Goal: Information Seeking & Learning: Learn about a topic

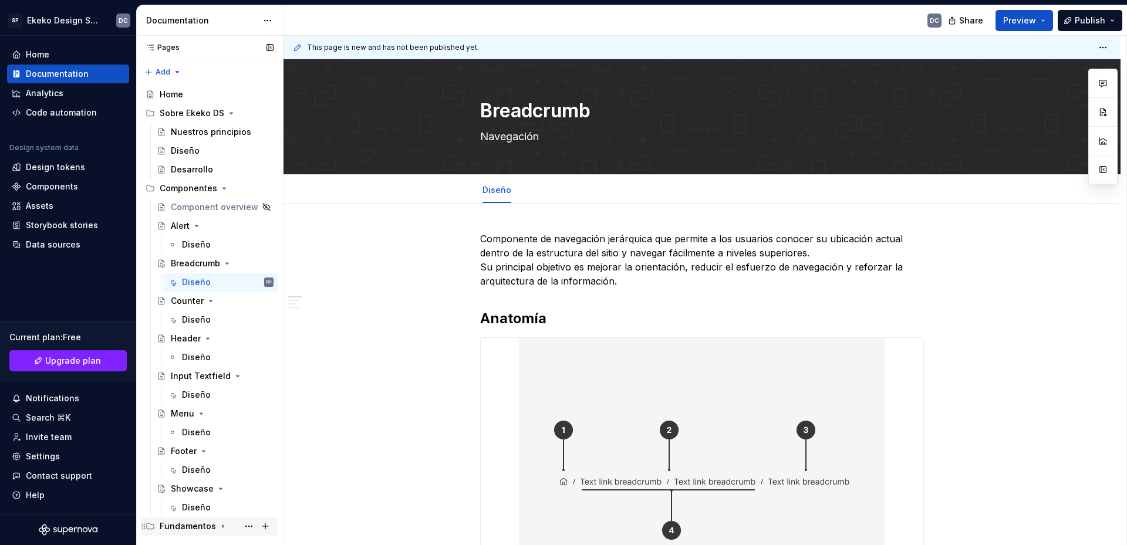
click at [186, 527] on div "Fundamentos" at bounding box center [188, 527] width 56 height 12
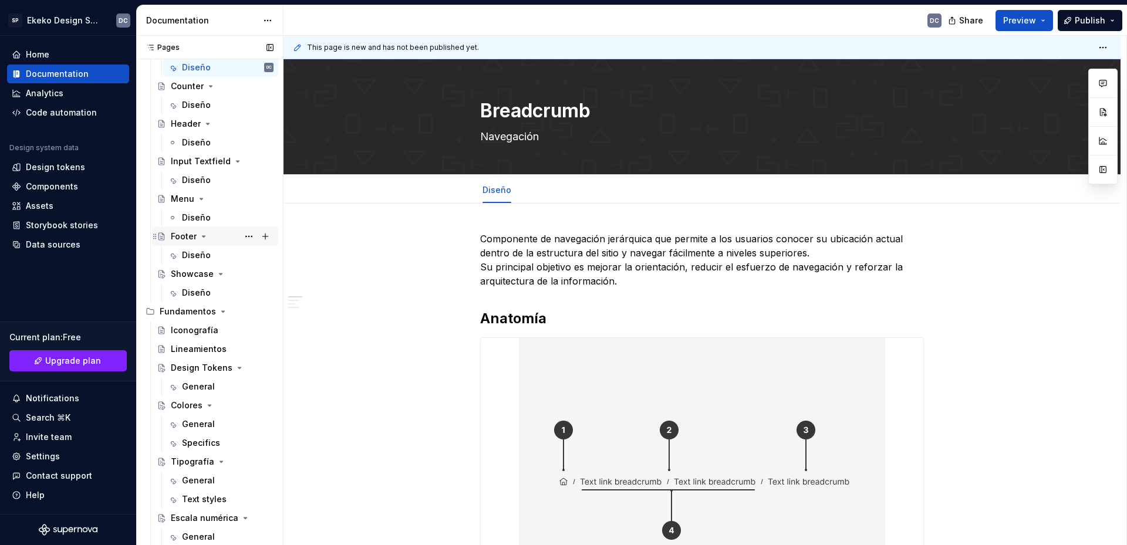
scroll to position [232, 0]
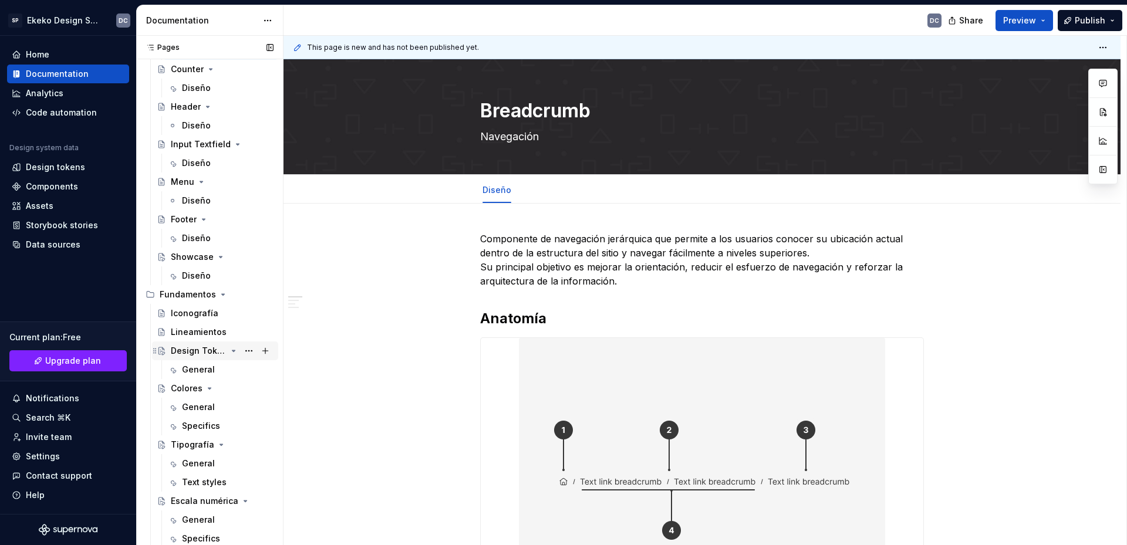
click at [186, 353] on div "Design Tokens" at bounding box center [199, 351] width 56 height 12
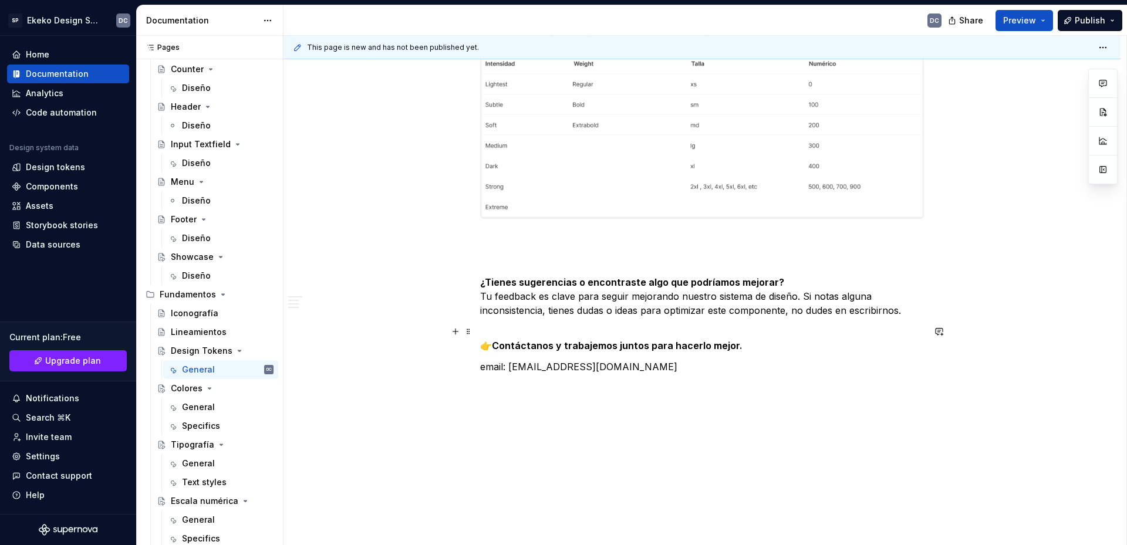
scroll to position [1137, 0]
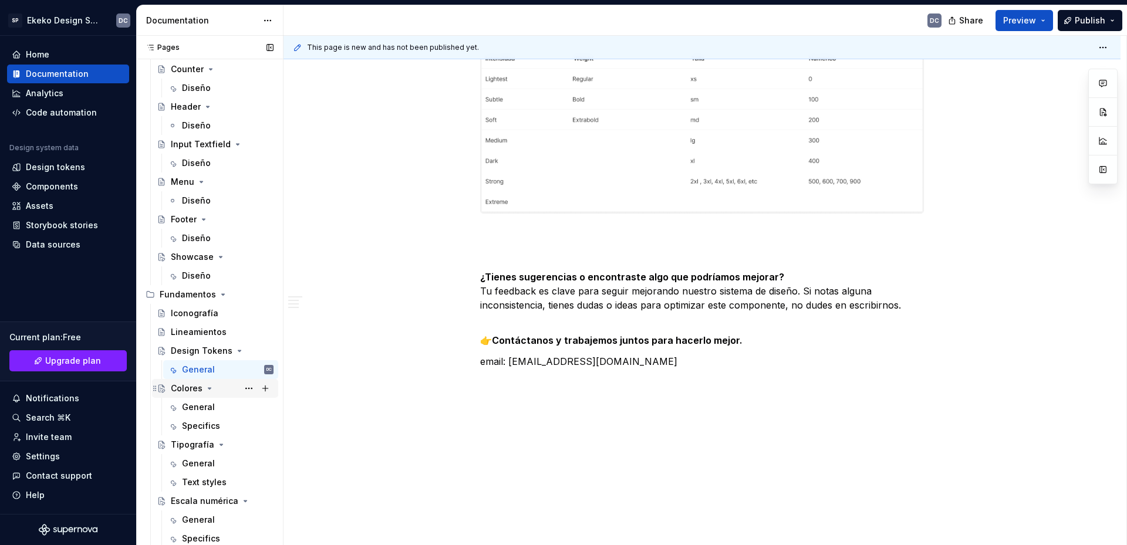
click at [186, 392] on div "Colores" at bounding box center [187, 389] width 32 height 12
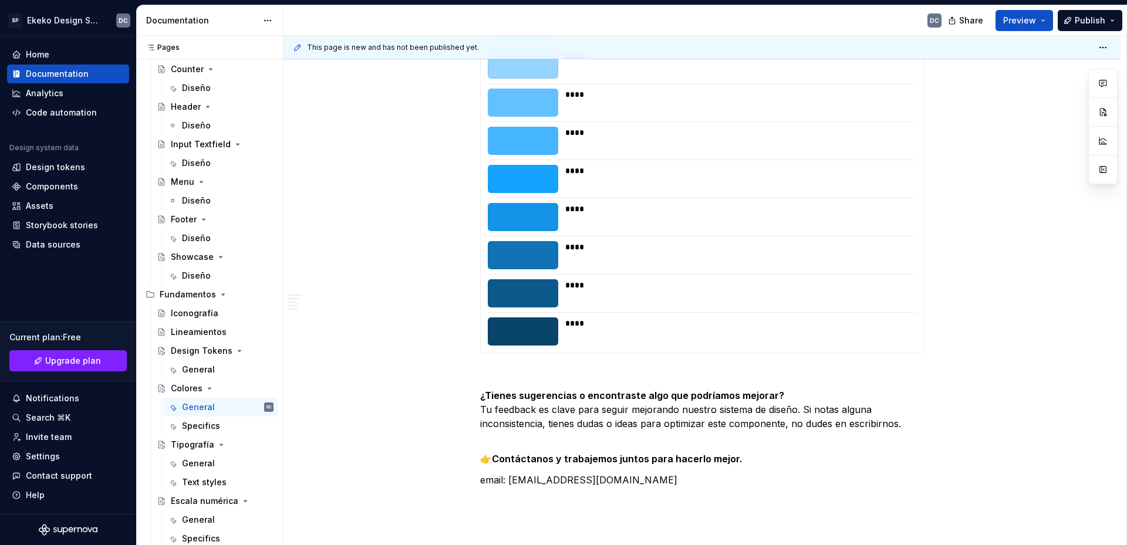
scroll to position [3406, 0]
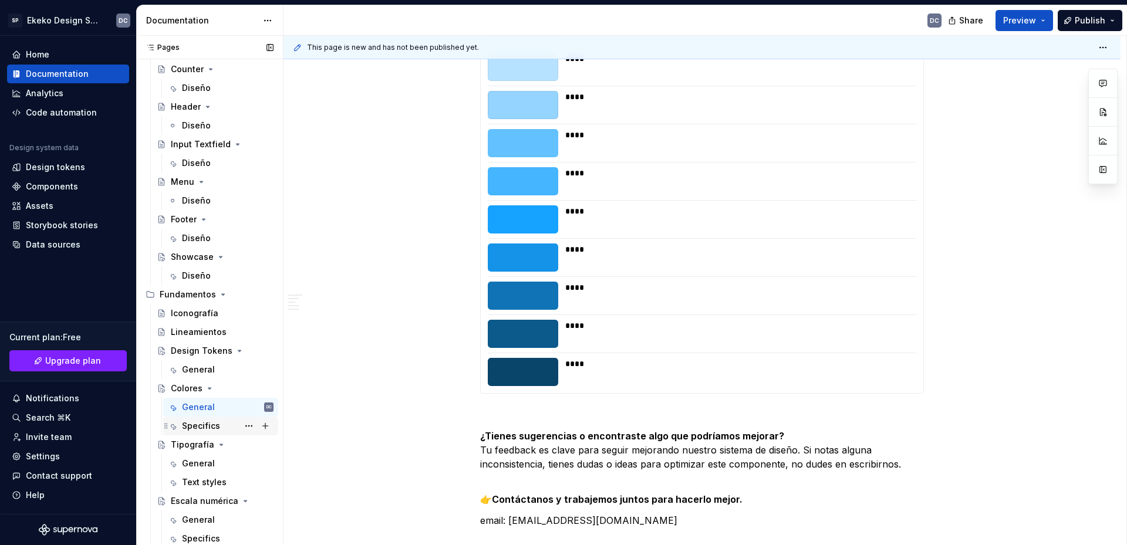
click at [198, 428] on div "Specifics" at bounding box center [201, 426] width 38 height 12
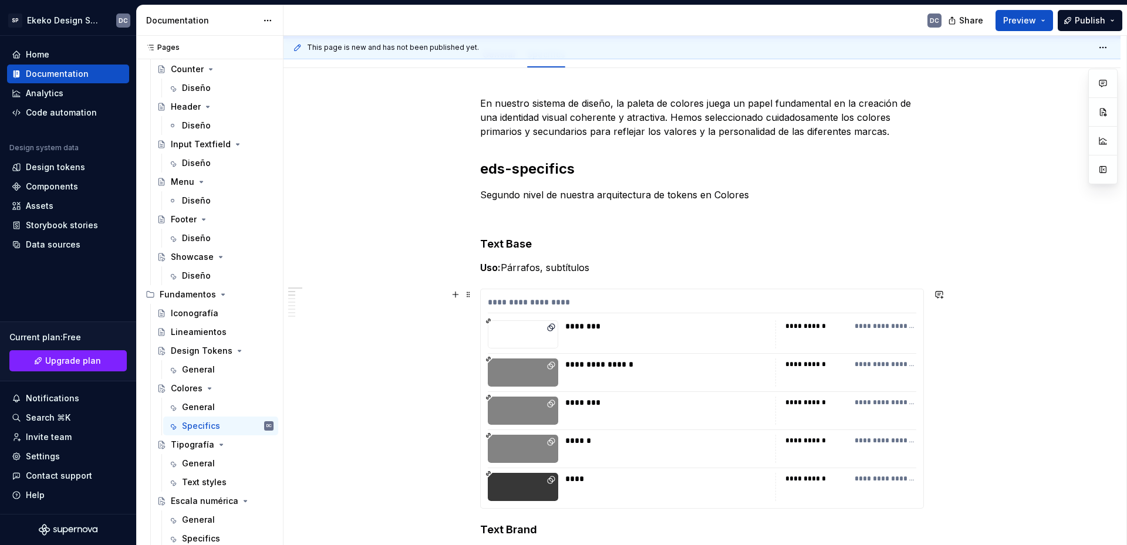
scroll to position [117, 0]
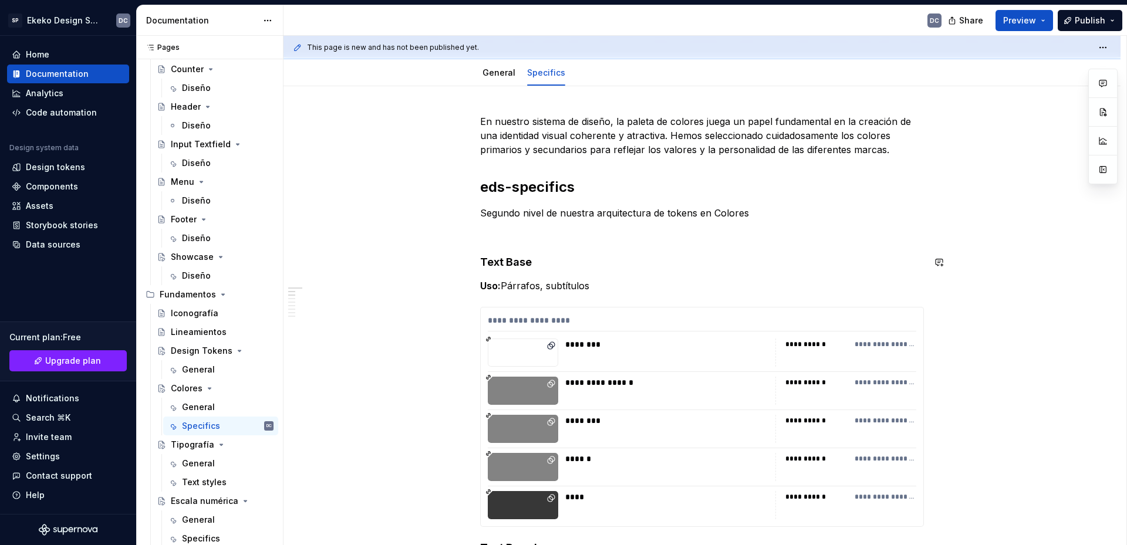
click at [646, 239] on p at bounding box center [702, 234] width 444 height 14
type textarea "*"
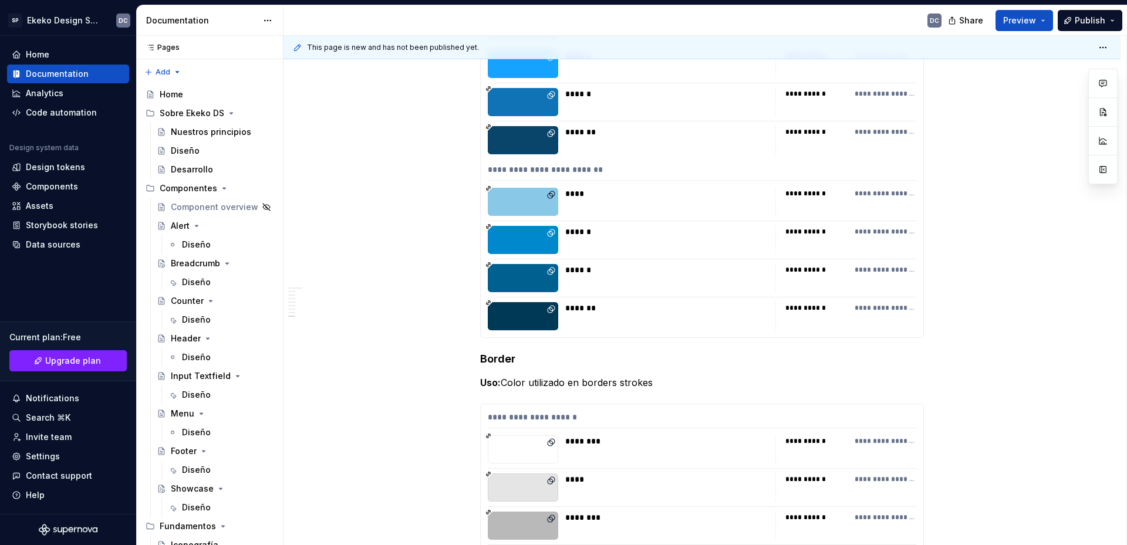
scroll to position [4697, 0]
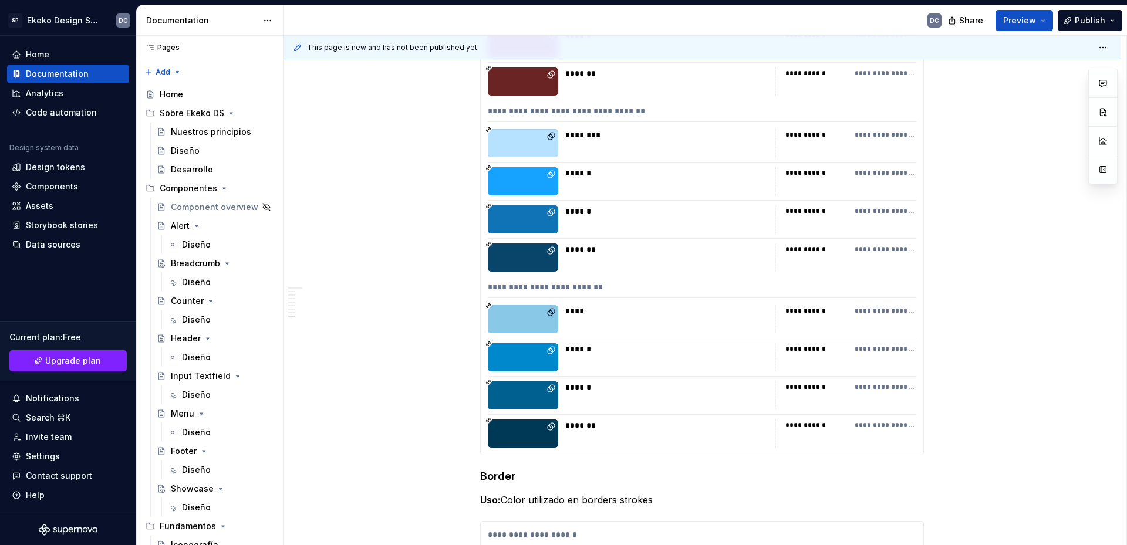
click at [570, 291] on div "**********" at bounding box center [702, 289] width 429 height 17
click at [579, 309] on div "****" at bounding box center [666, 311] width 203 height 12
click at [622, 343] on div "******" at bounding box center [666, 349] width 203 height 12
type textarea "*"
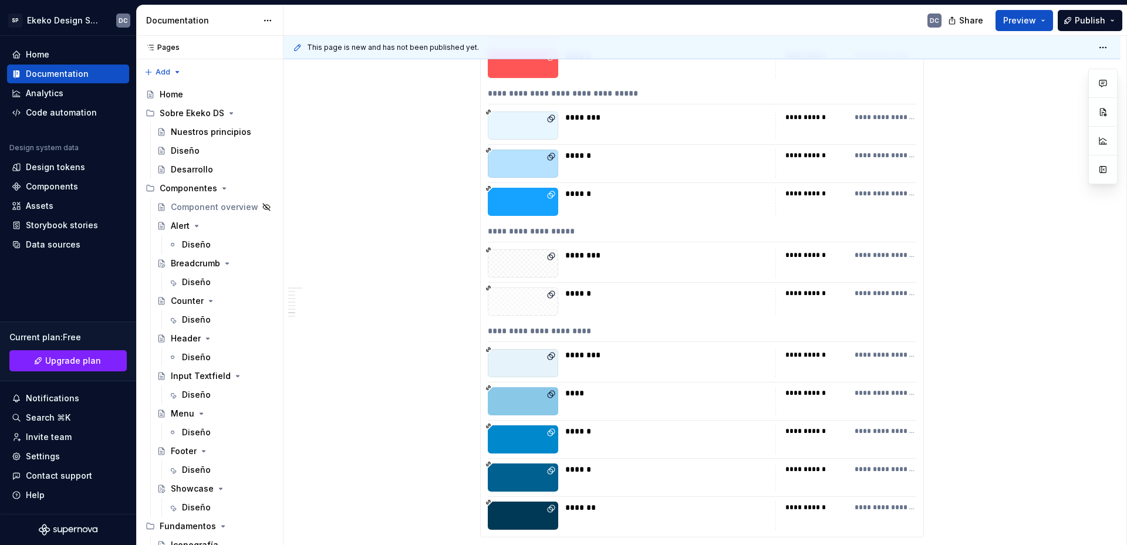
scroll to position [3112, 0]
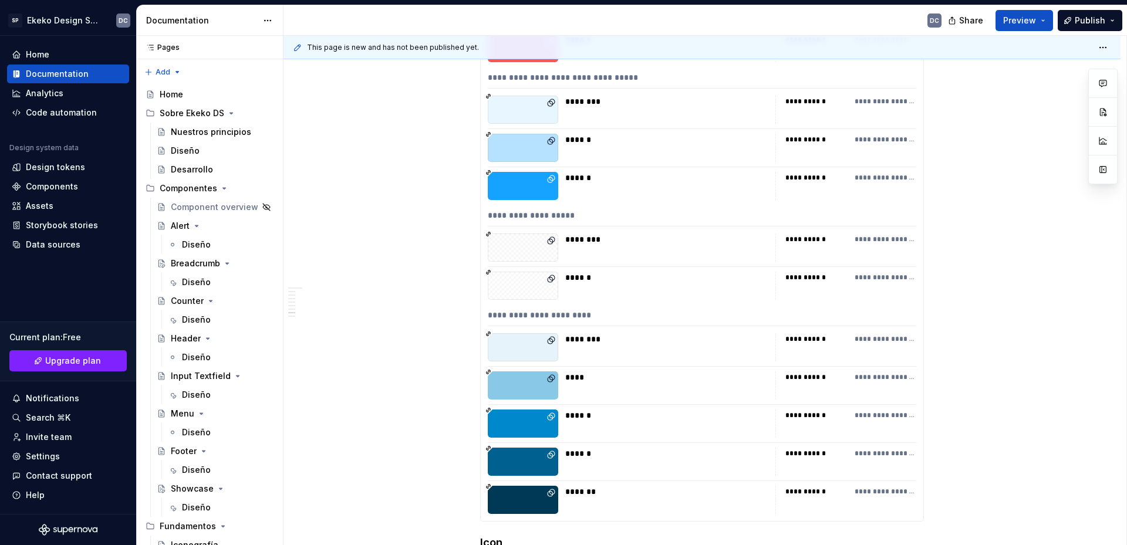
click at [689, 234] on div "********" at bounding box center [666, 240] width 203 height 12
drag, startPoint x: 614, startPoint y: 250, endPoint x: 586, endPoint y: 312, distance: 67.5
click at [586, 312] on div "**********" at bounding box center [702, 317] width 429 height 17
click at [1113, 133] on button "button" at bounding box center [1103, 136] width 21 height 21
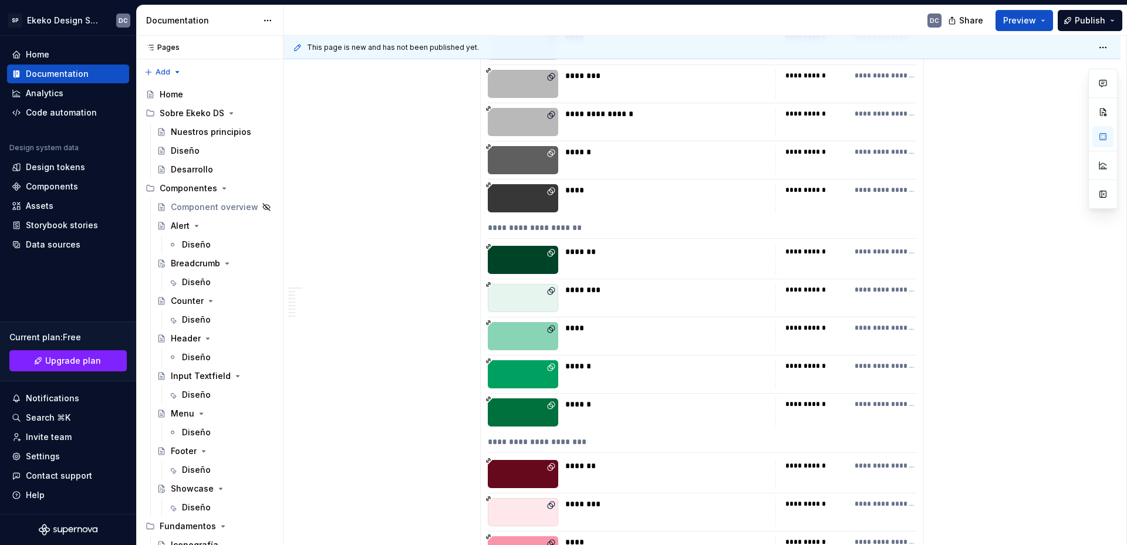
scroll to position [5284, 0]
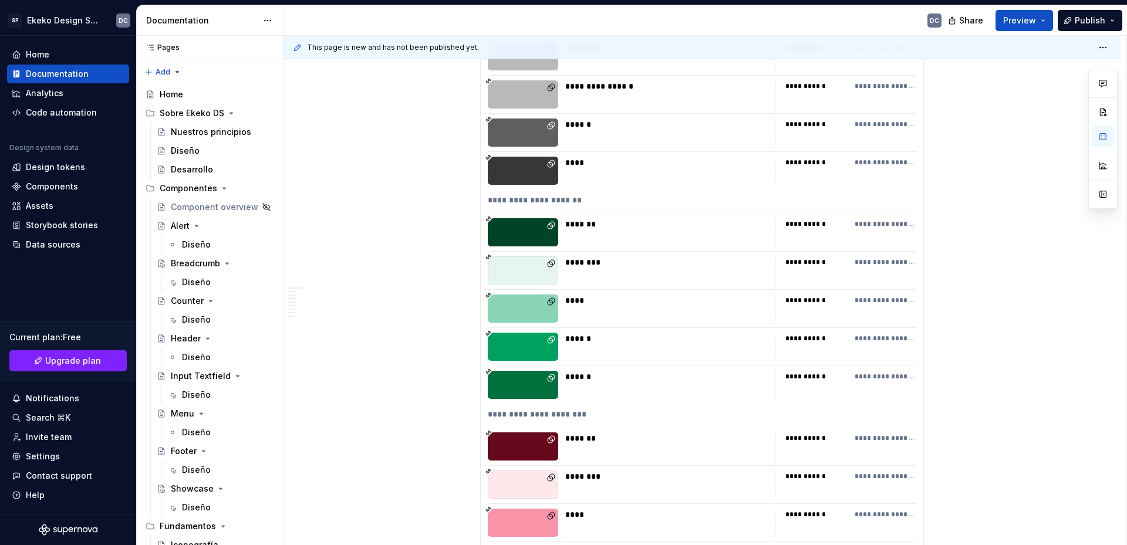
click at [693, 231] on div "*******" at bounding box center [666, 232] width 203 height 28
click at [44, 173] on div "Design tokens" at bounding box center [68, 167] width 122 height 19
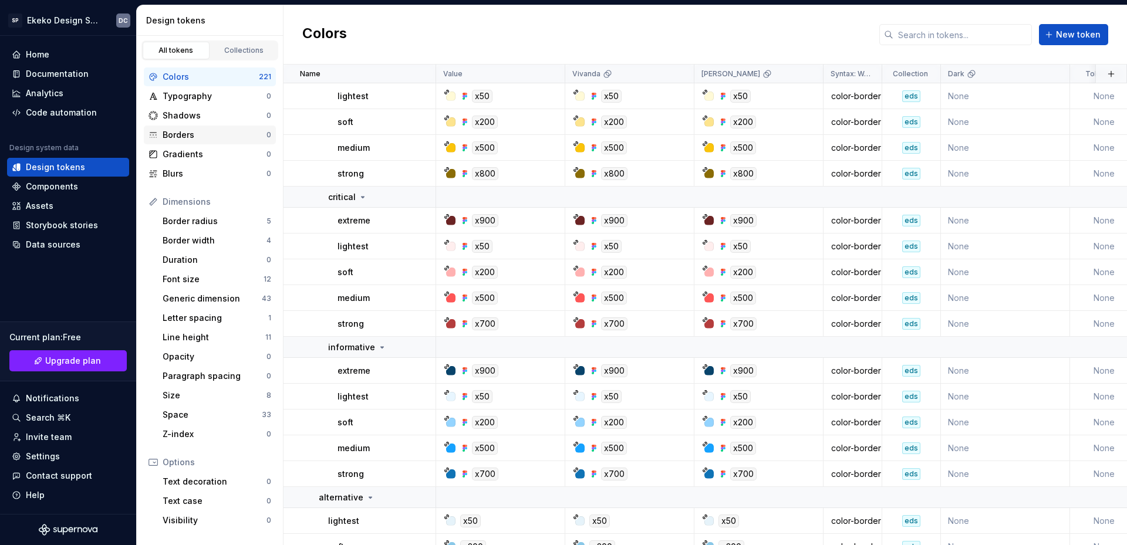
click at [200, 135] on div "Borders" at bounding box center [215, 135] width 104 height 12
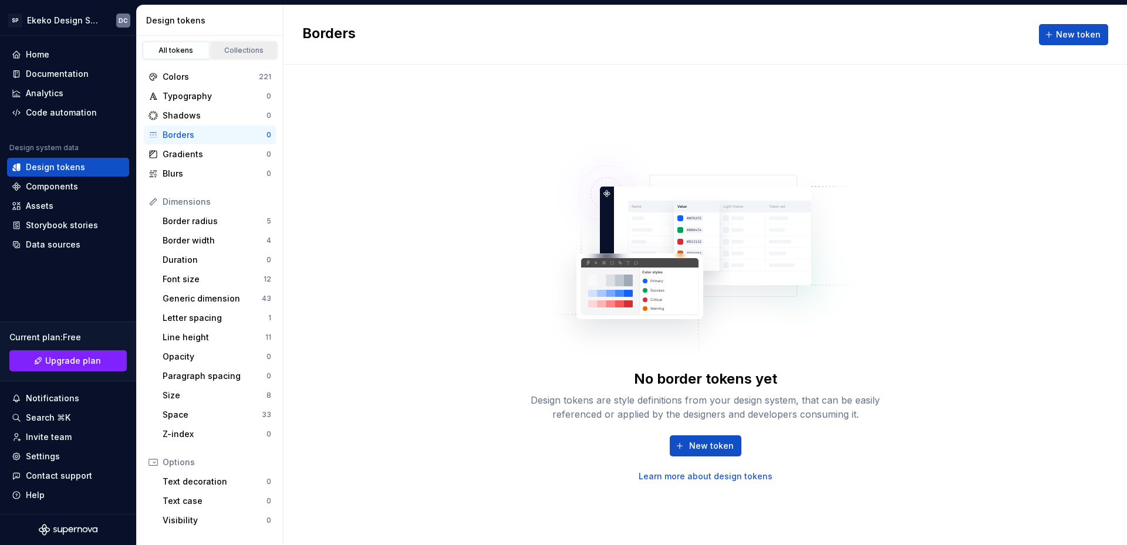
click at [227, 55] on div "Collections" at bounding box center [244, 50] width 59 height 9
click at [243, 50] on div "Collections" at bounding box center [244, 50] width 59 height 9
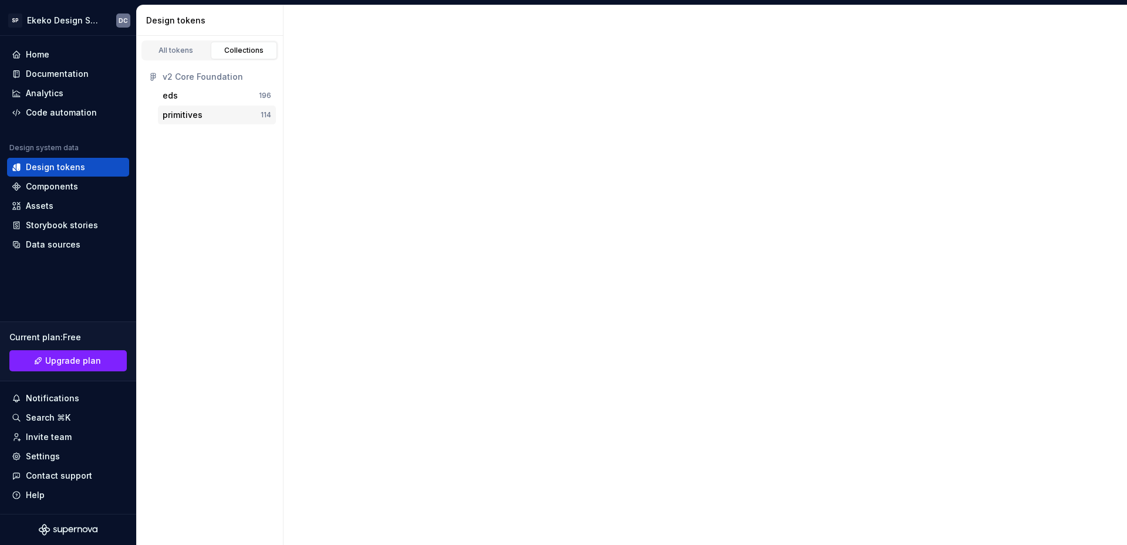
click at [216, 116] on div "primitives" at bounding box center [212, 115] width 98 height 12
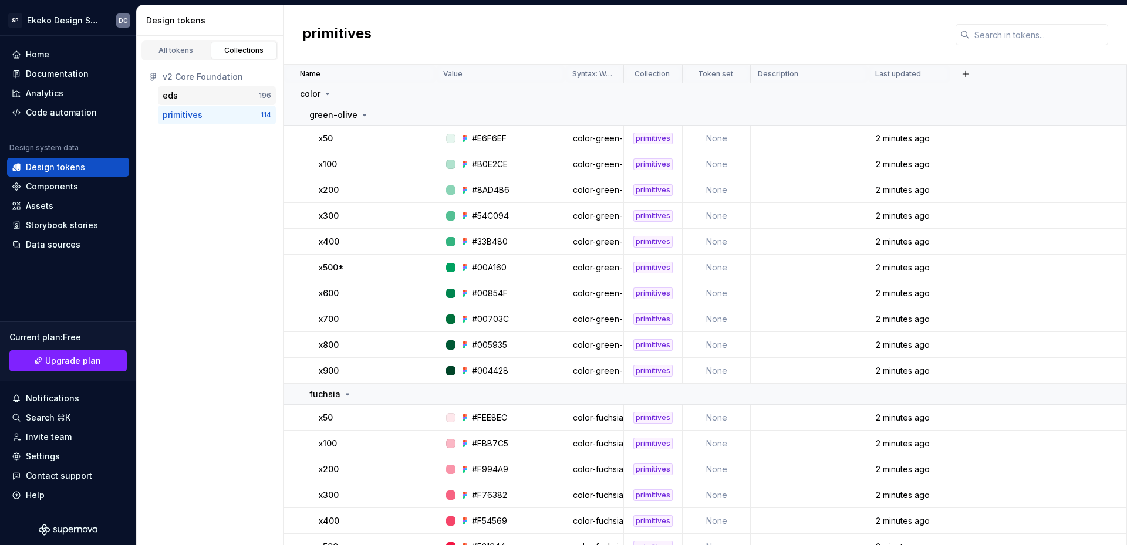
click at [194, 95] on div "eds" at bounding box center [211, 96] width 96 height 12
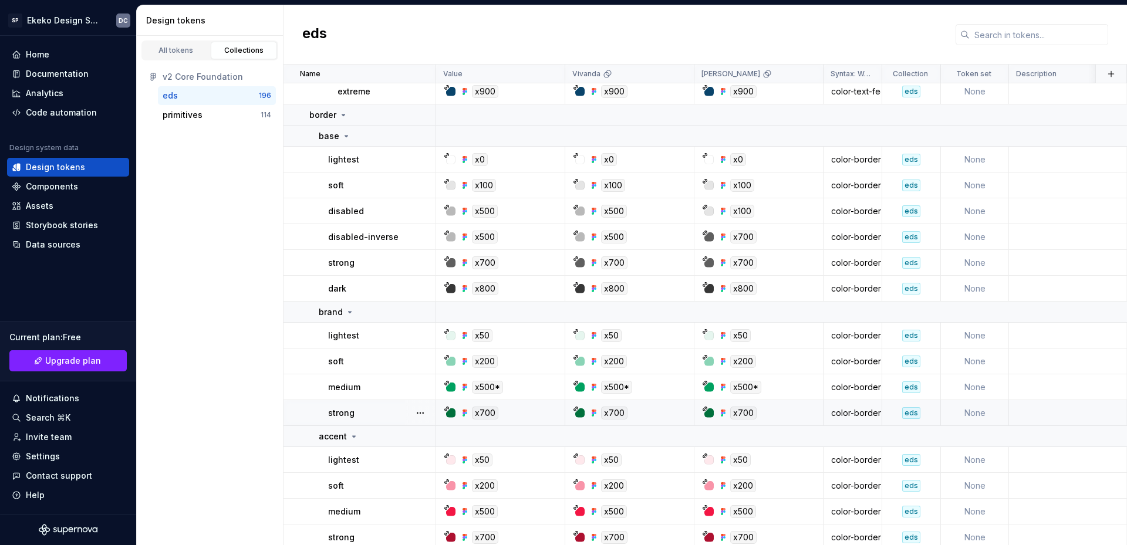
scroll to position [2055, 0]
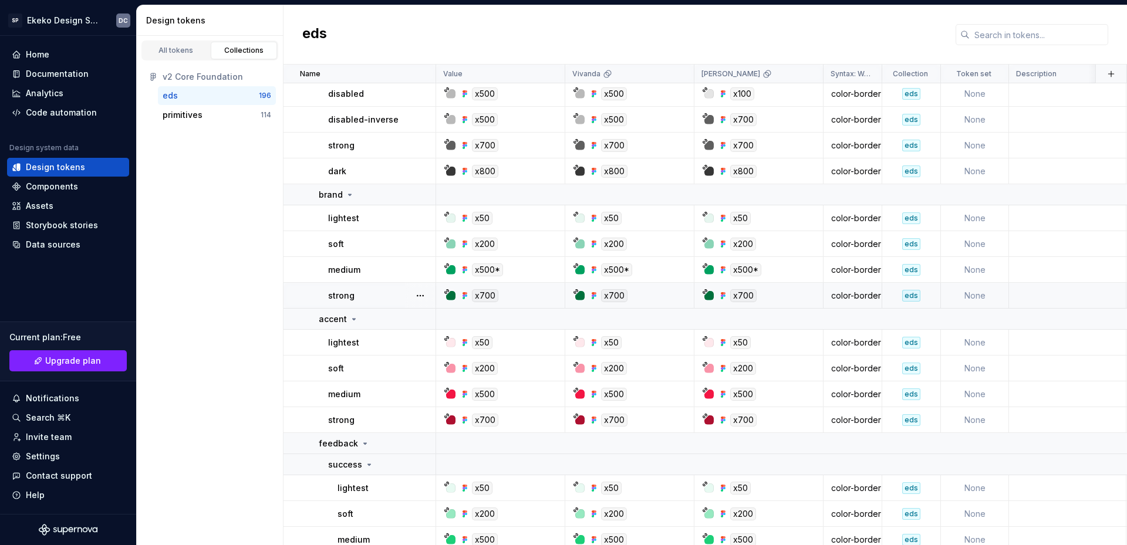
click at [296, 293] on td "strong" at bounding box center [360, 296] width 153 height 26
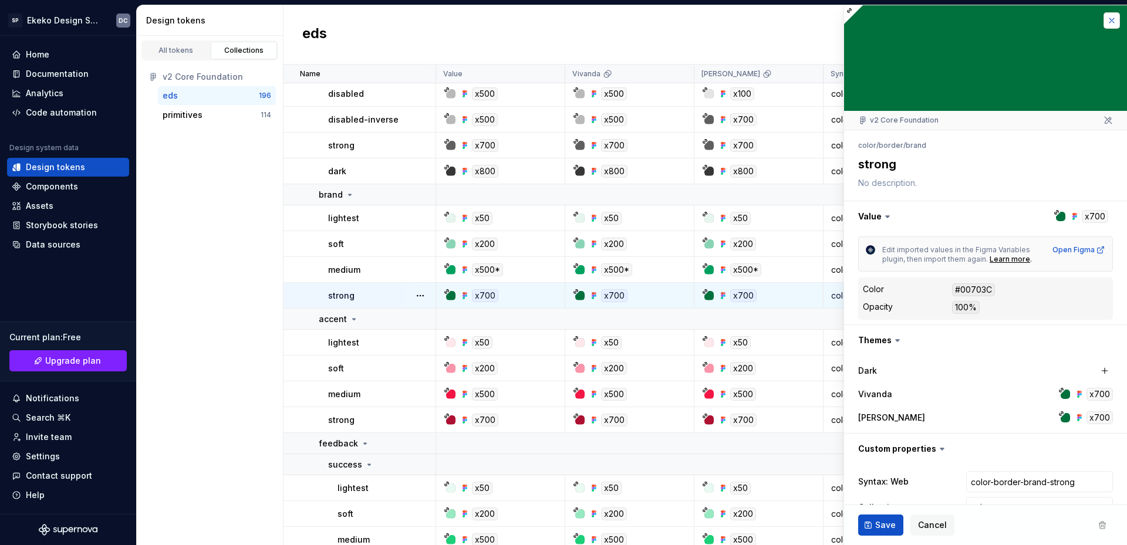
click at [1104, 19] on button "button" at bounding box center [1112, 20] width 16 height 16
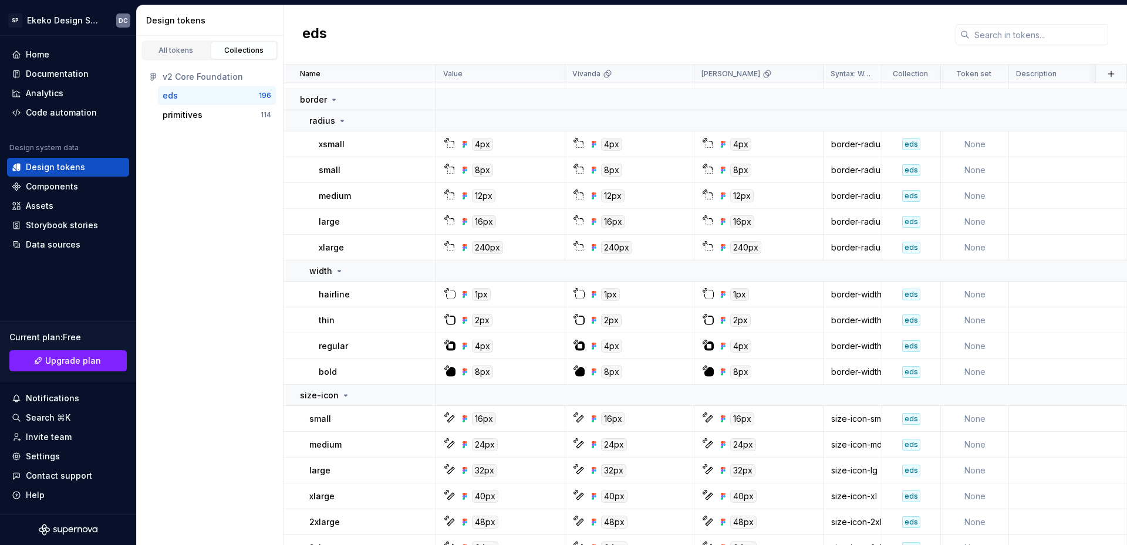
scroll to position [5749, 0]
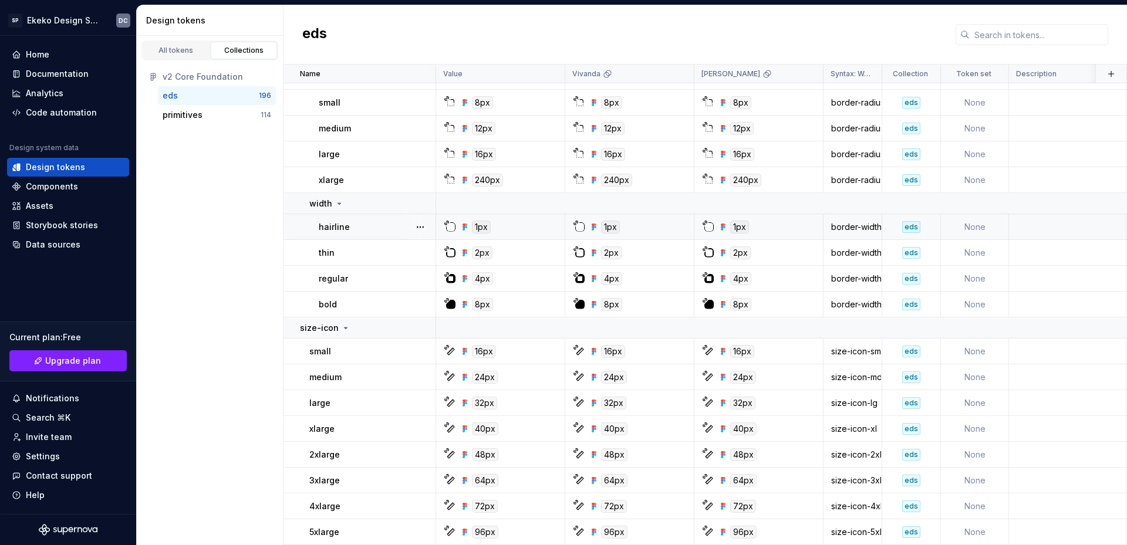
click at [530, 222] on div "1px" at bounding box center [504, 227] width 120 height 13
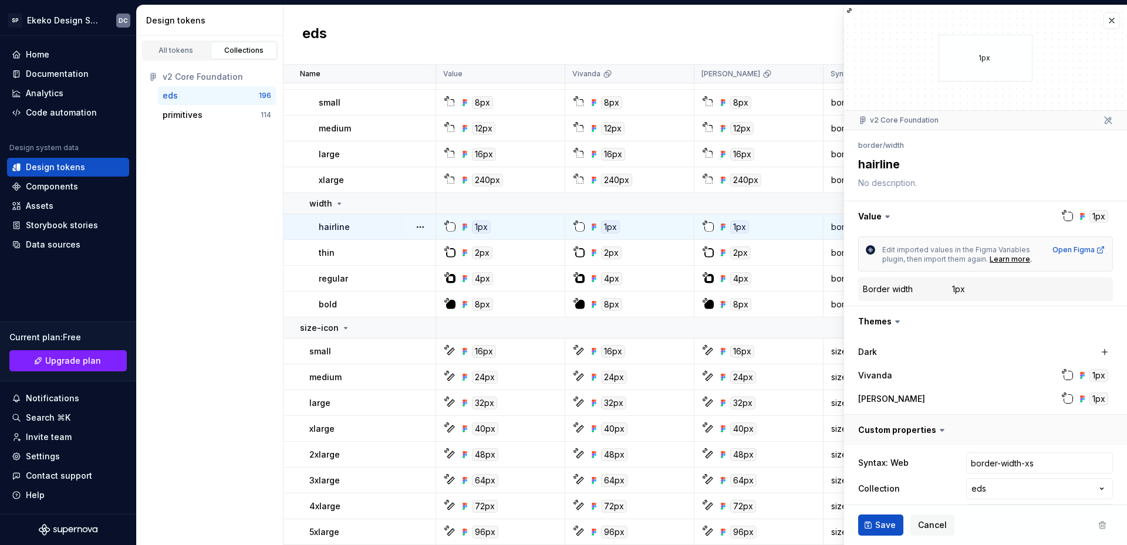
scroll to position [35, 0]
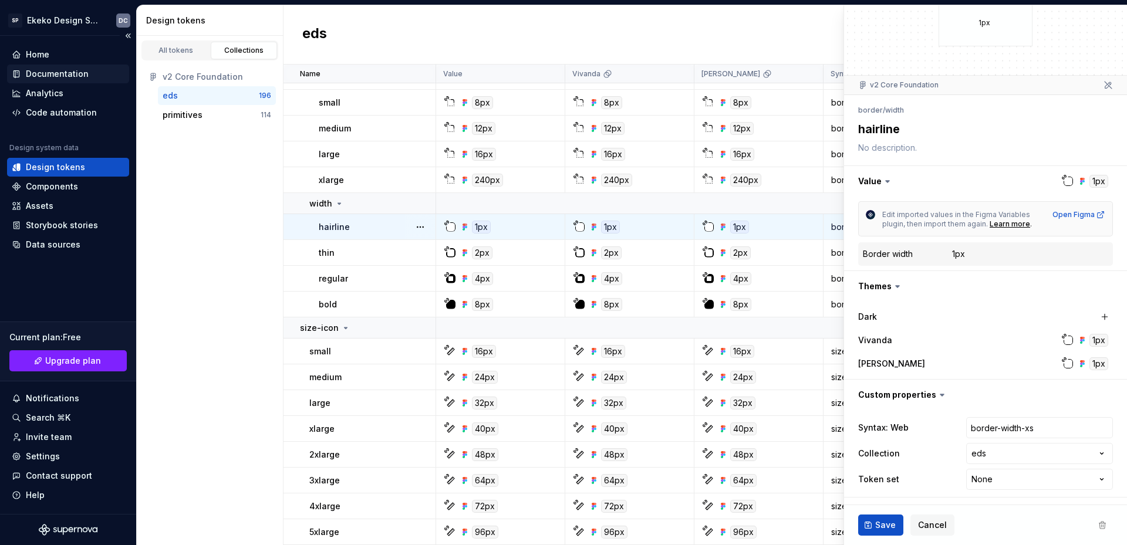
click at [58, 76] on div "Documentation" at bounding box center [57, 74] width 63 height 12
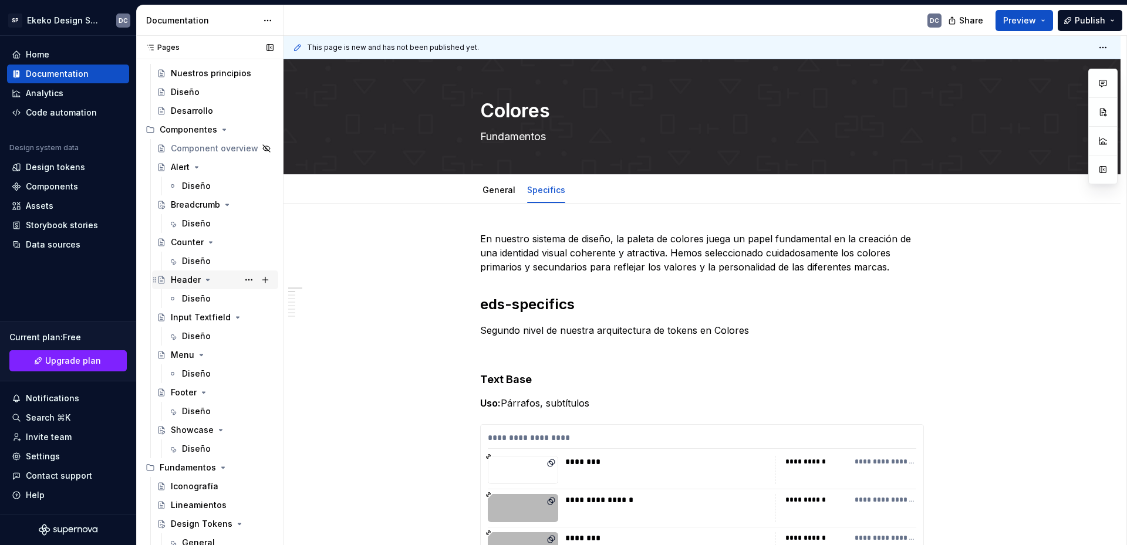
scroll to position [232, 0]
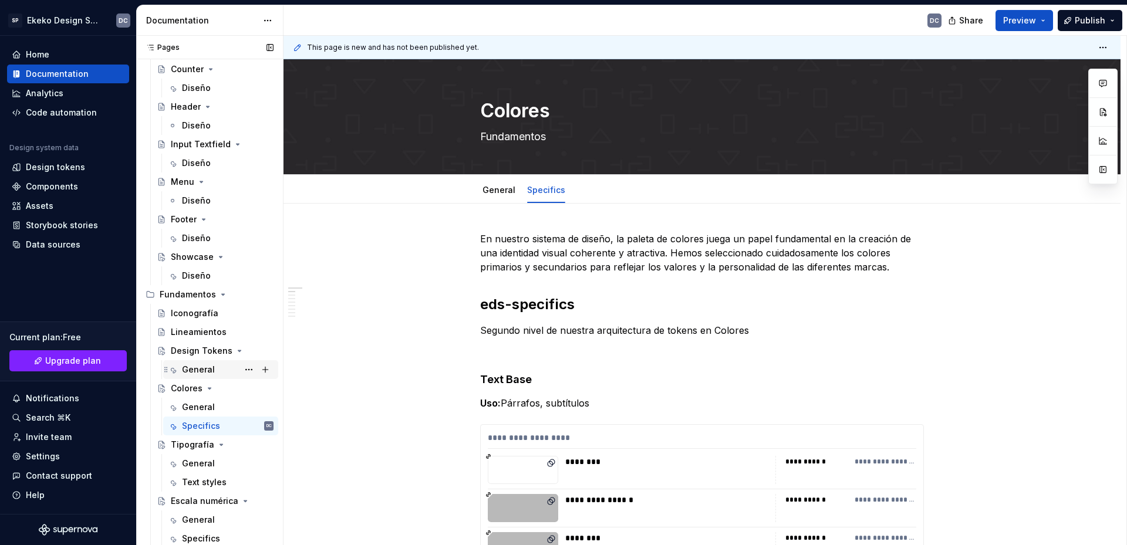
click at [197, 371] on div "General" at bounding box center [198, 370] width 33 height 12
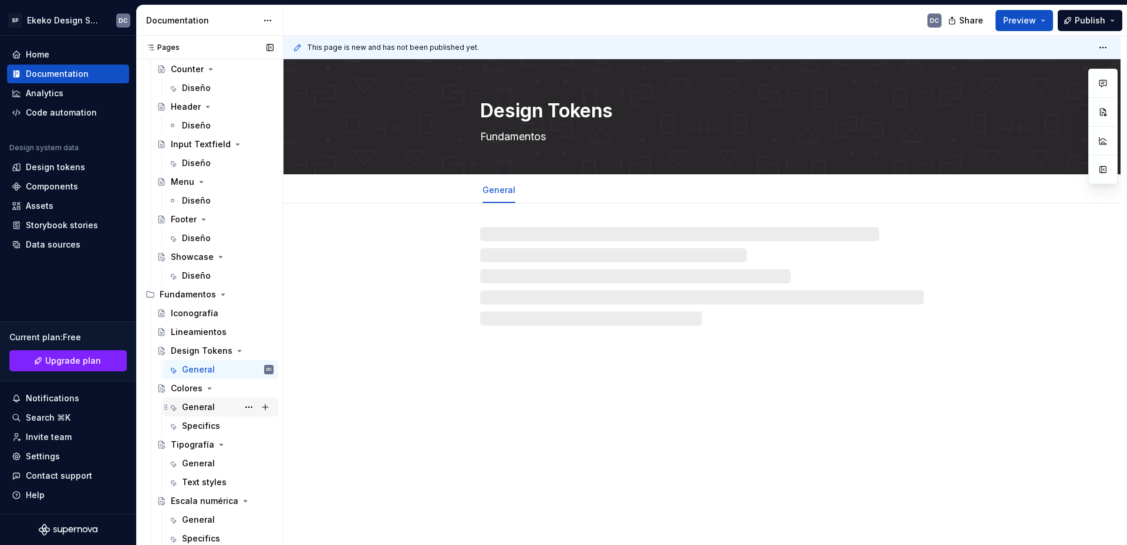
click at [195, 407] on div "General" at bounding box center [198, 408] width 33 height 12
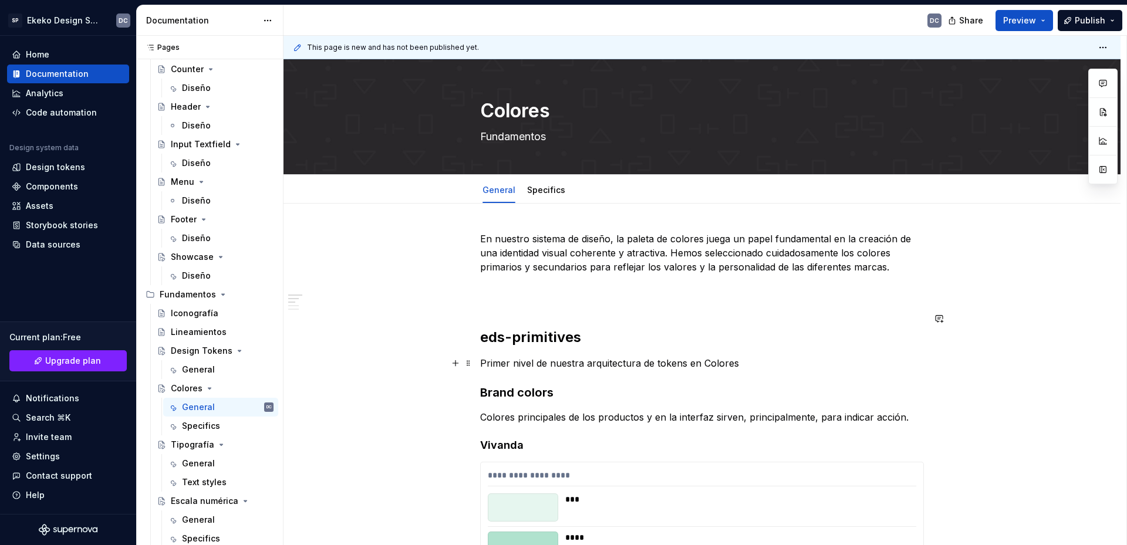
scroll to position [176, 0]
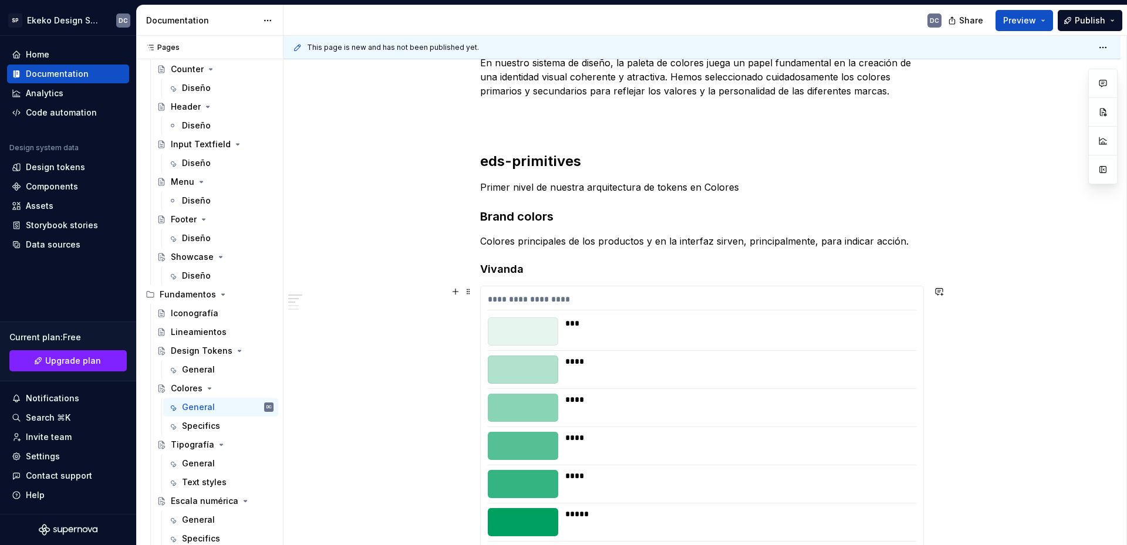
click at [580, 306] on div "**********" at bounding box center [702, 302] width 429 height 17
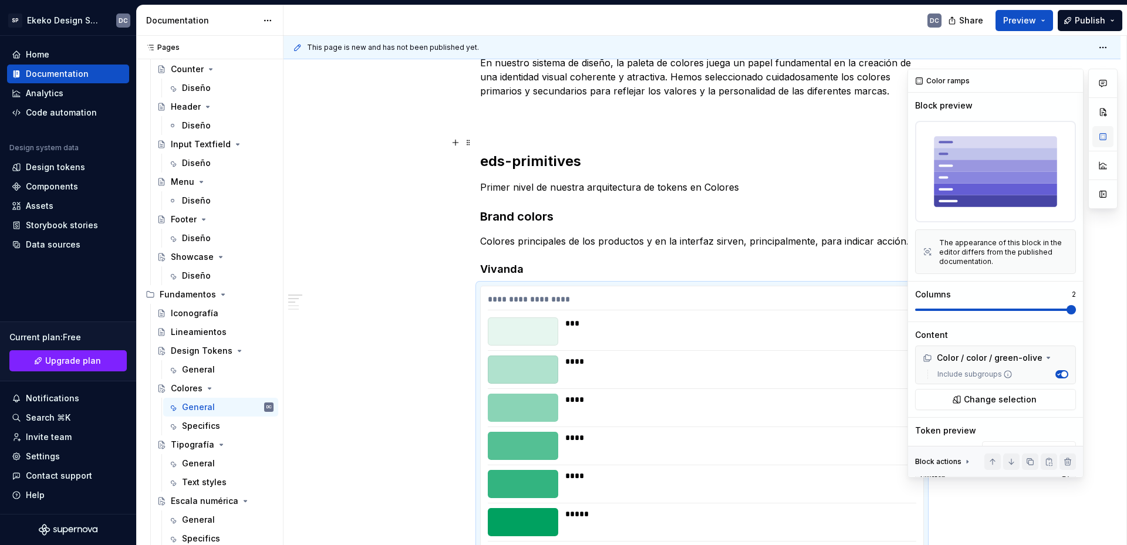
click at [1100, 139] on button "button" at bounding box center [1103, 136] width 21 height 21
click at [991, 358] on div "Color / color / green-olive" at bounding box center [983, 358] width 120 height 12
click at [993, 380] on span "Change selection" at bounding box center [1000, 386] width 73 height 12
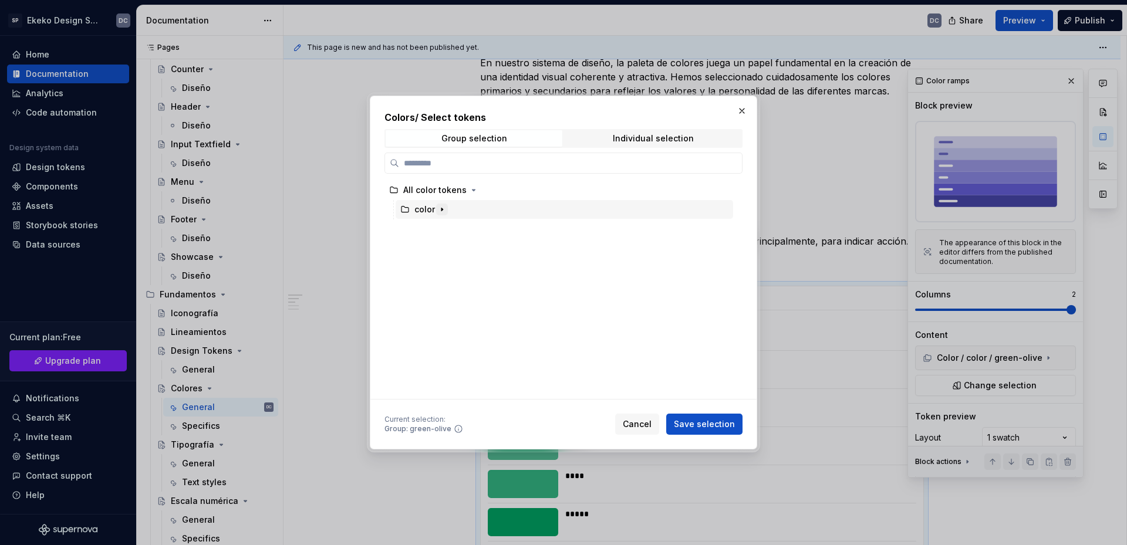
click at [440, 209] on icon "button" at bounding box center [441, 209] width 9 height 9
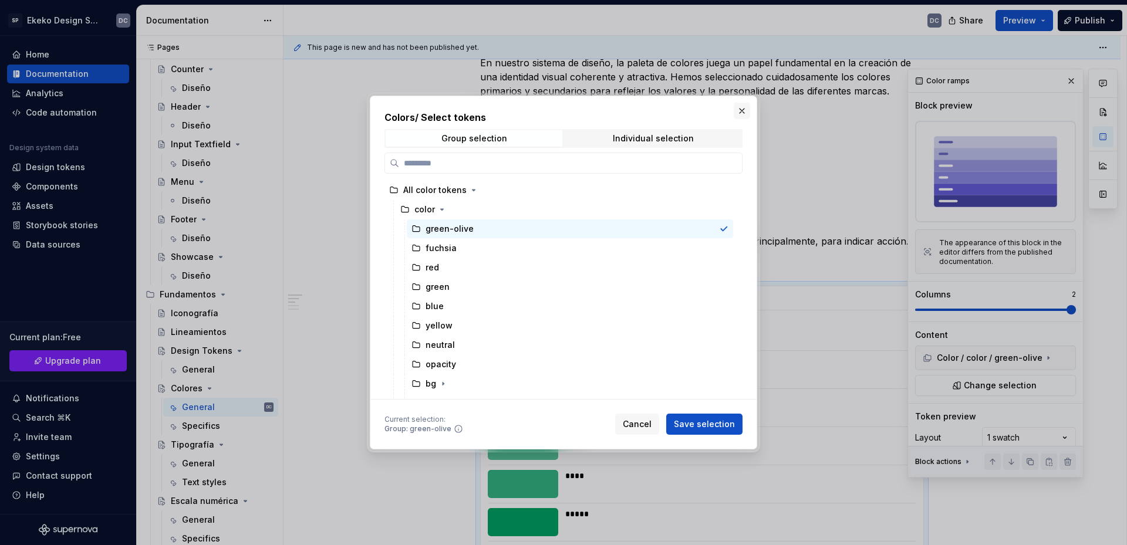
click at [742, 110] on button "button" at bounding box center [742, 111] width 16 height 16
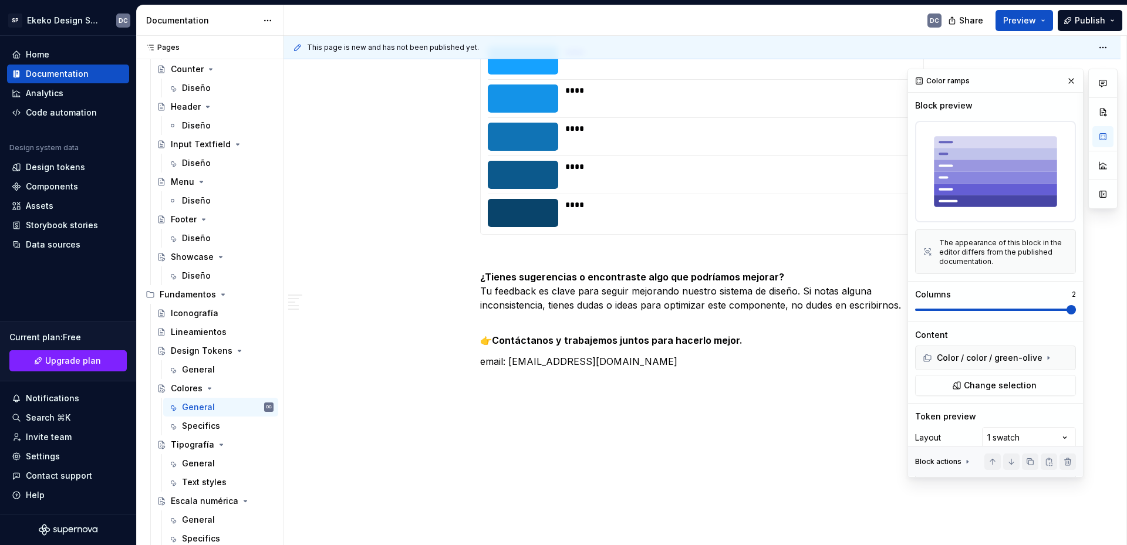
scroll to position [3603, 0]
click at [201, 427] on div "Specifics" at bounding box center [201, 426] width 38 height 12
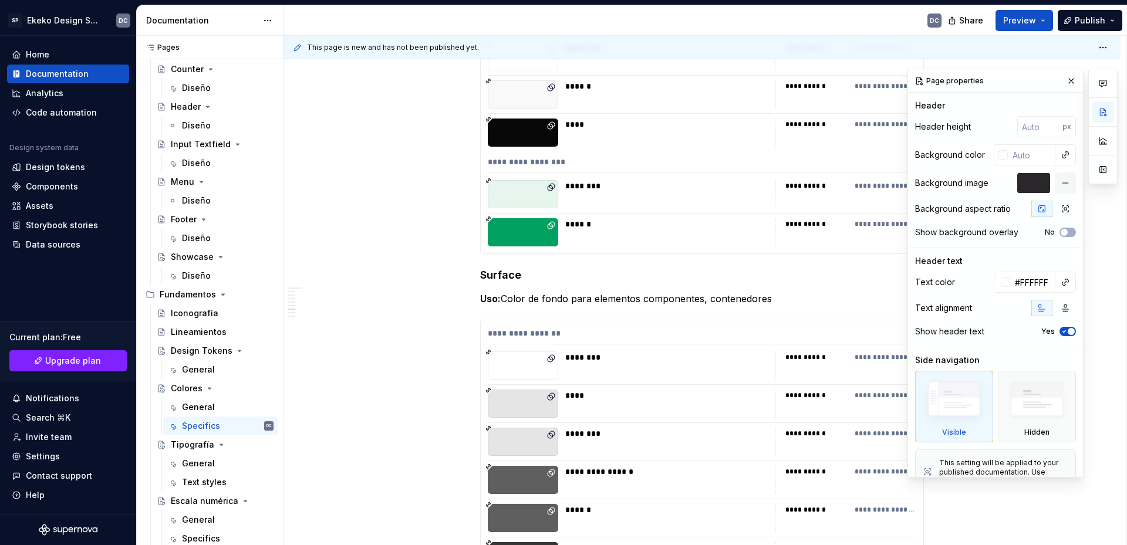
scroll to position [1761, 0]
click at [628, 92] on div "******" at bounding box center [666, 94] width 203 height 28
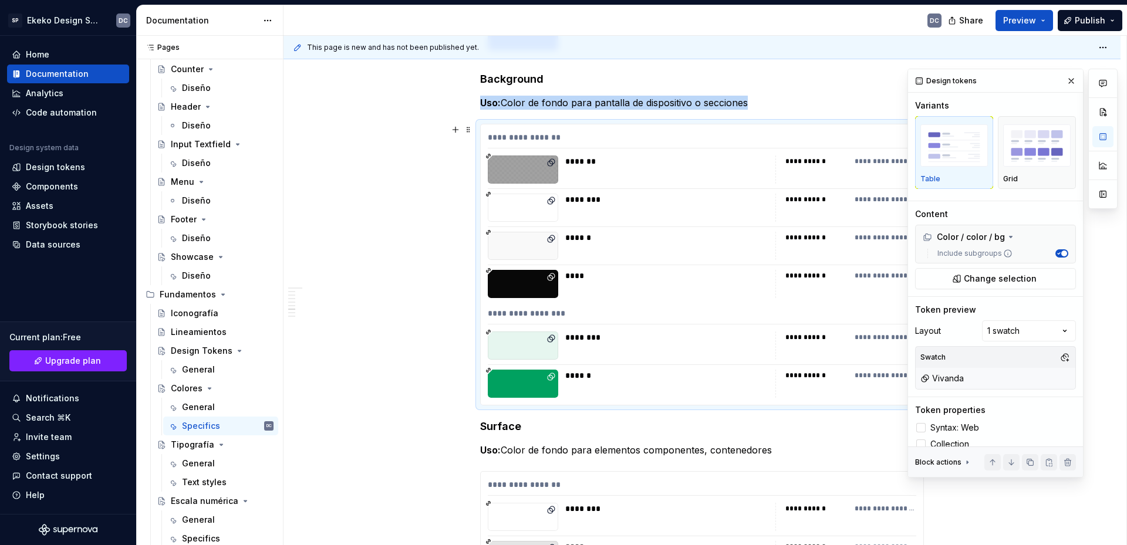
scroll to position [1585, 0]
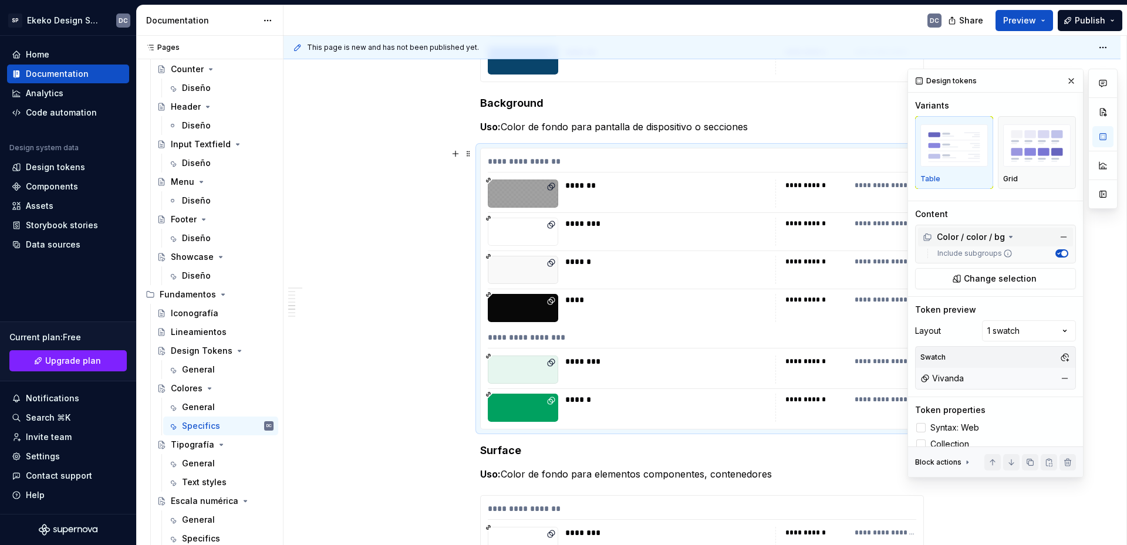
click at [976, 240] on div "Color / color / bg" at bounding box center [964, 237] width 82 height 12
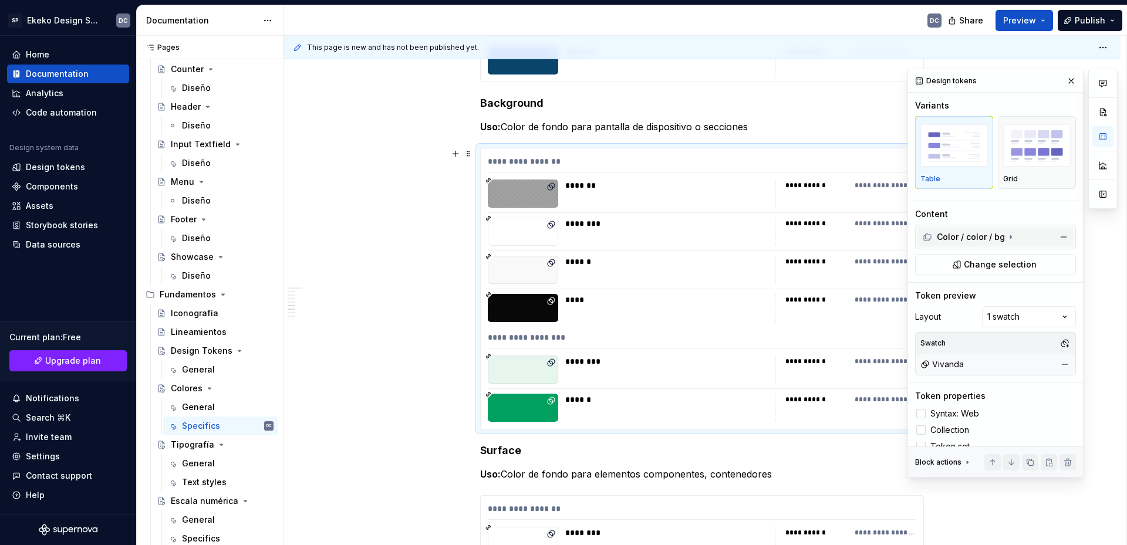
click at [976, 240] on div "Color / color / bg" at bounding box center [964, 237] width 82 height 12
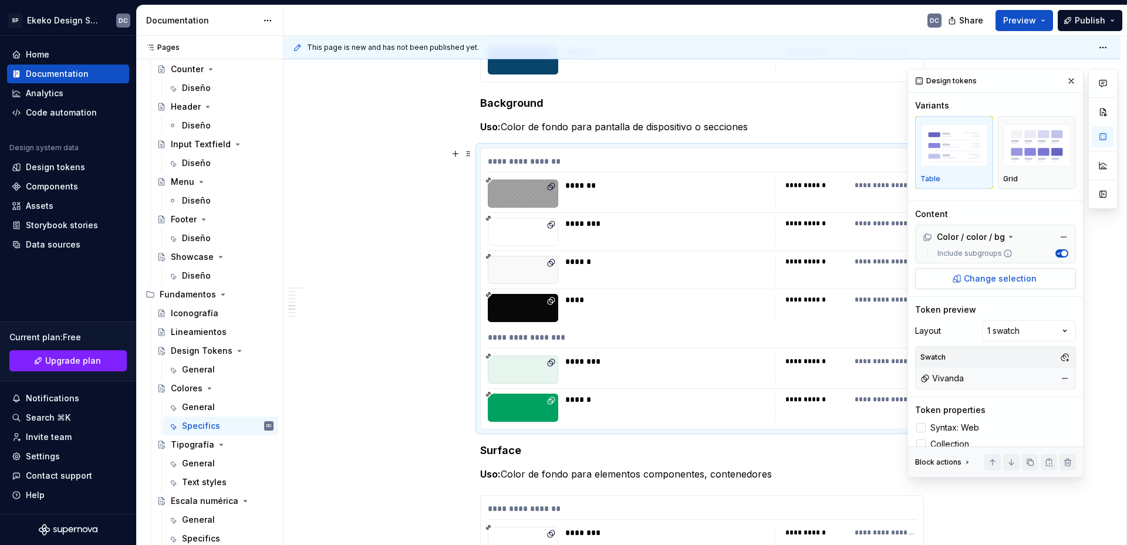
click at [975, 276] on span "Change selection" at bounding box center [1000, 279] width 73 height 12
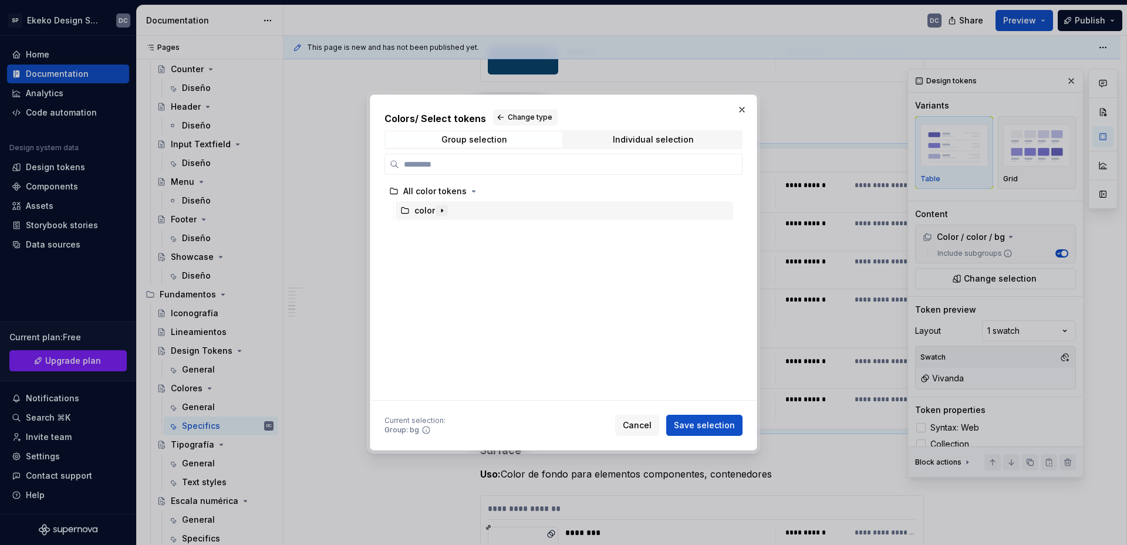
click at [444, 210] on icon "button" at bounding box center [441, 210] width 9 height 9
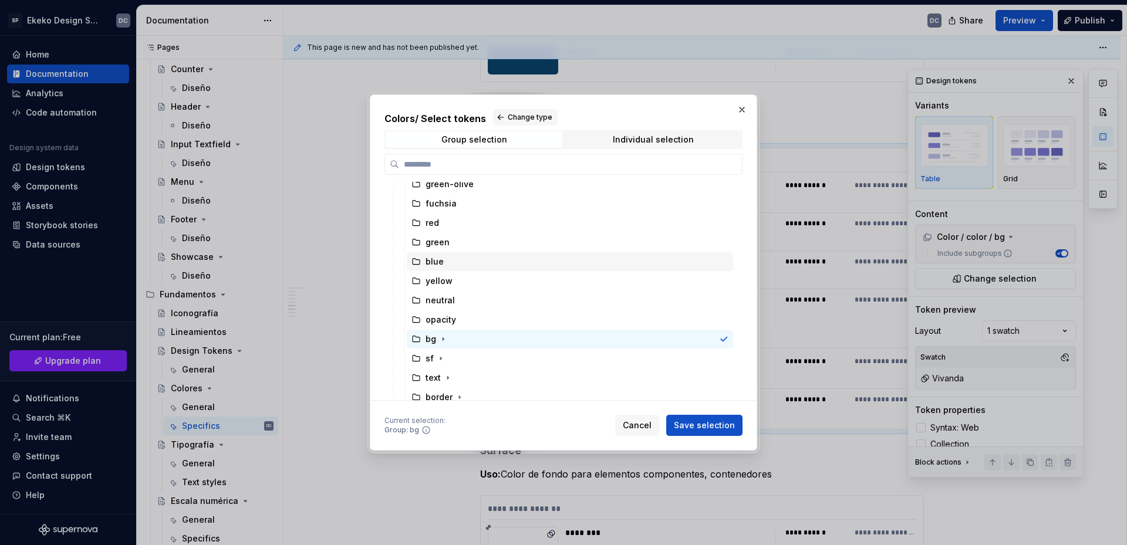
scroll to position [59, 0]
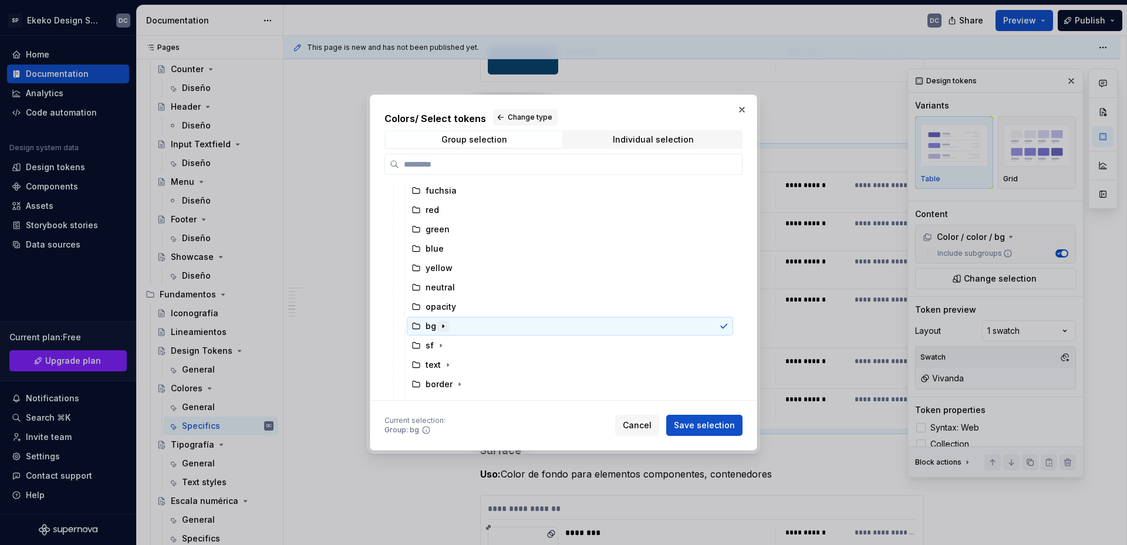
click at [442, 328] on icon "button" at bounding box center [443, 326] width 9 height 9
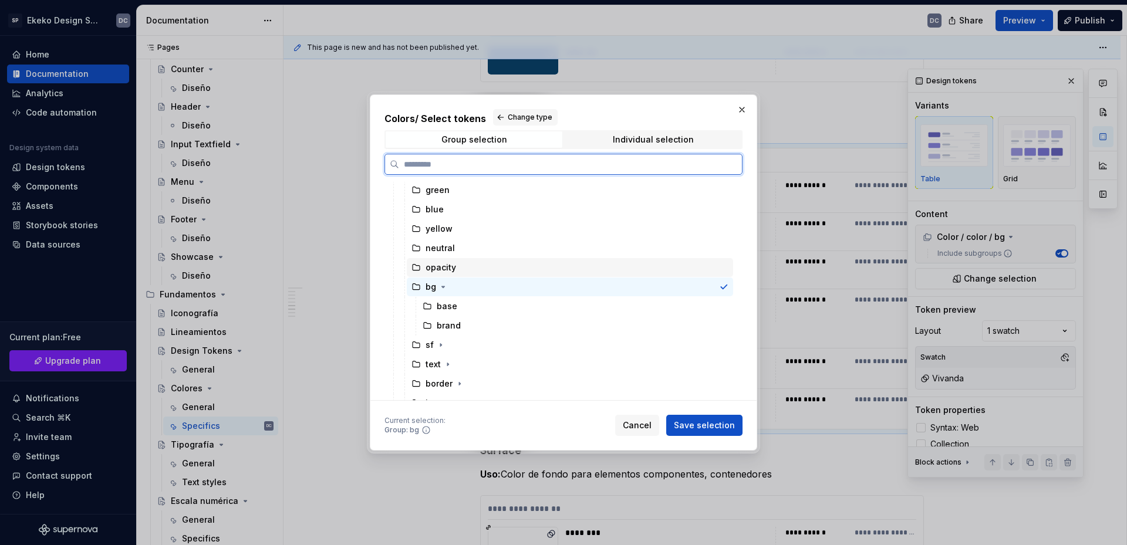
scroll to position [117, 0]
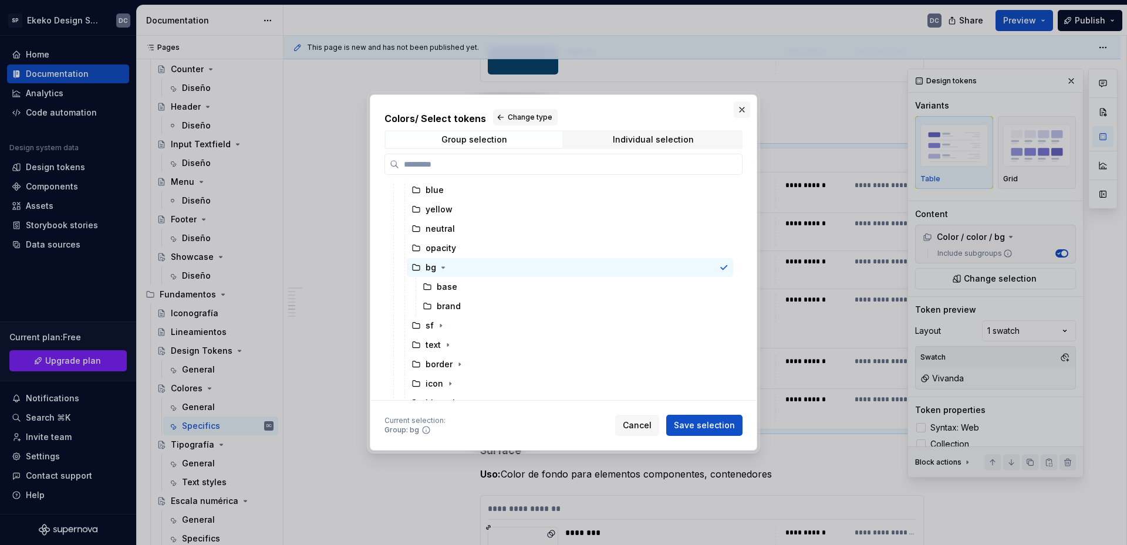
click at [743, 109] on button "button" at bounding box center [742, 110] width 16 height 16
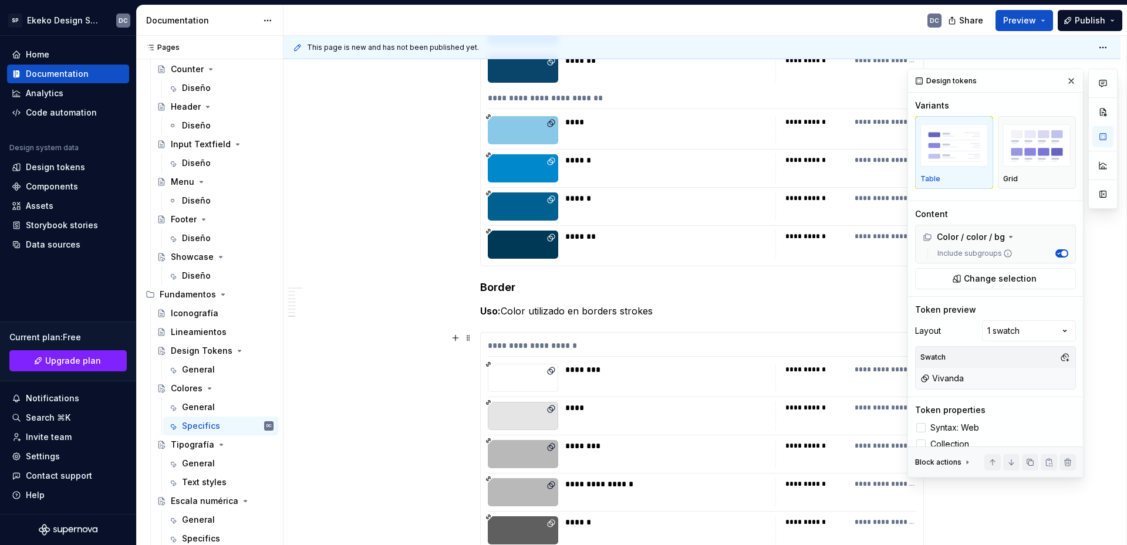
scroll to position [4873, 0]
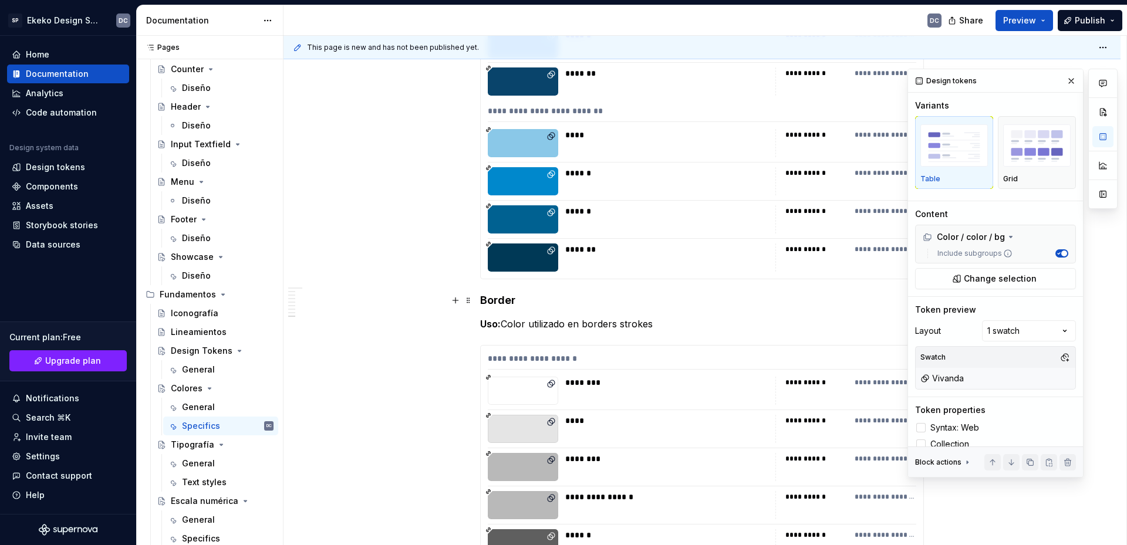
click at [661, 268] on div "*******" at bounding box center [666, 258] width 203 height 28
click at [975, 278] on span "Change selection" at bounding box center [1000, 279] width 73 height 12
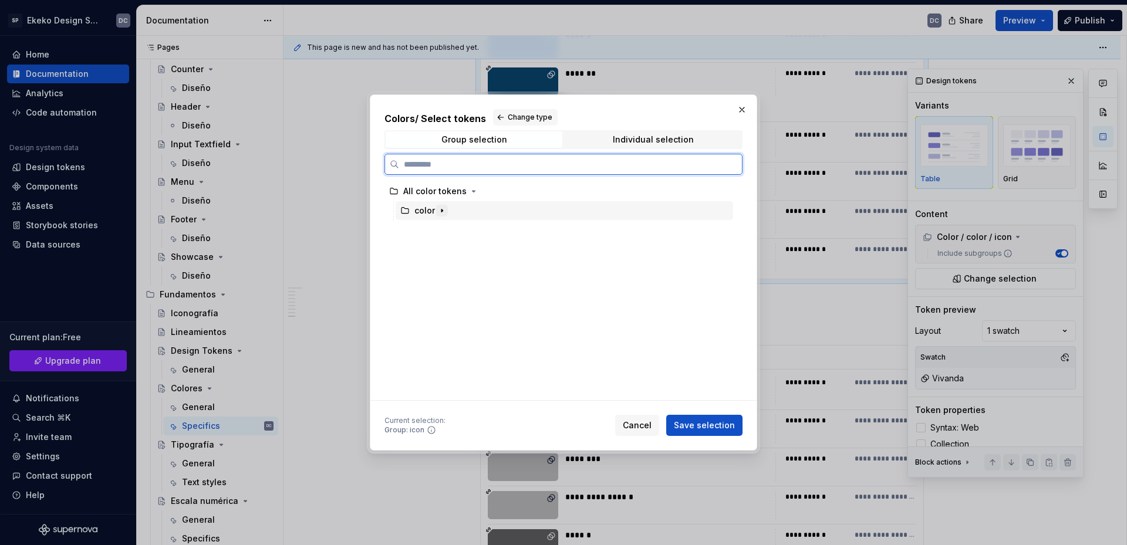
type textarea "*"
click at [442, 210] on icon "button" at bounding box center [442, 211] width 1 height 3
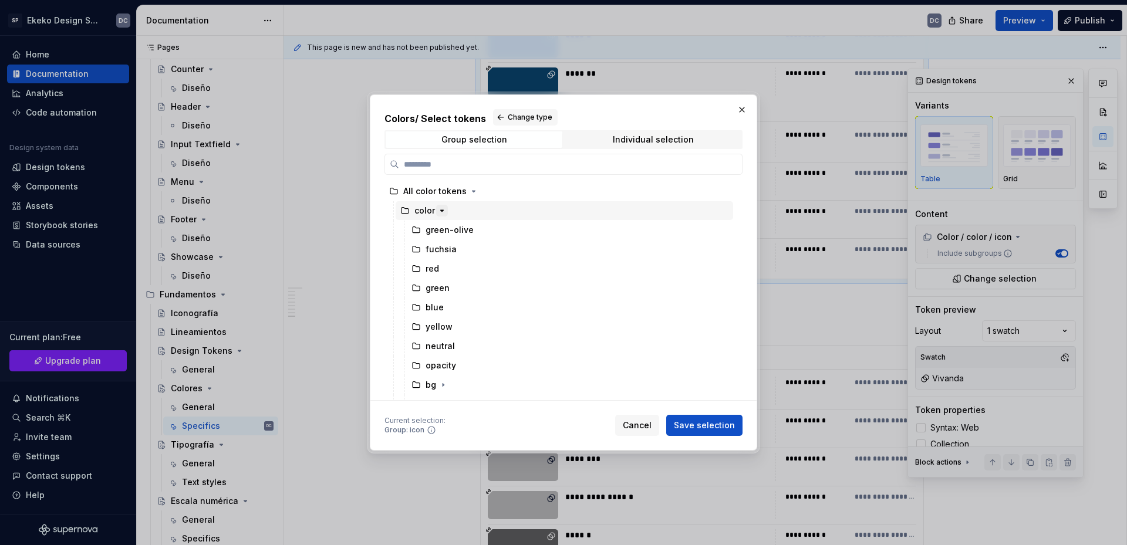
click at [442, 213] on icon "button" at bounding box center [441, 210] width 9 height 9
click at [656, 149] on div "Group selection Individual selection" at bounding box center [564, 139] width 358 height 19
click at [658, 143] on div "Individual selection" at bounding box center [653, 139] width 81 height 9
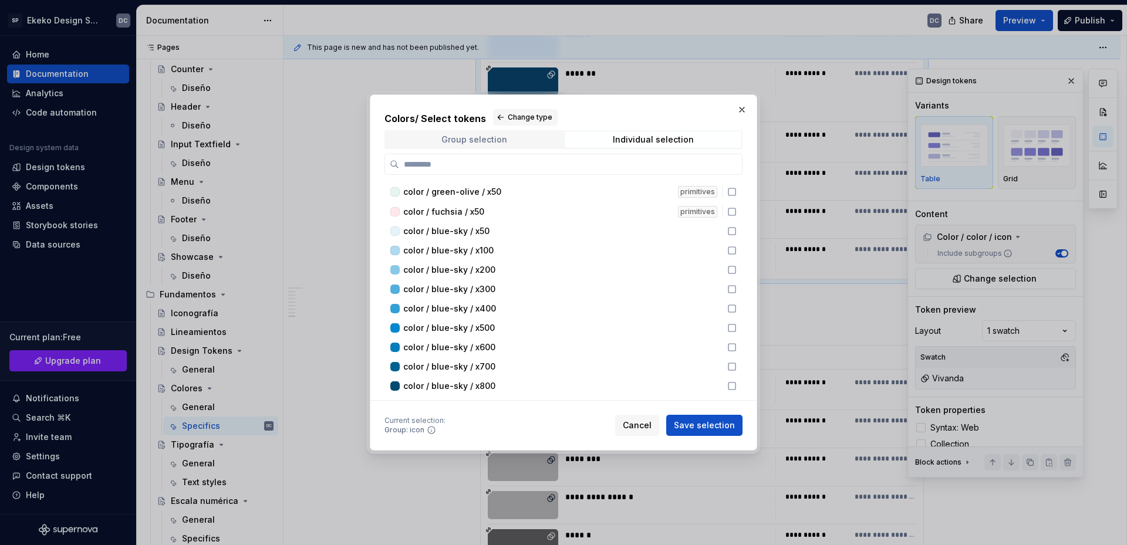
click at [493, 144] on div "Group selection" at bounding box center [475, 139] width 66 height 9
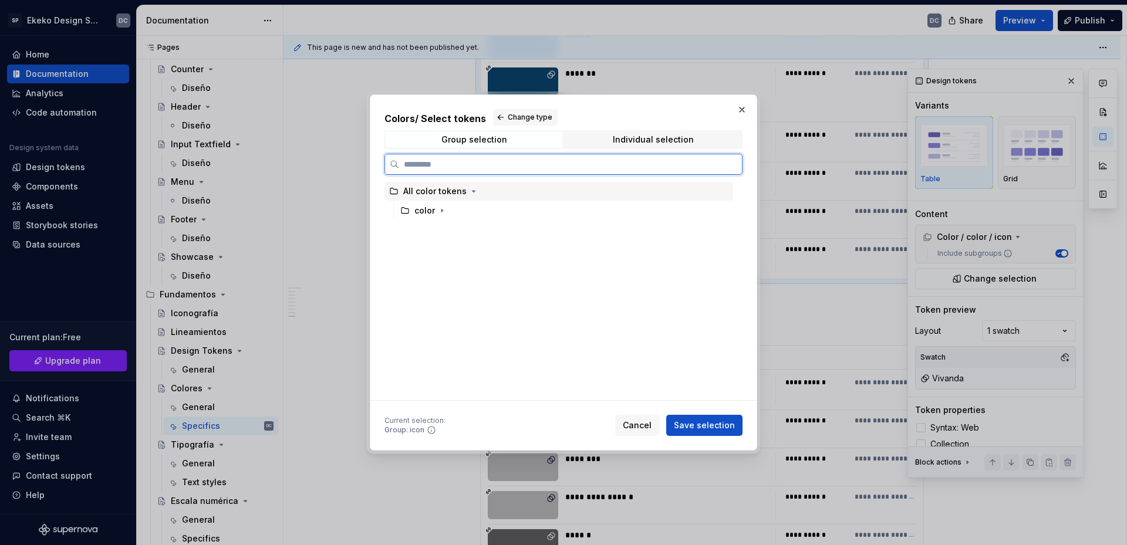
click at [436, 195] on div "All color tokens" at bounding box center [434, 192] width 63 height 12
click at [473, 193] on icon "button" at bounding box center [473, 191] width 9 height 9
click at [740, 109] on button "button" at bounding box center [742, 110] width 16 height 16
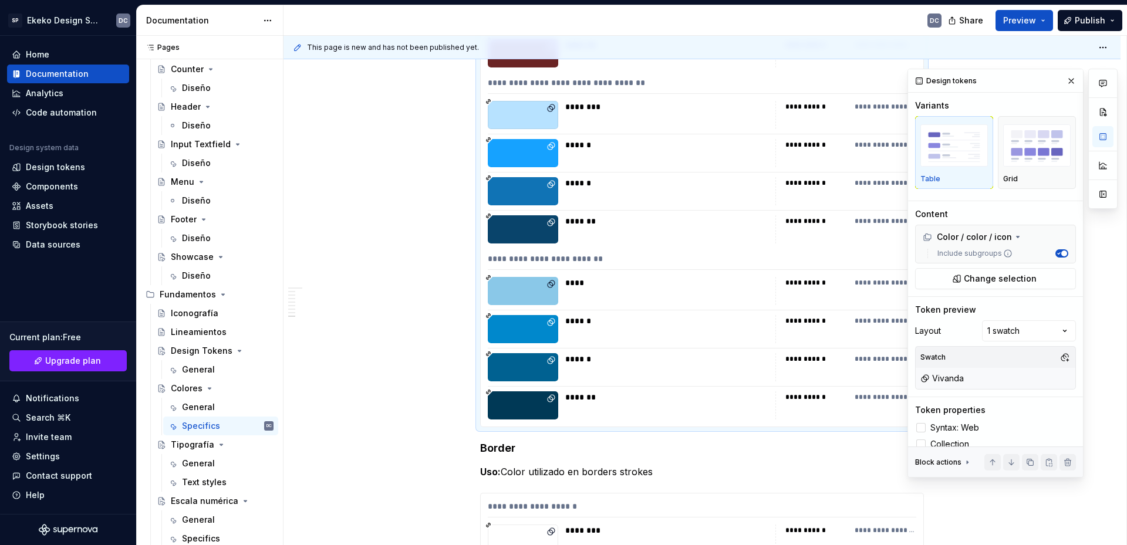
scroll to position [4697, 0]
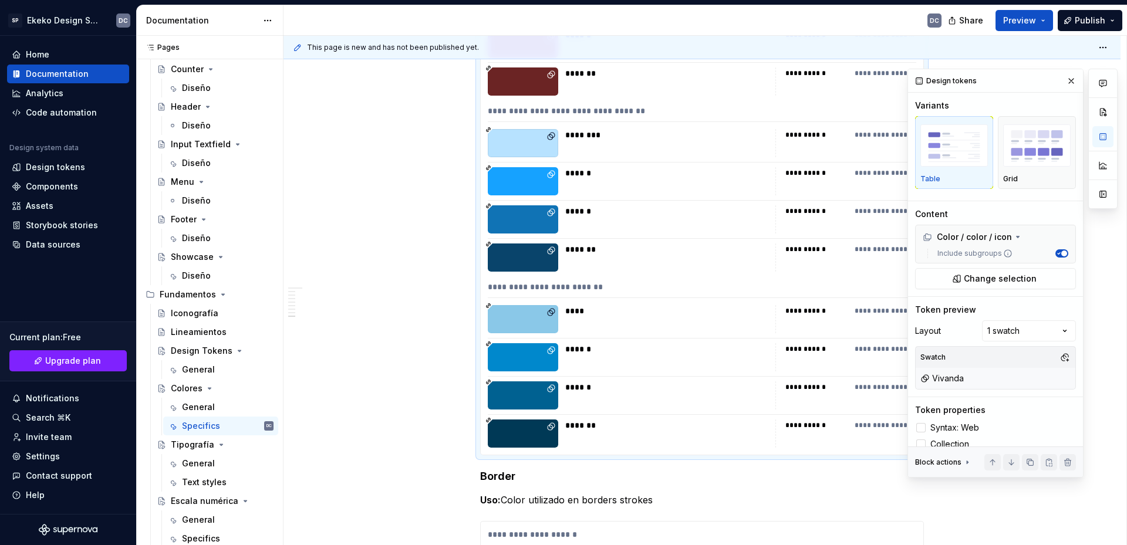
click at [964, 238] on div "Color / color / icon" at bounding box center [967, 237] width 89 height 12
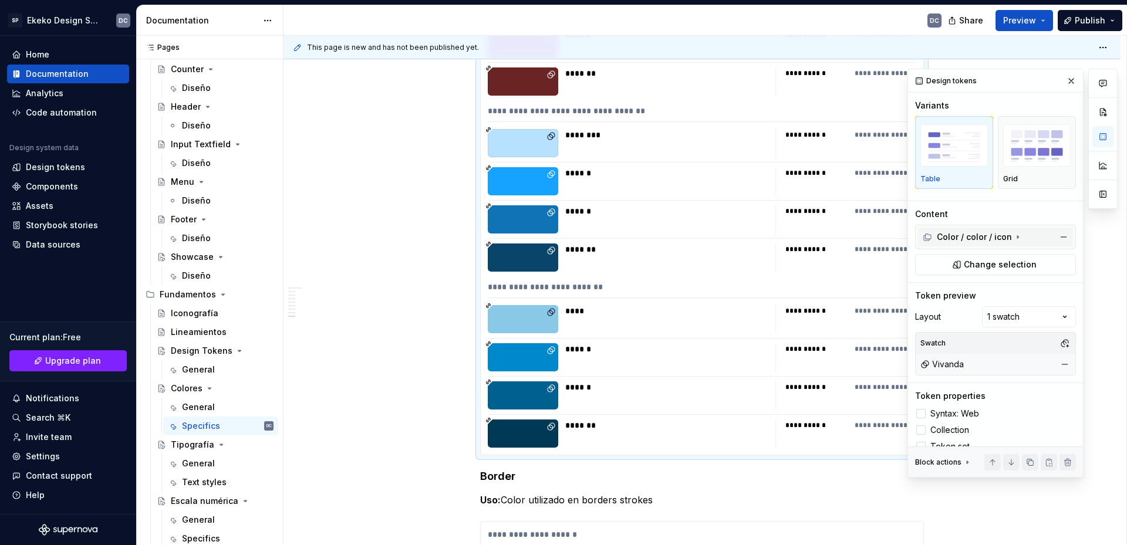
click at [961, 241] on div "Color / color / icon" at bounding box center [967, 237] width 89 height 12
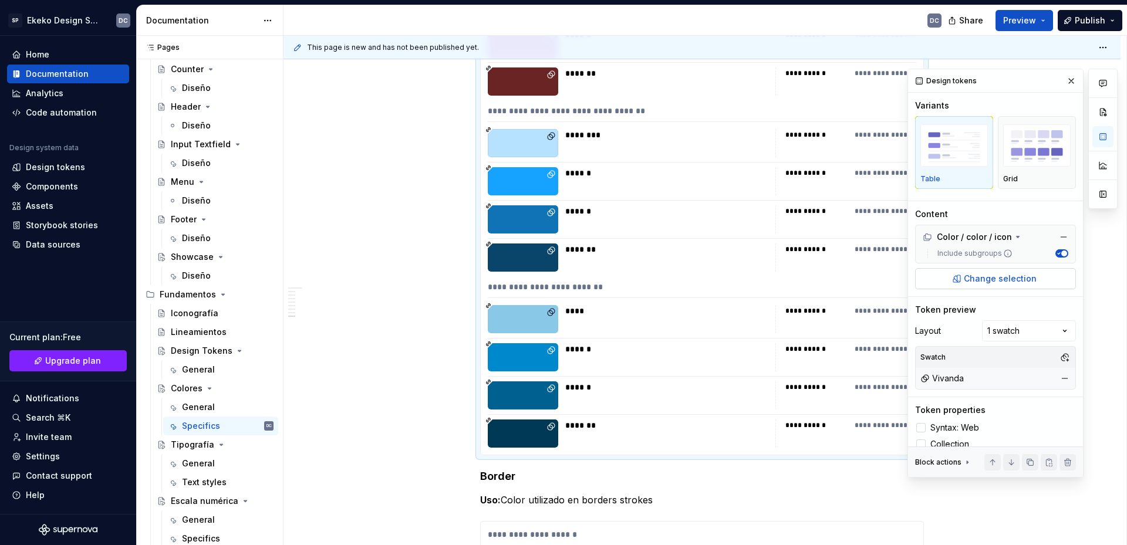
click at [968, 279] on span "Change selection" at bounding box center [1000, 279] width 73 height 12
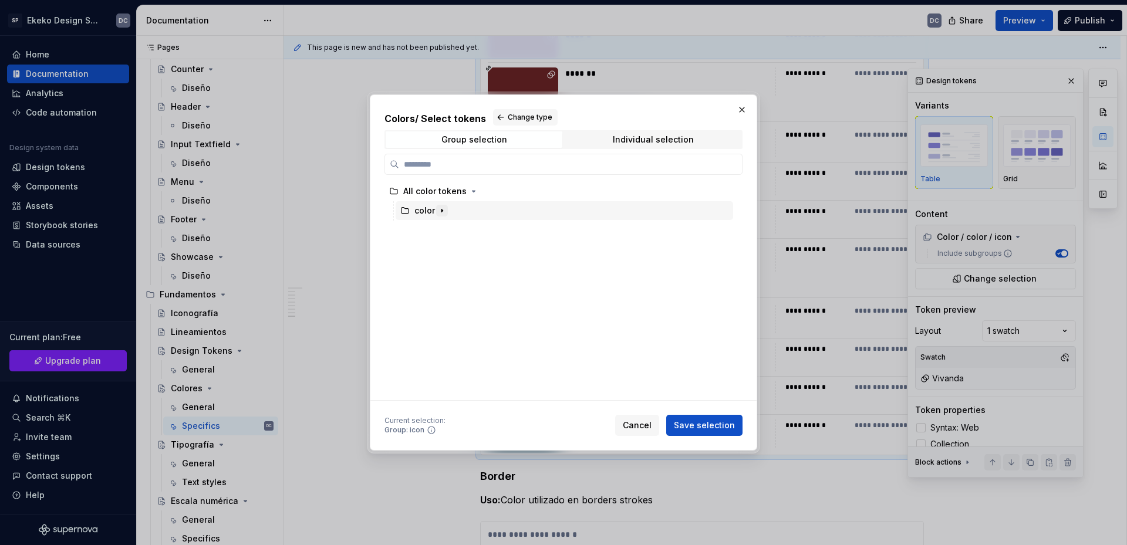
click at [442, 211] on icon "button" at bounding box center [442, 211] width 1 height 3
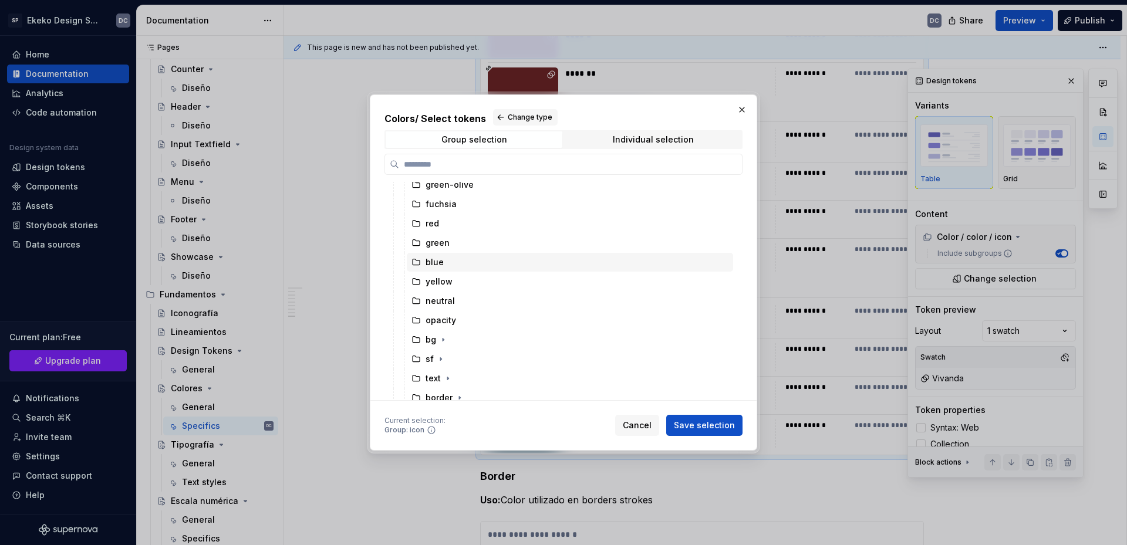
scroll to position [92, 0]
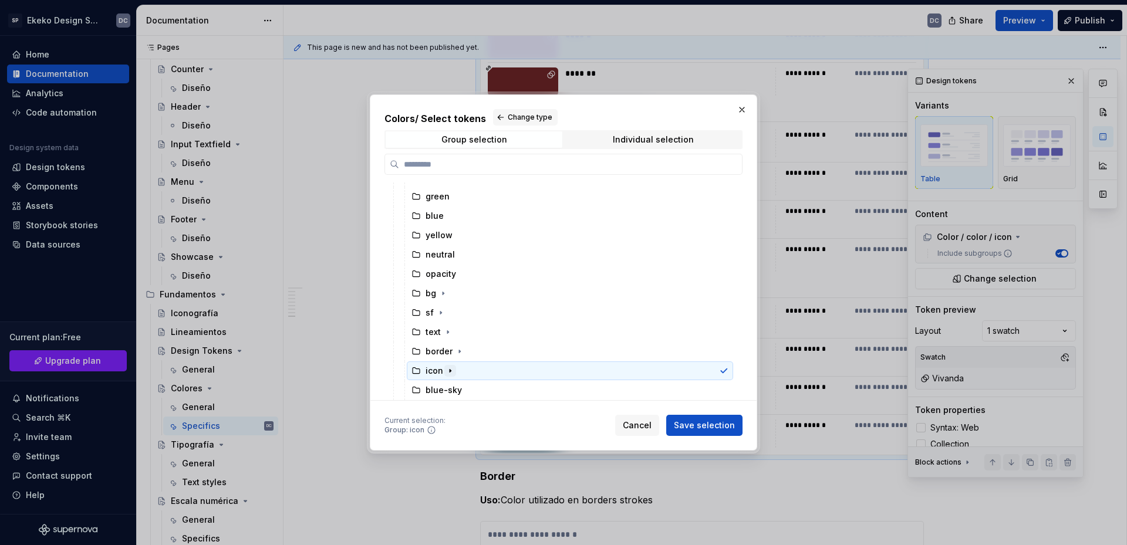
click at [452, 373] on icon "button" at bounding box center [450, 370] width 9 height 9
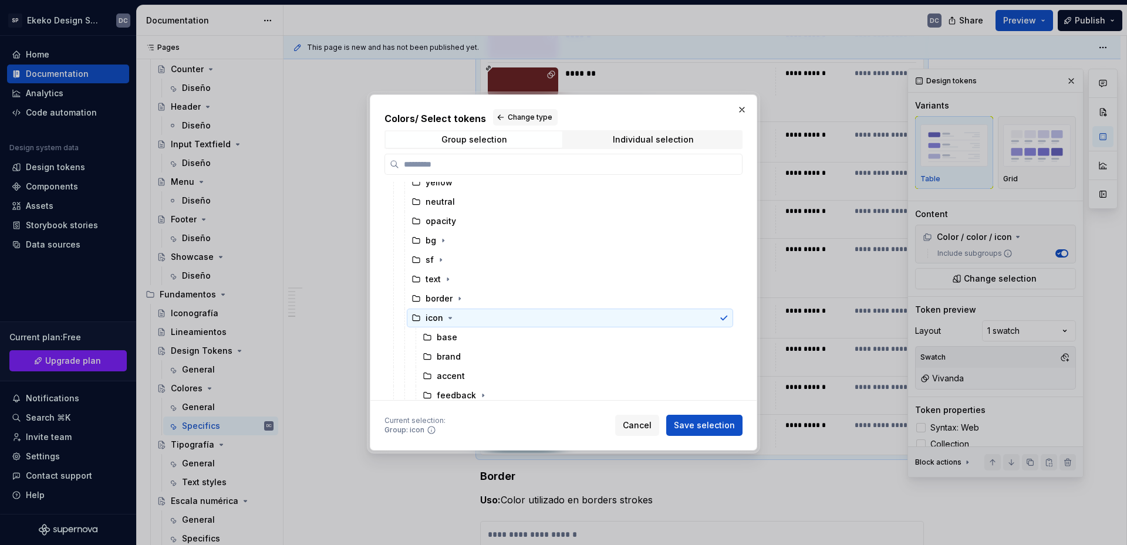
scroll to position [188, 0]
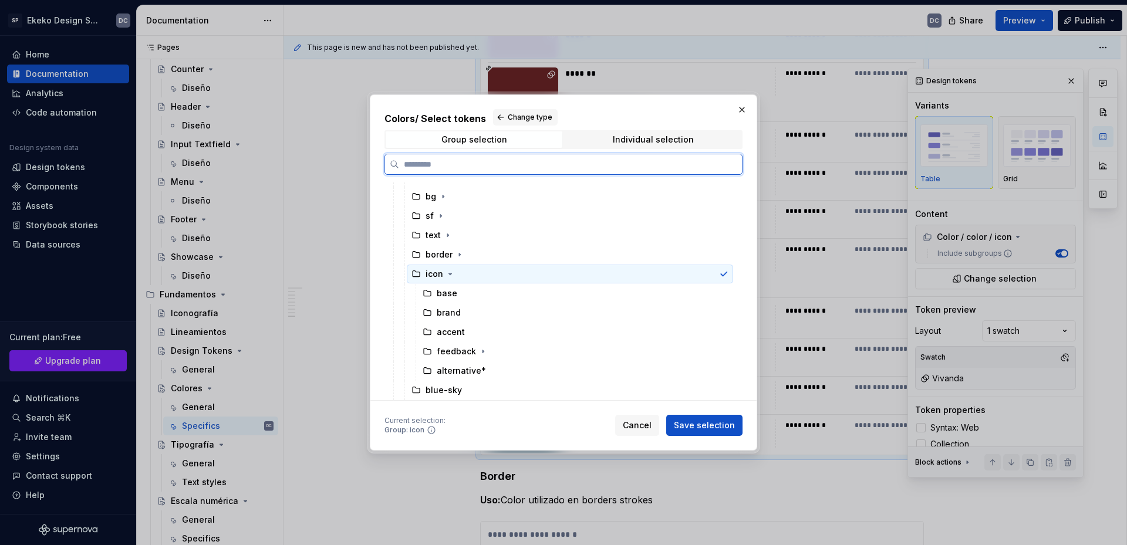
click at [722, 272] on icon at bounding box center [723, 274] width 9 height 9
click at [518, 372] on div "alternative*" at bounding box center [575, 371] width 315 height 19
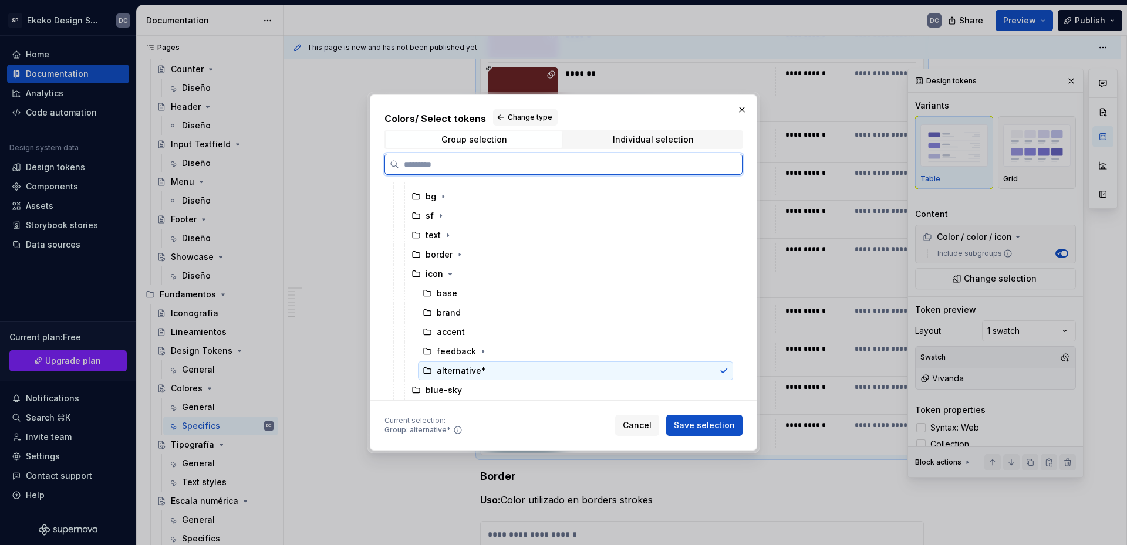
drag, startPoint x: 521, startPoint y: 369, endPoint x: 431, endPoint y: 373, distance: 89.9
click at [431, 373] on icon at bounding box center [427, 371] width 7 height 6
click at [433, 277] on div "icon" at bounding box center [435, 274] width 18 height 12
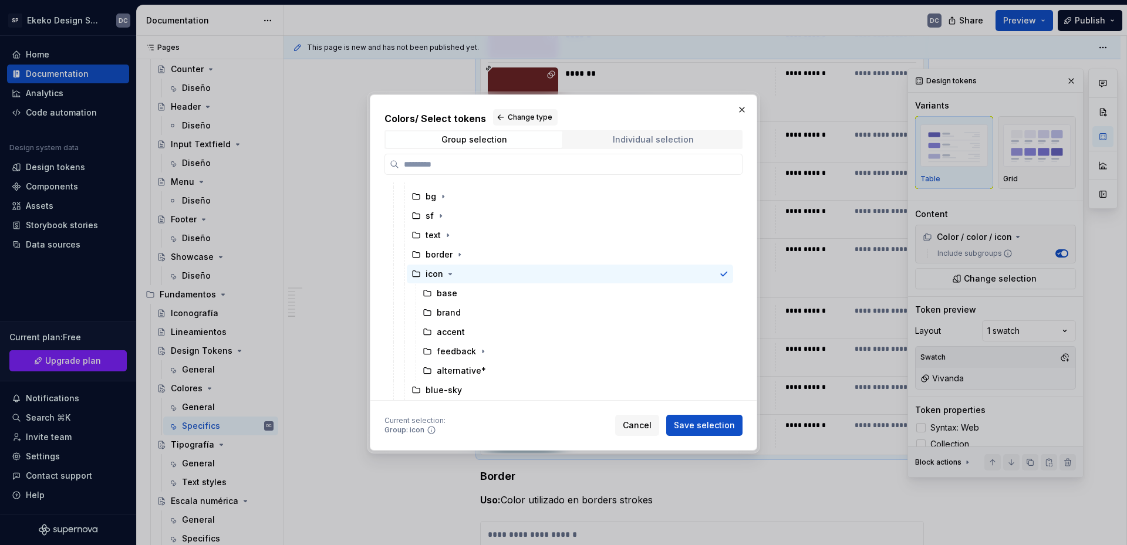
click at [660, 143] on div "Individual selection" at bounding box center [653, 139] width 81 height 9
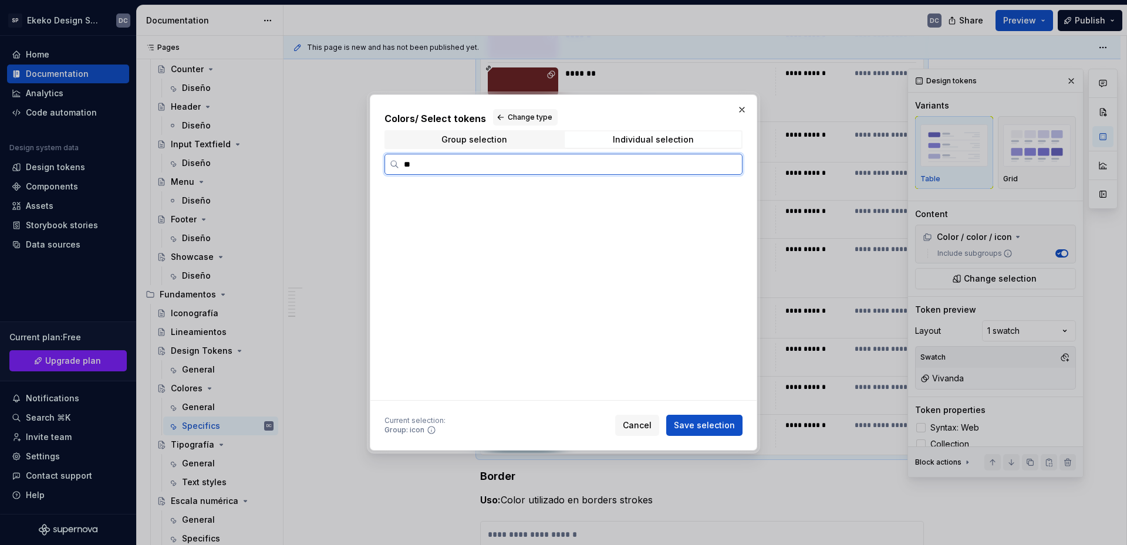
scroll to position [0, 0]
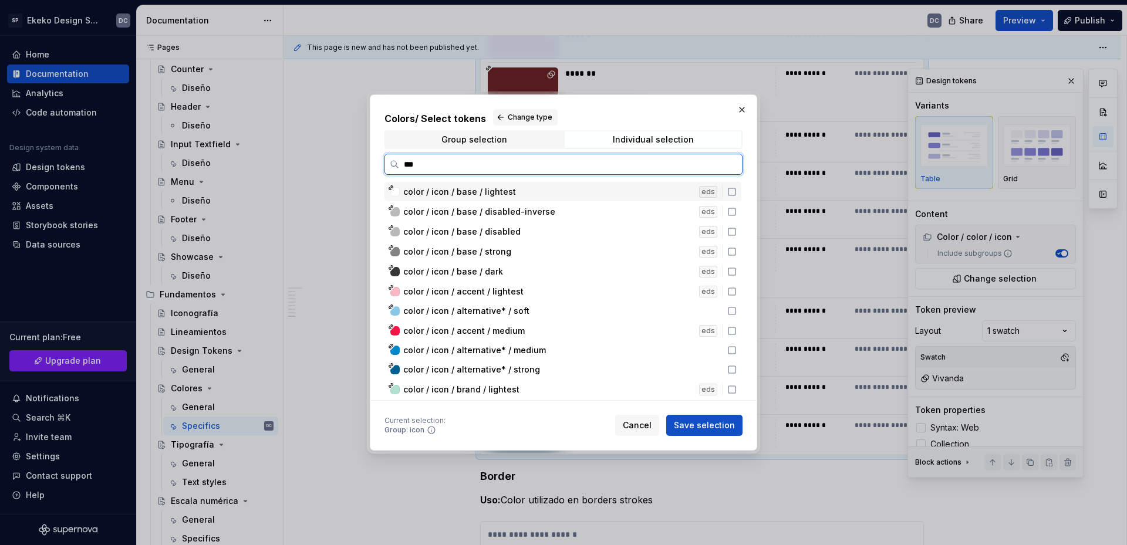
type input "****"
drag, startPoint x: 592, startPoint y: 109, endPoint x: 622, endPoint y: 110, distance: 30.0
click at [622, 110] on div "Colors / Select tokens Change type Group selection Individual selection **** co…" at bounding box center [564, 273] width 388 height 356
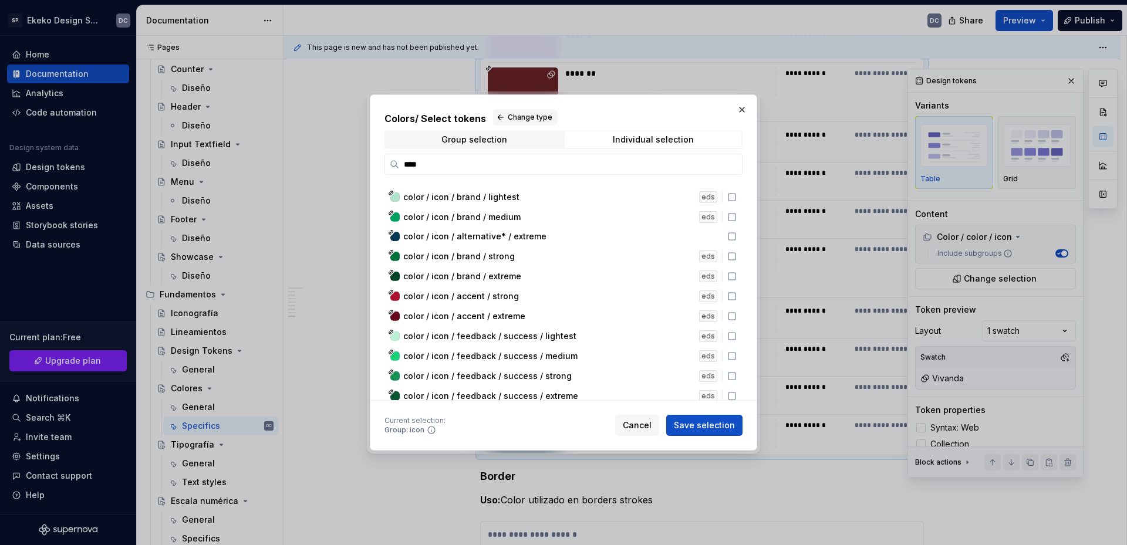
scroll to position [131, 0]
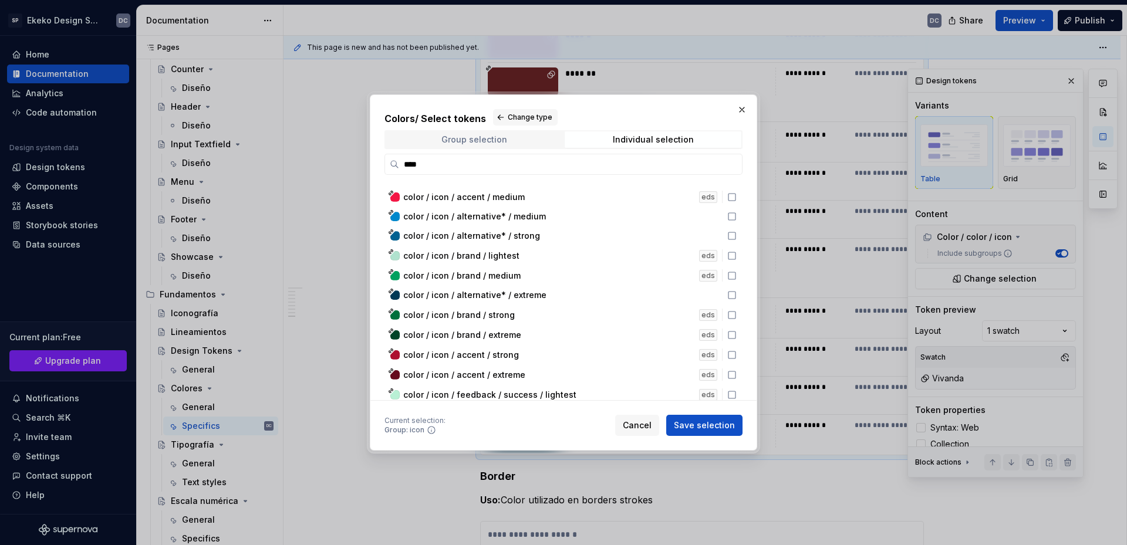
click at [510, 134] on span "Group selection" at bounding box center [474, 140] width 177 height 16
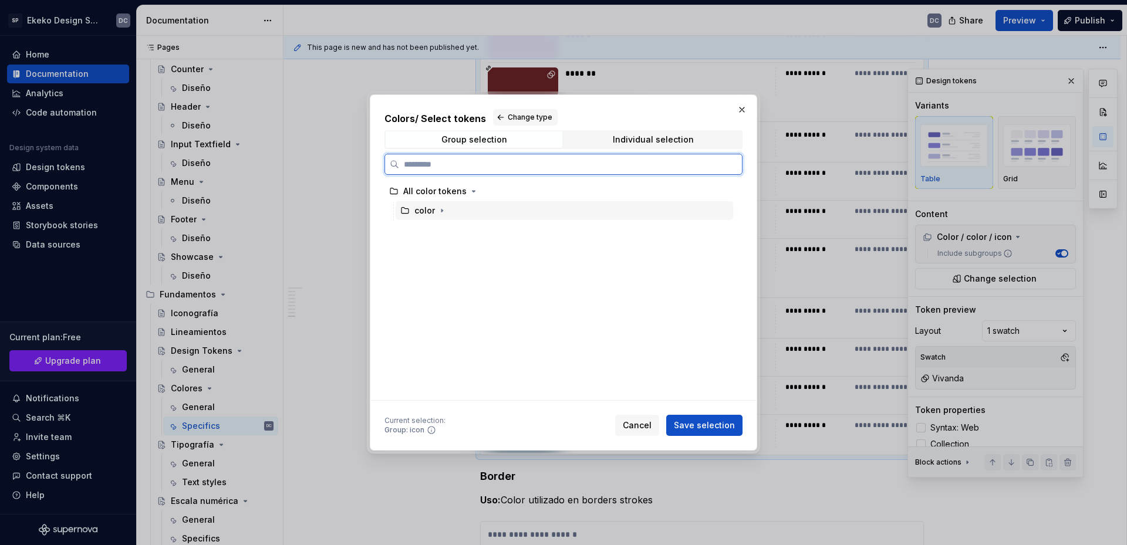
click at [449, 210] on div "color" at bounding box center [565, 210] width 338 height 19
click at [442, 212] on icon "button" at bounding box center [442, 211] width 1 height 3
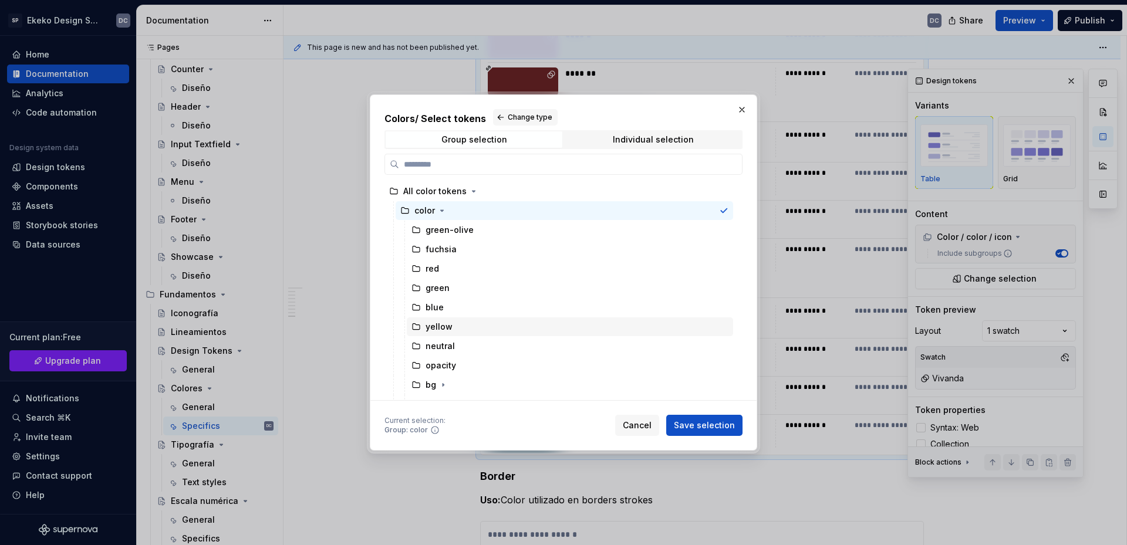
scroll to position [92, 0]
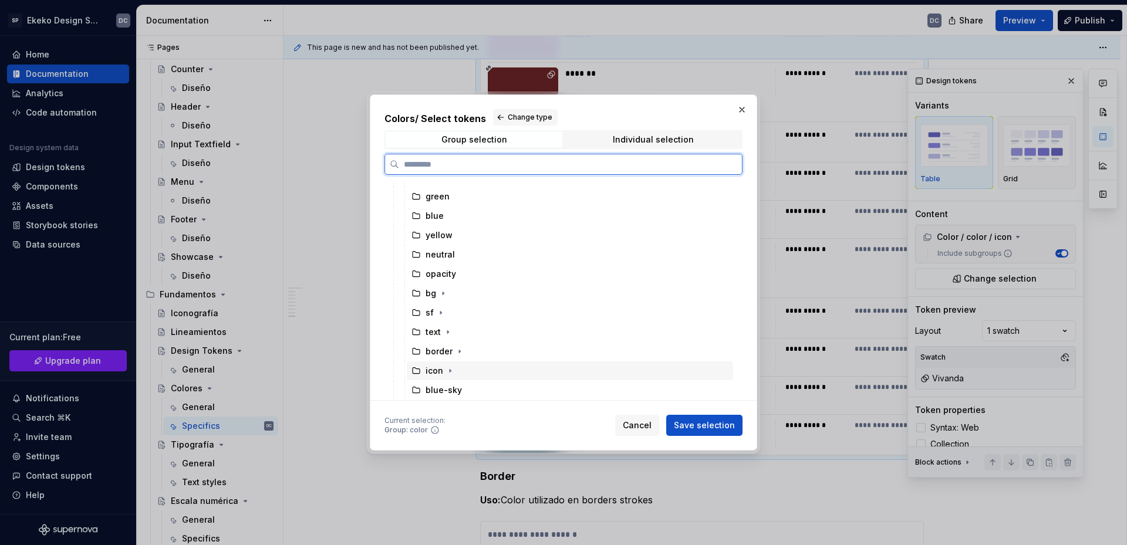
click at [442, 370] on div "icon" at bounding box center [435, 371] width 18 height 12
click at [451, 369] on icon "button" at bounding box center [450, 370] width 9 height 9
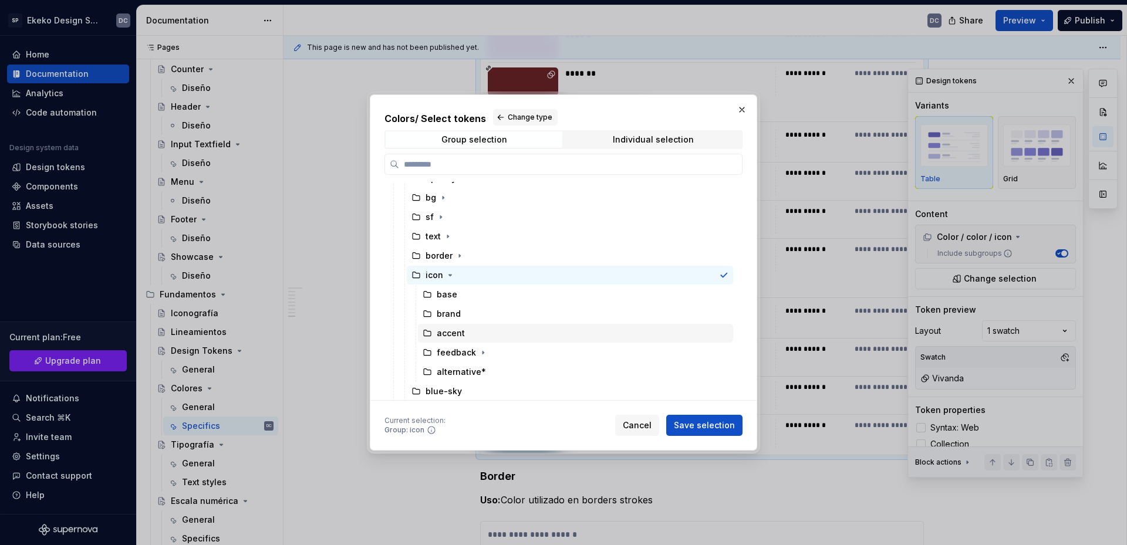
scroll to position [188, 0]
click at [462, 372] on div "alternative*" at bounding box center [461, 371] width 49 height 12
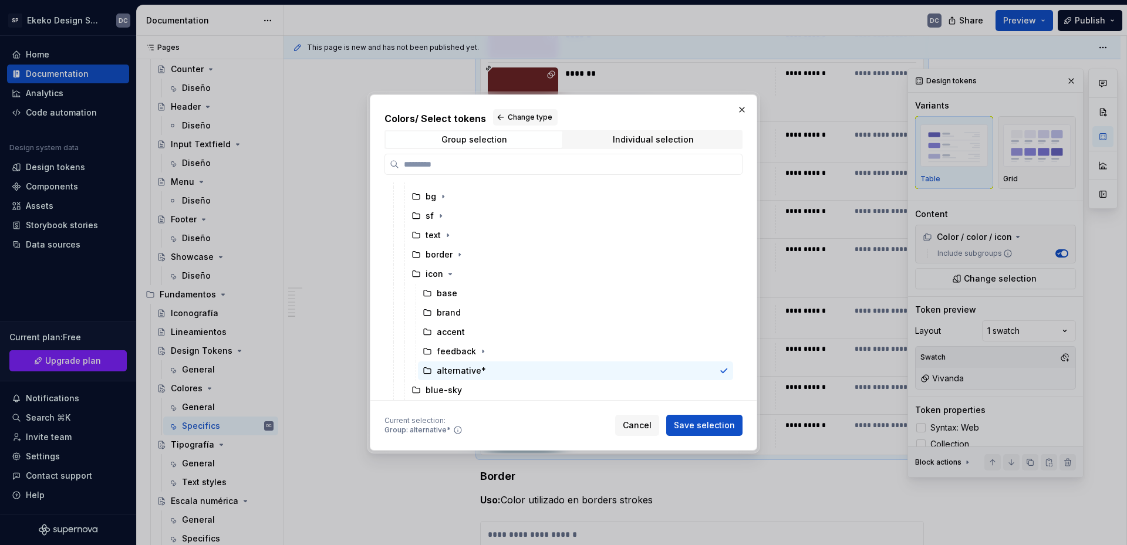
click at [454, 432] on icon at bounding box center [457, 430] width 9 height 9
click at [746, 110] on button "button" at bounding box center [742, 110] width 16 height 16
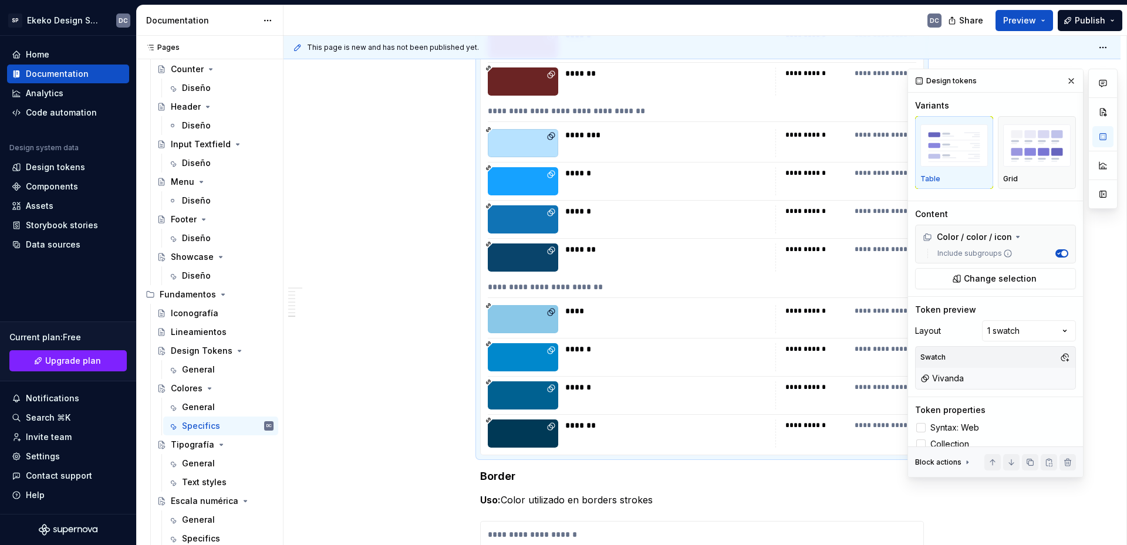
click at [617, 318] on div "****" at bounding box center [666, 319] width 203 height 28
click at [488, 305] on icon at bounding box center [489, 306] width 6 height 6
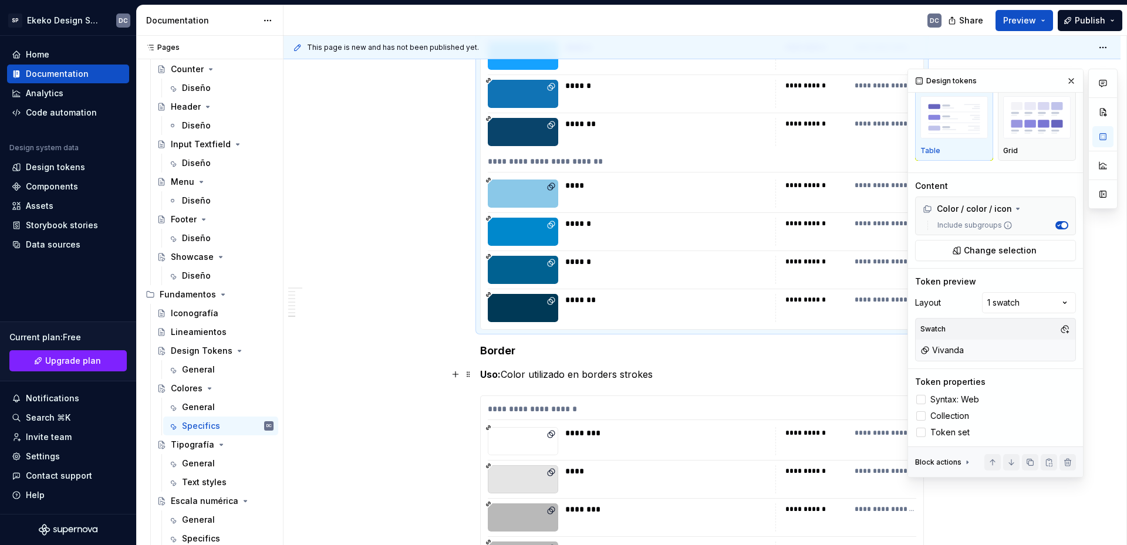
scroll to position [4815, 0]
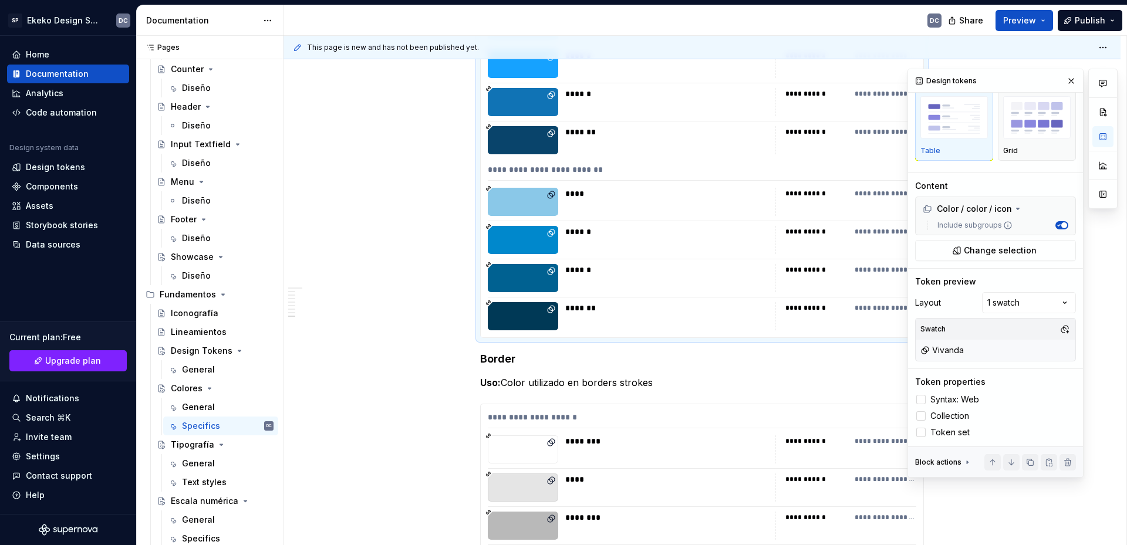
click at [631, 292] on div "******" at bounding box center [666, 278] width 203 height 28
click at [44, 166] on div "Design tokens" at bounding box center [55, 167] width 59 height 12
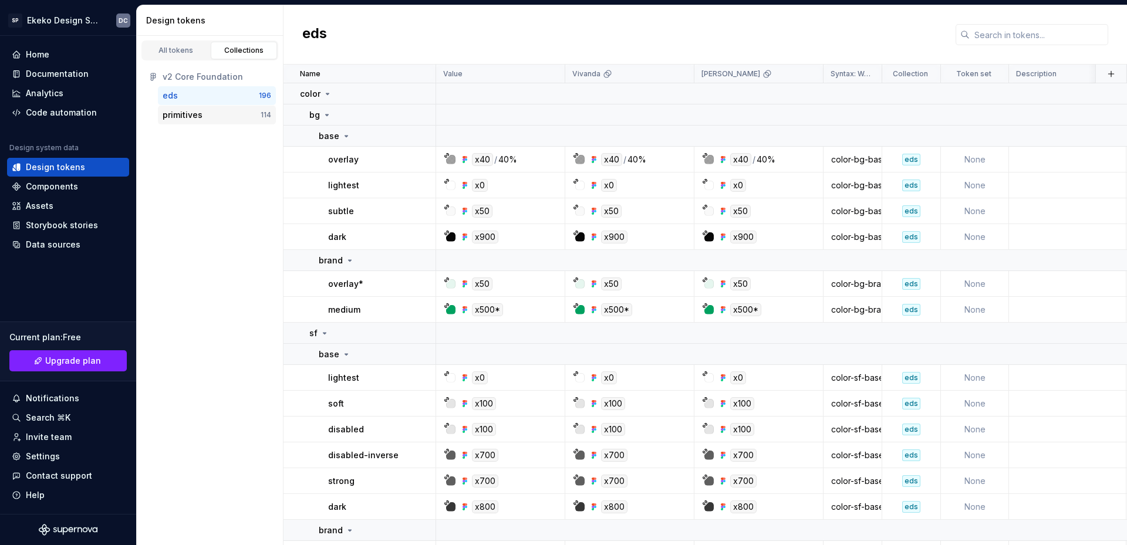
click at [216, 112] on div "primitives" at bounding box center [212, 115] width 98 height 12
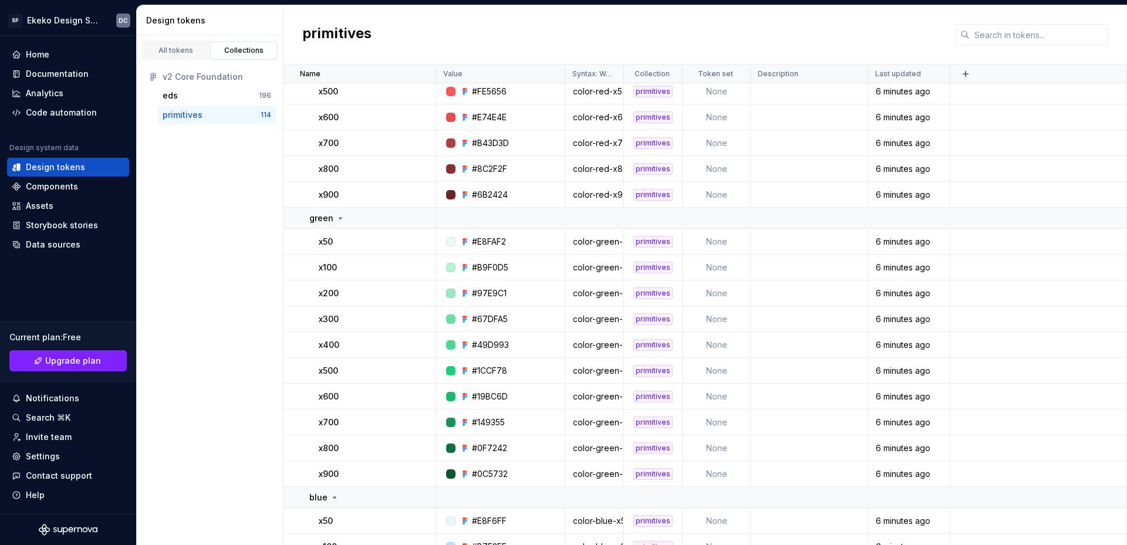
scroll to position [763, 0]
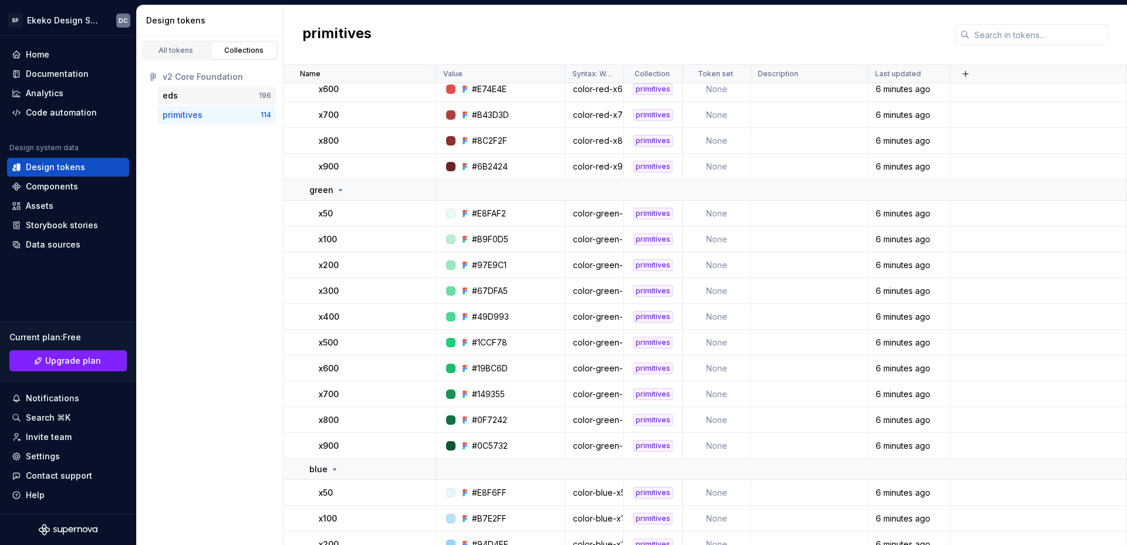
click at [202, 97] on div "eds" at bounding box center [211, 96] width 96 height 12
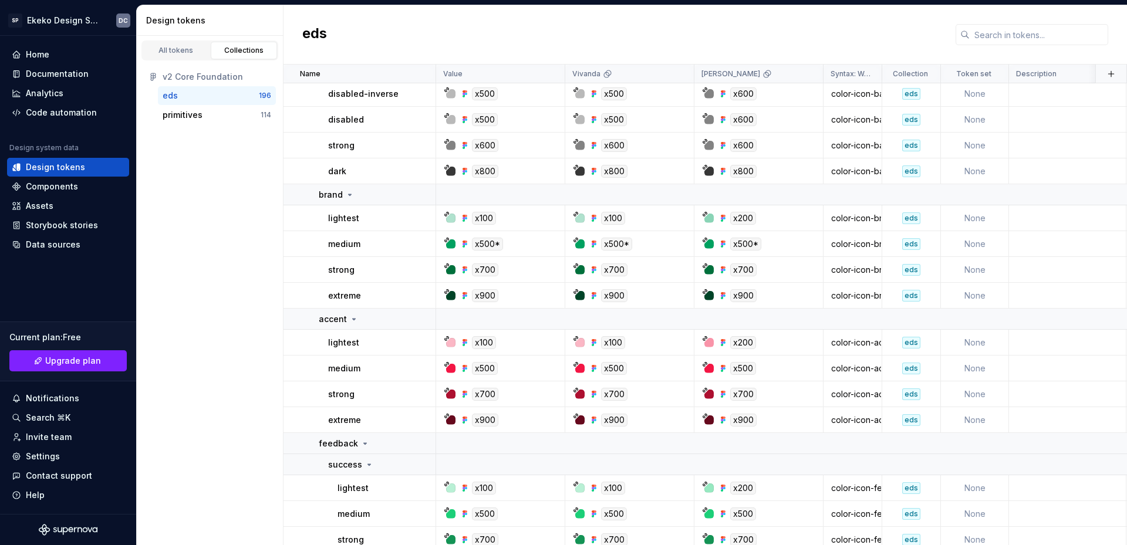
scroll to position [2936, 0]
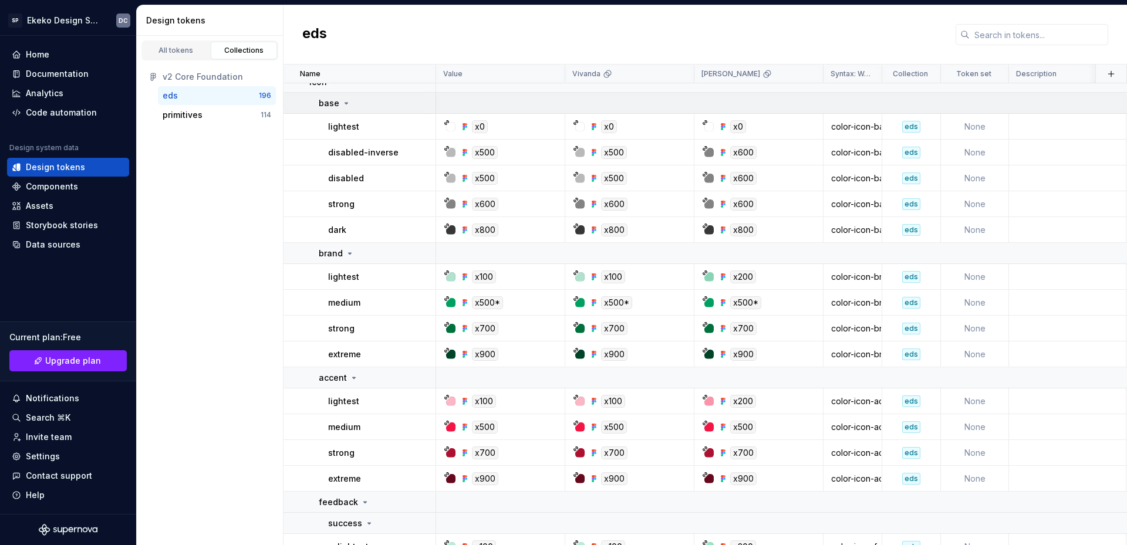
click at [345, 103] on icon at bounding box center [346, 103] width 3 height 1
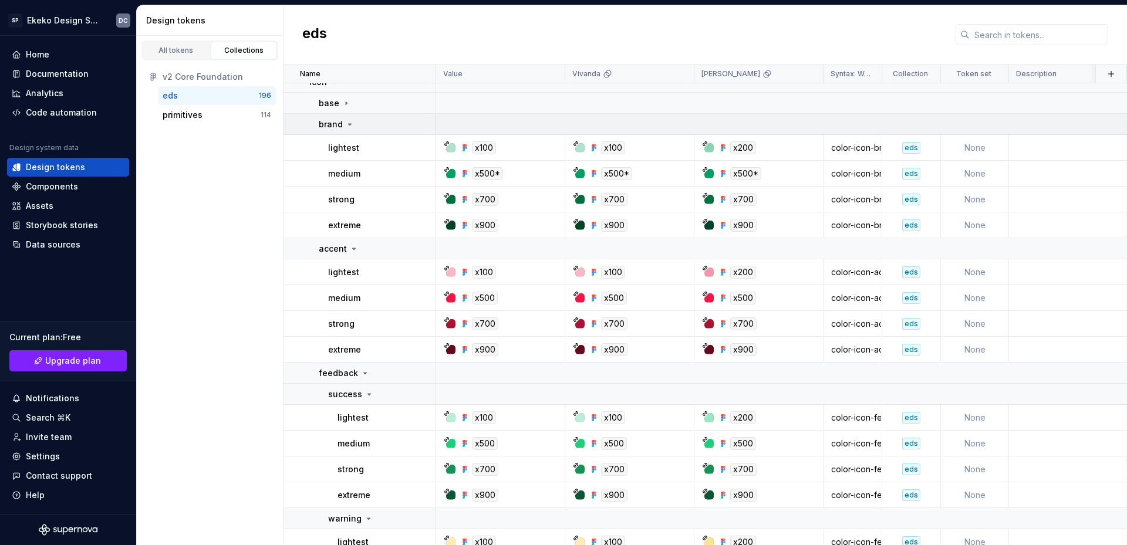
click at [347, 126] on icon at bounding box center [349, 124] width 9 height 9
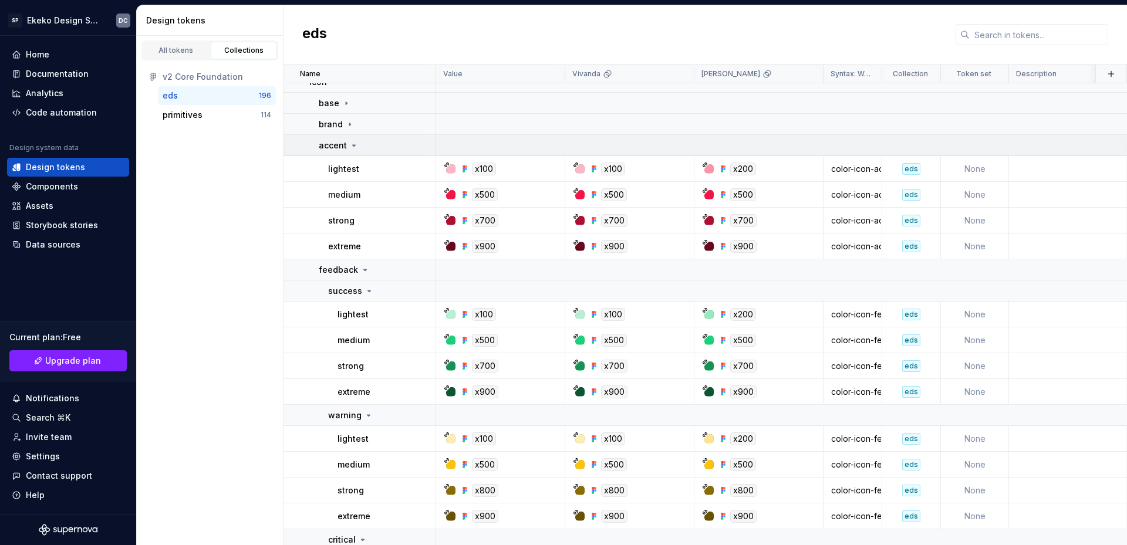
click at [351, 147] on icon at bounding box center [353, 145] width 9 height 9
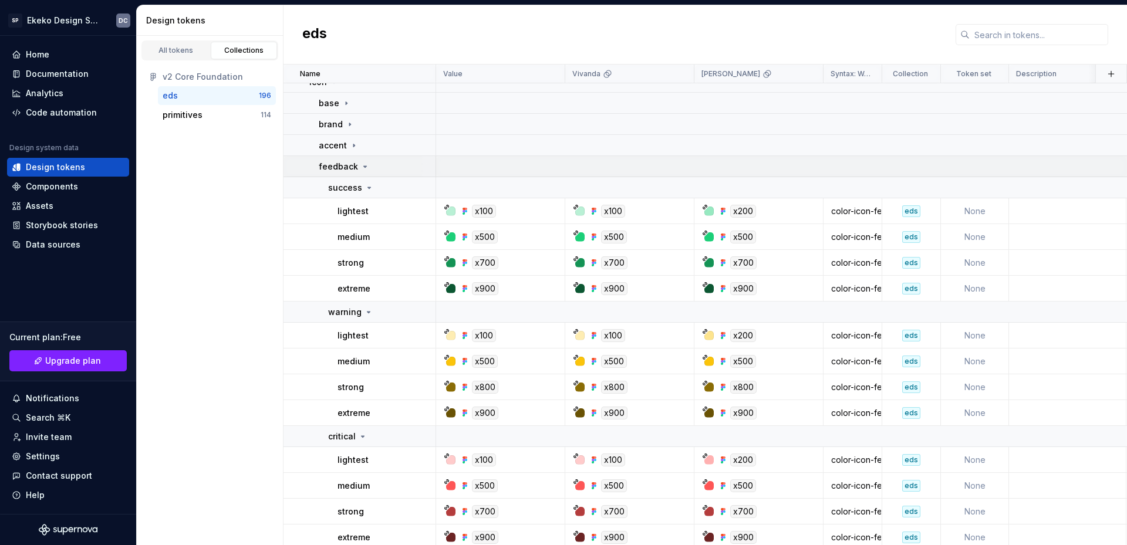
click at [364, 166] on icon at bounding box center [365, 166] width 3 height 1
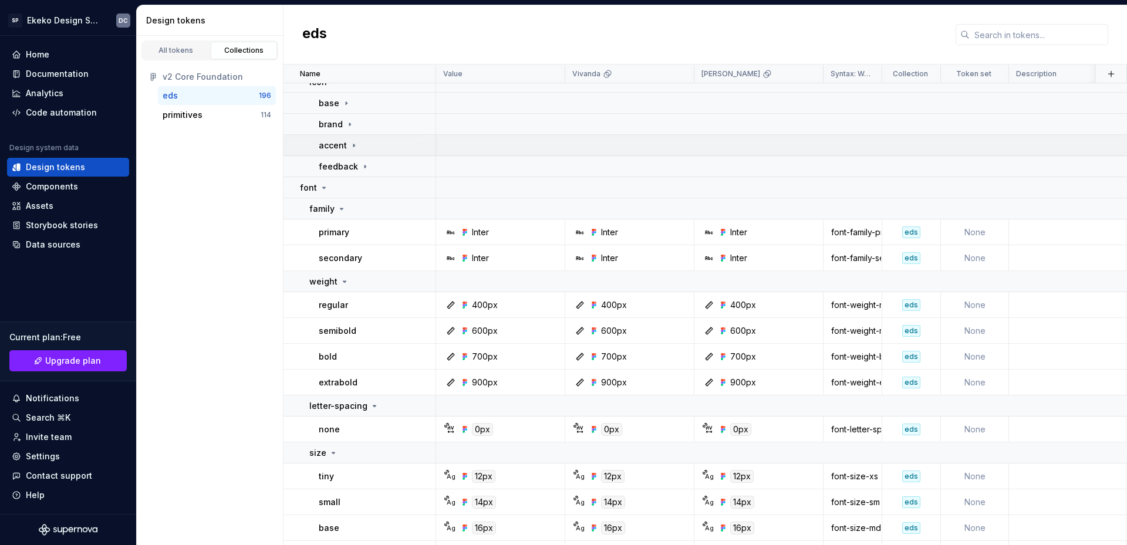
scroll to position [2877, 0]
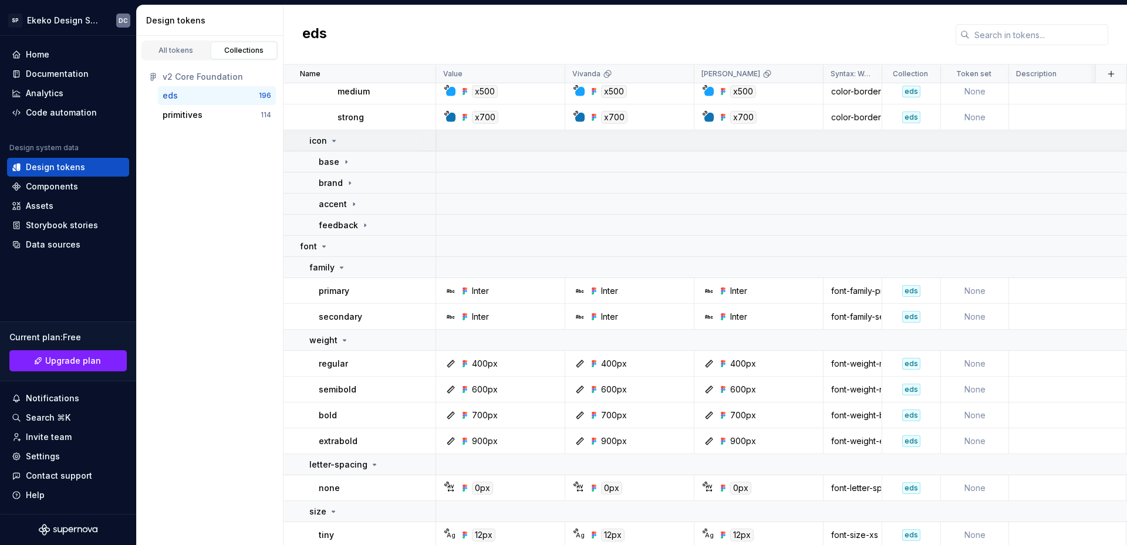
click at [392, 142] on div "icon" at bounding box center [372, 141] width 126 height 12
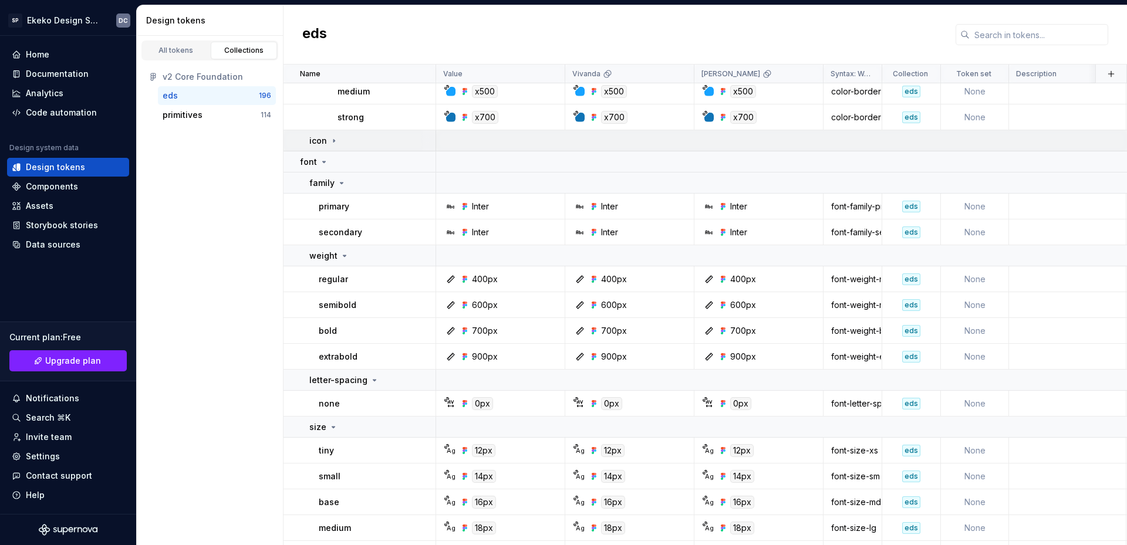
click at [392, 142] on div "icon" at bounding box center [372, 141] width 126 height 12
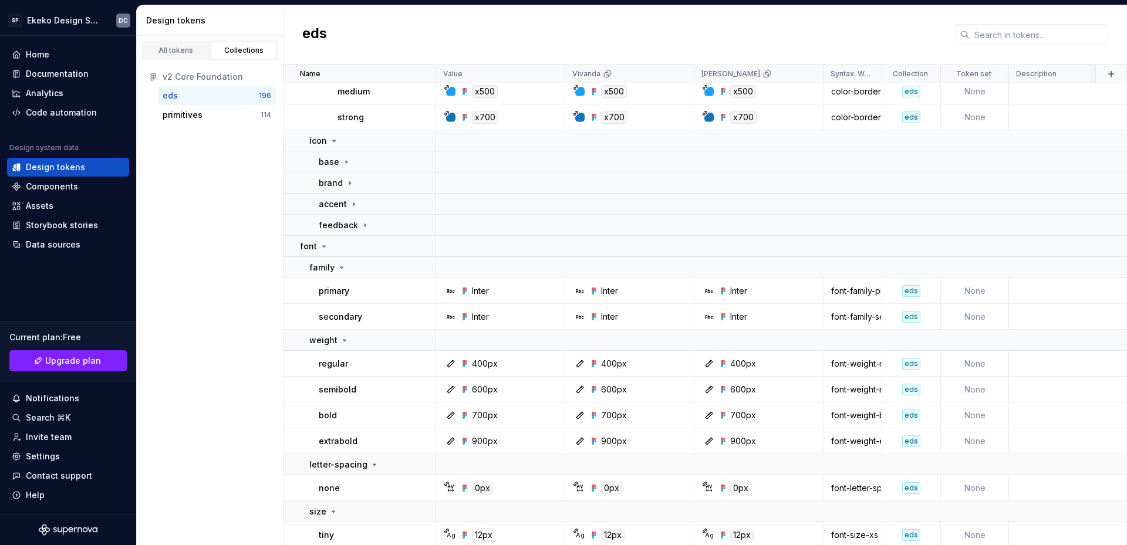
click at [204, 96] on div "eds" at bounding box center [211, 96] width 96 height 12
click at [63, 72] on div "Documentation" at bounding box center [57, 74] width 63 height 12
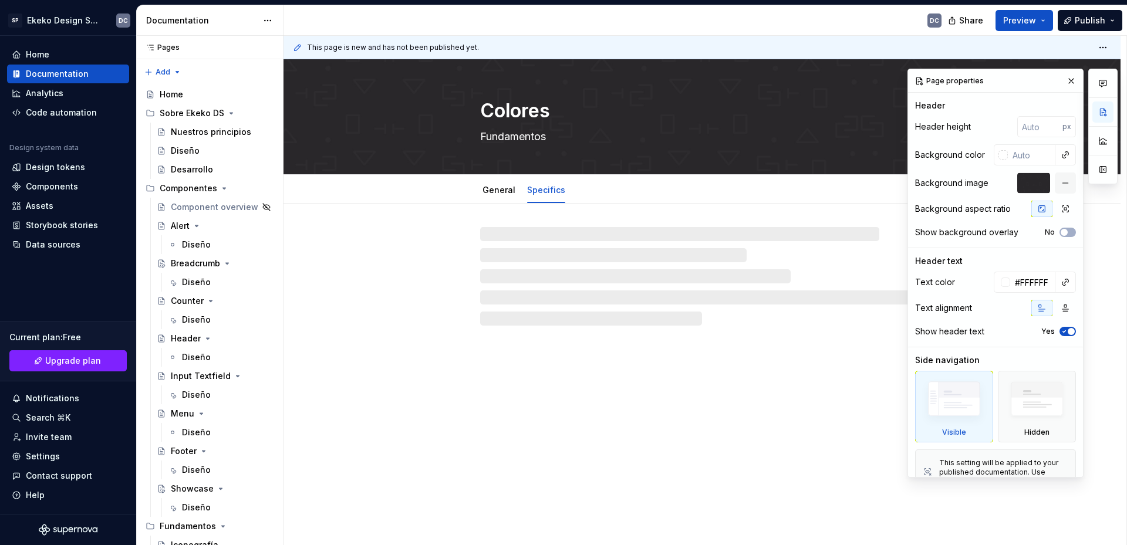
type textarea "*"
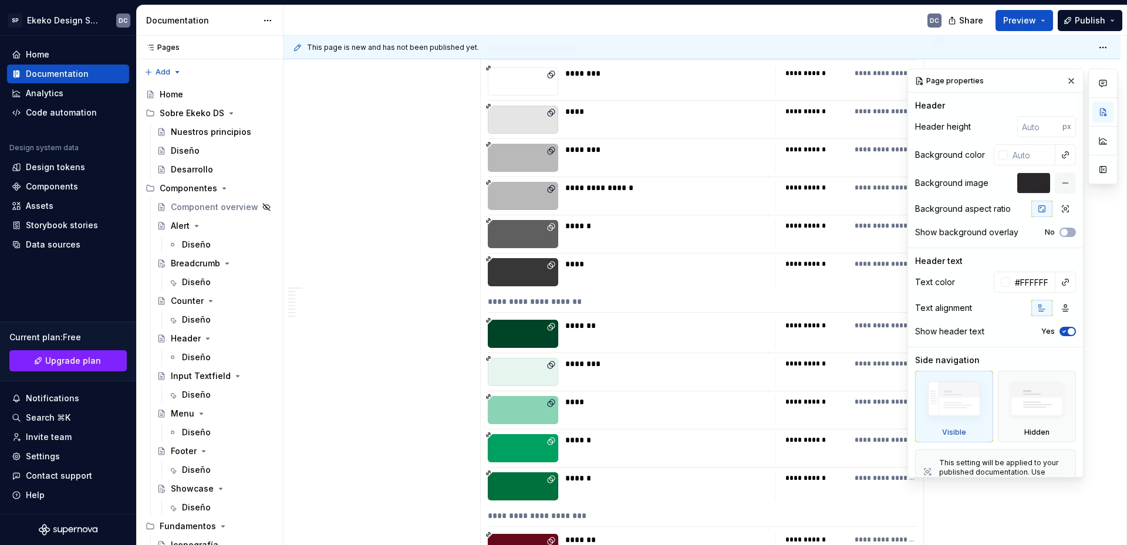
scroll to position [5226, 0]
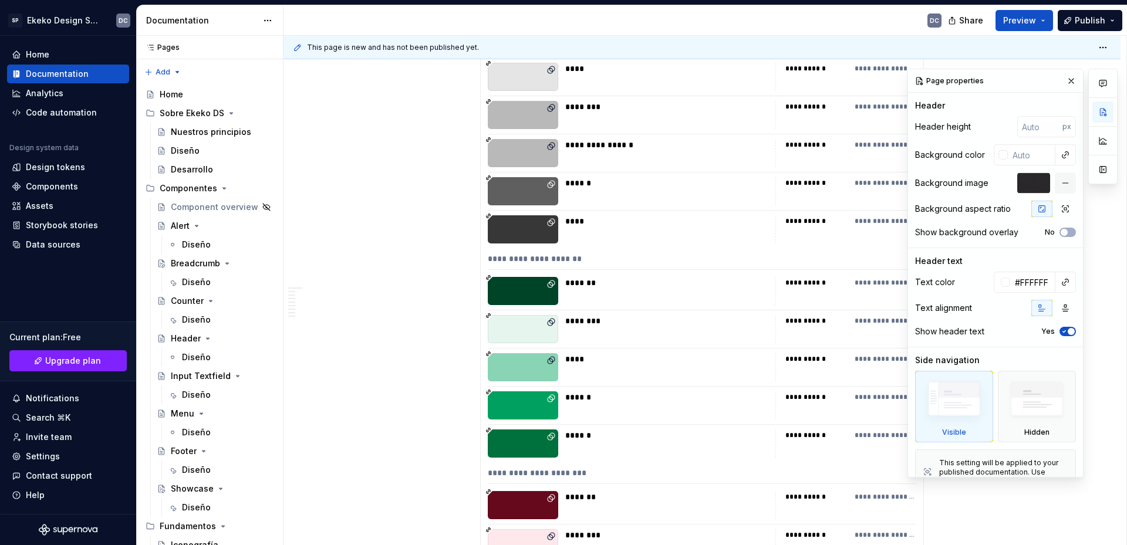
click at [673, 302] on div "*******" at bounding box center [666, 291] width 203 height 28
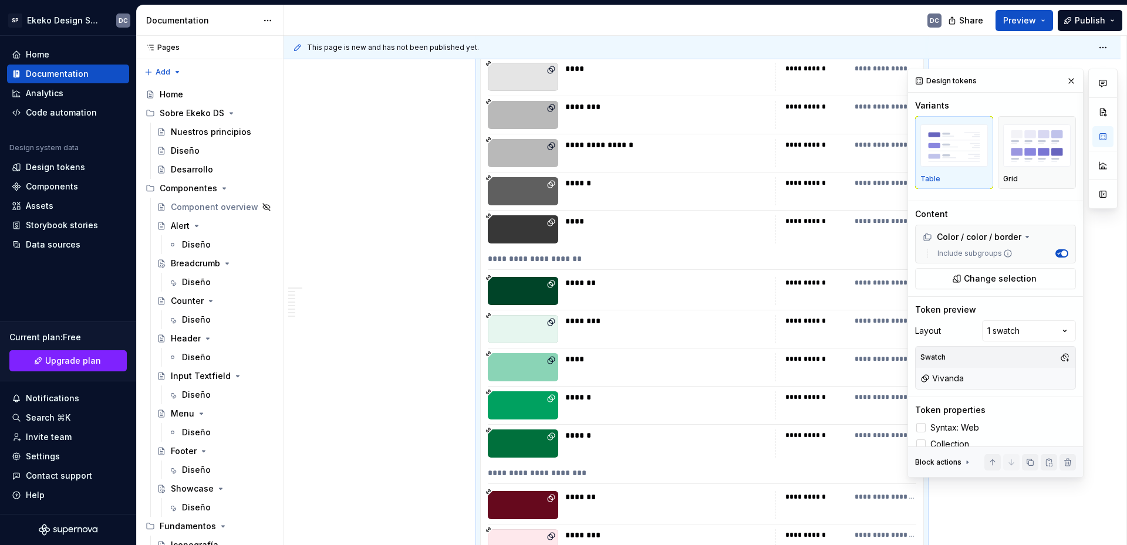
click at [673, 296] on div "*******" at bounding box center [666, 291] width 203 height 28
click at [992, 281] on span "Change selection" at bounding box center [1000, 279] width 73 height 12
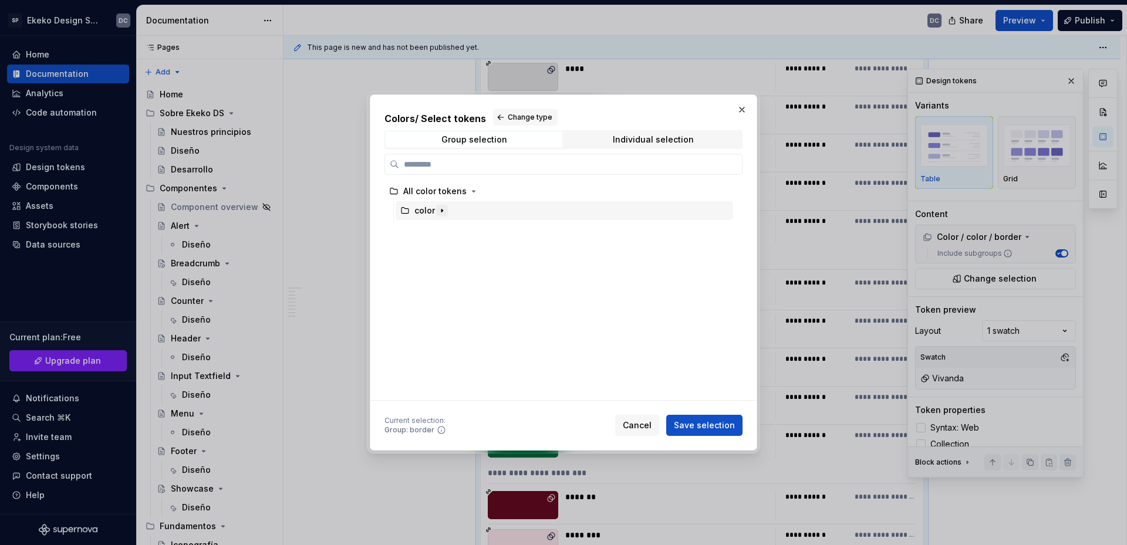
click at [440, 209] on icon "button" at bounding box center [441, 210] width 9 height 9
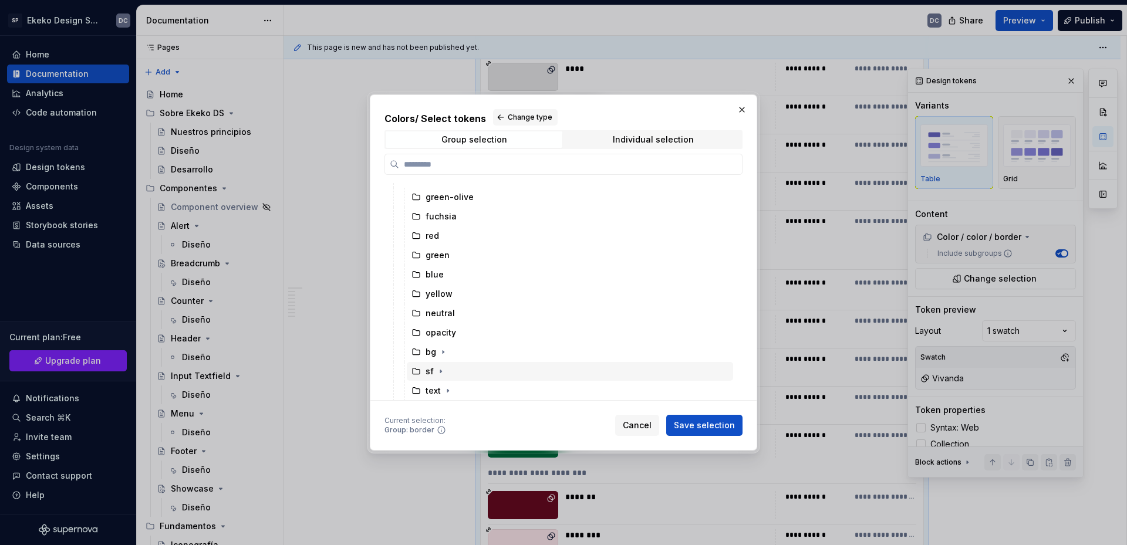
scroll to position [92, 0]
click at [459, 352] on icon "button" at bounding box center [459, 352] width 1 height 3
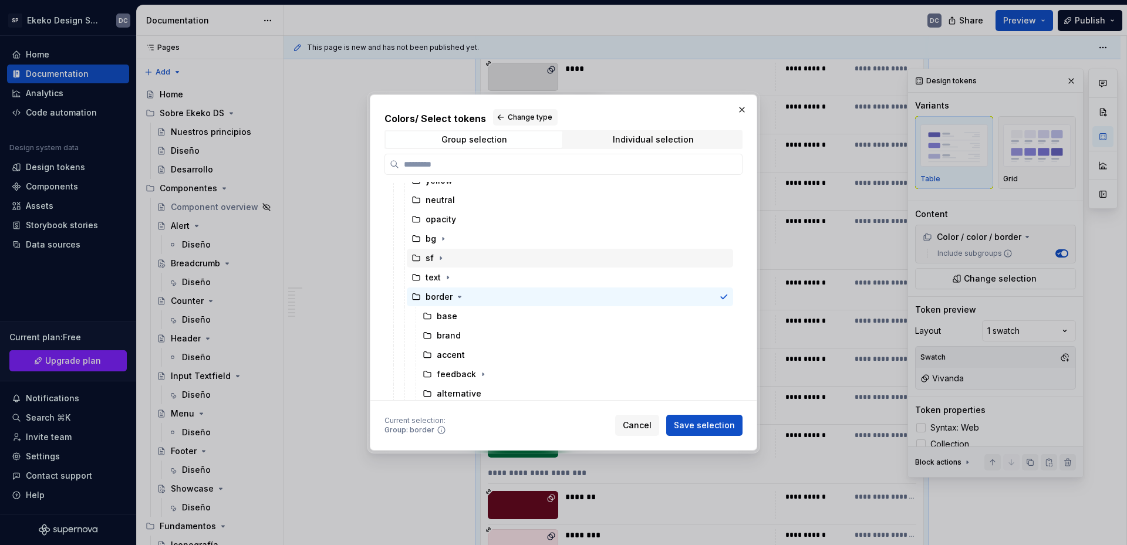
scroll to position [188, 0]
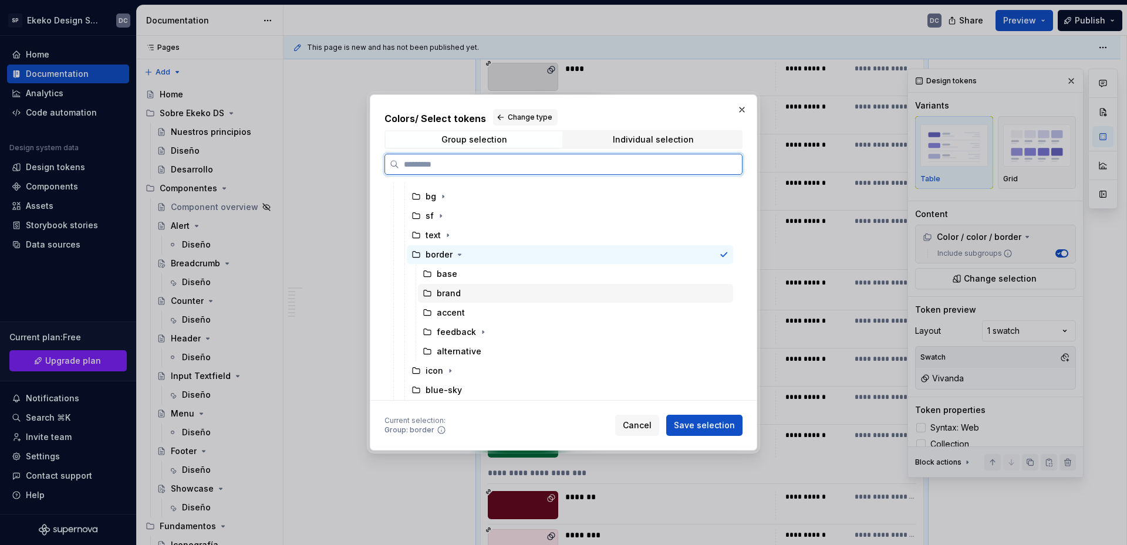
click at [468, 295] on div "brand" at bounding box center [575, 293] width 315 height 19
click at [432, 292] on div "brand" at bounding box center [442, 294] width 38 height 12
click at [480, 300] on div "brand" at bounding box center [575, 293] width 315 height 19
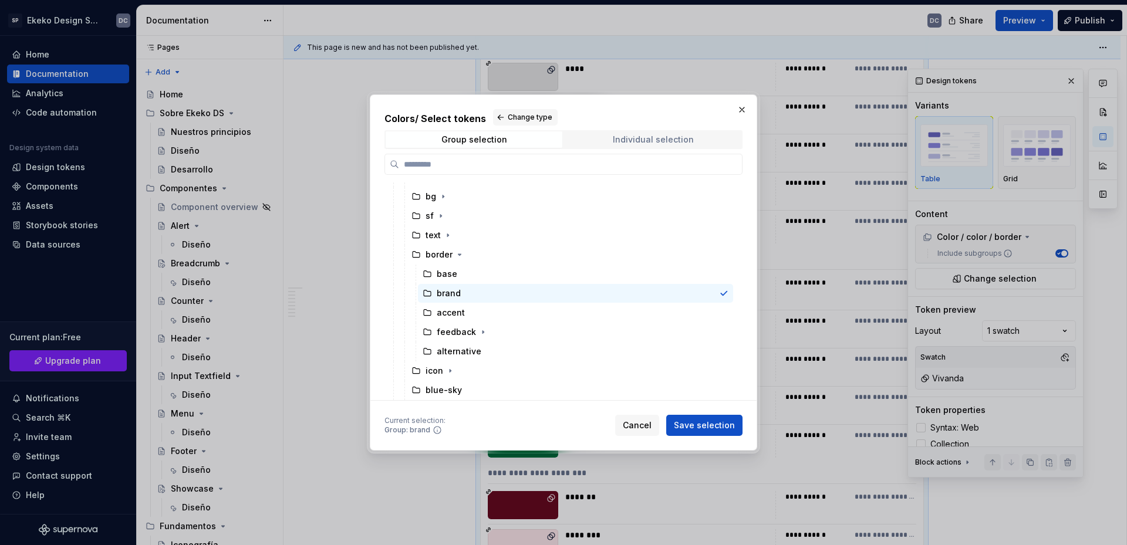
click at [671, 141] on div "Individual selection" at bounding box center [653, 139] width 81 height 9
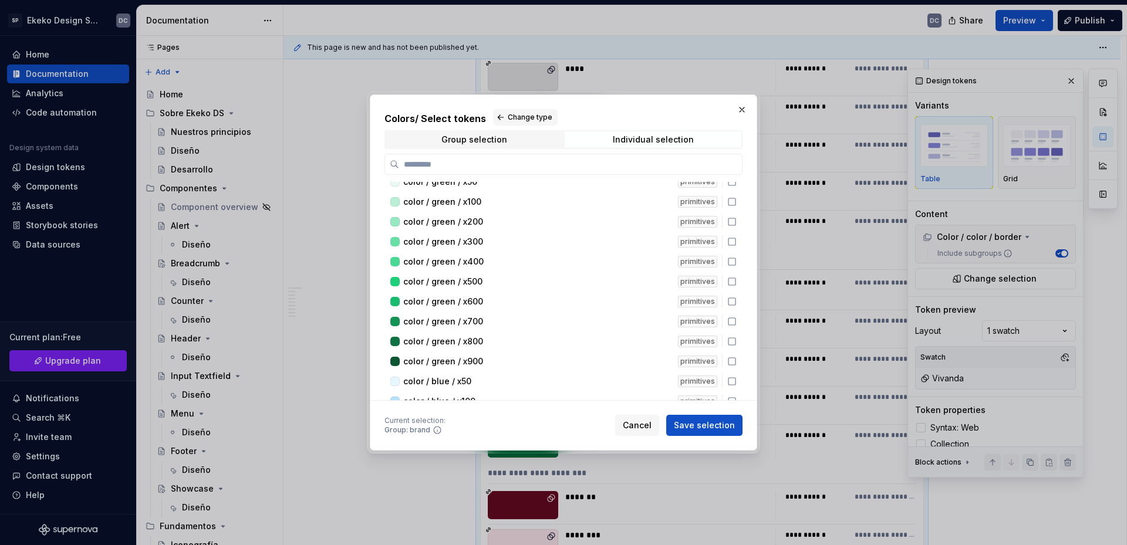
scroll to position [822, 0]
click at [561, 163] on input "search" at bounding box center [570, 165] width 343 height 12
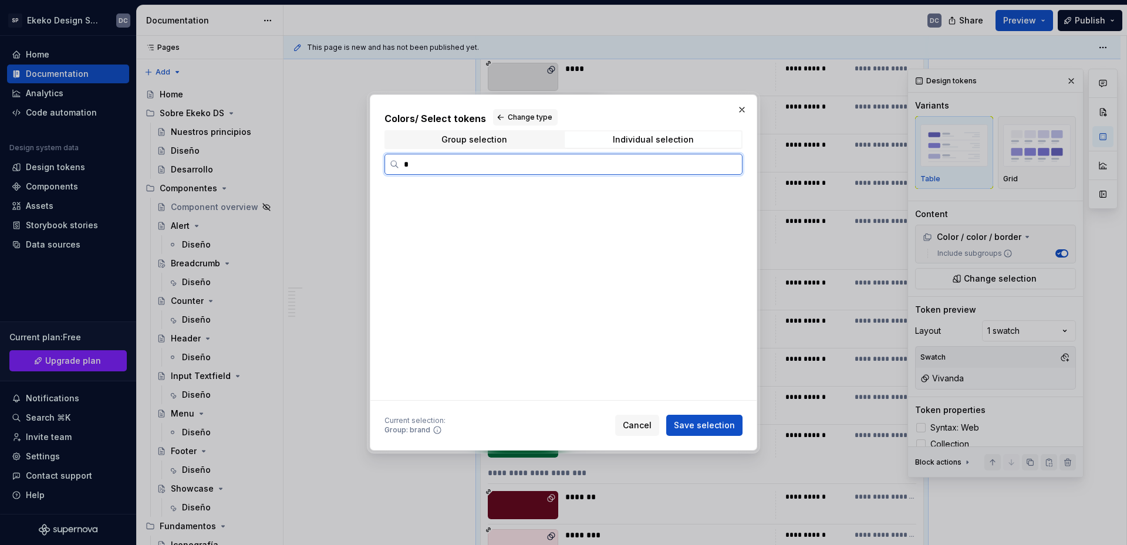
scroll to position [0, 0]
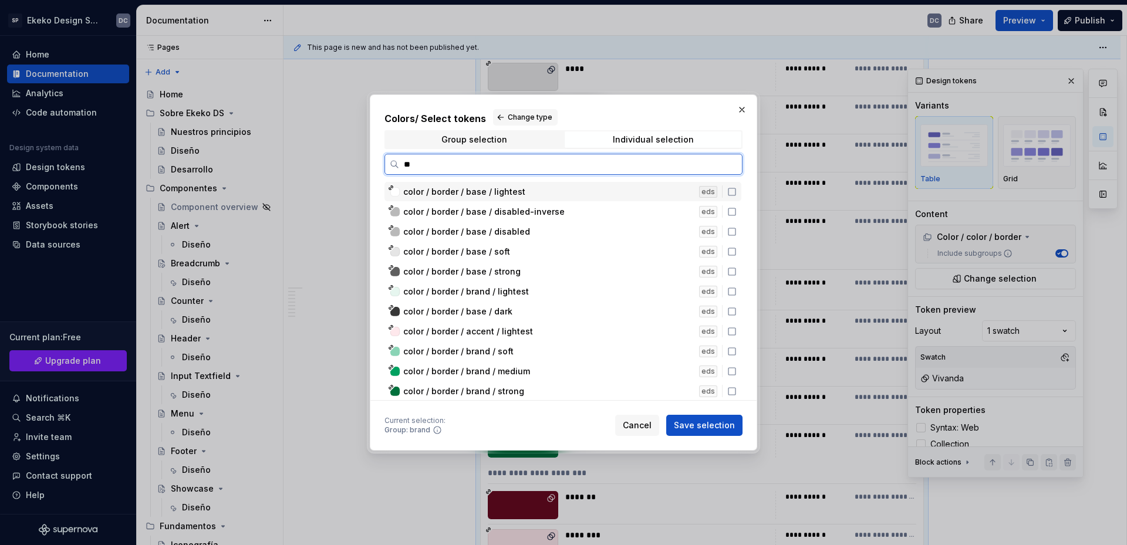
type input "***"
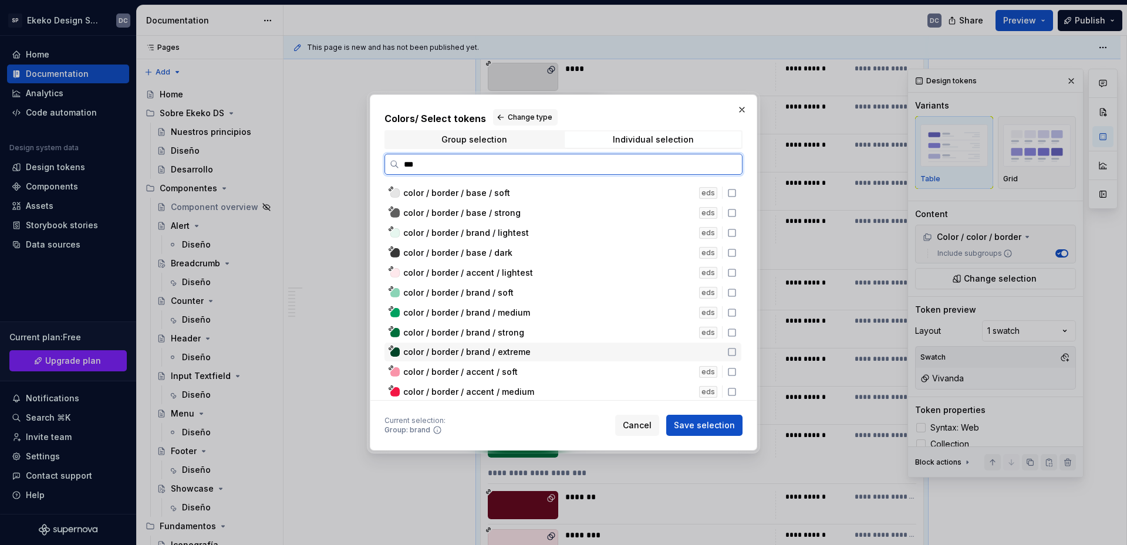
drag, startPoint x: 523, startPoint y: 347, endPoint x: 484, endPoint y: 351, distance: 39.0
click at [484, 351] on span "color / border / brand / extreme" at bounding box center [466, 352] width 127 height 12
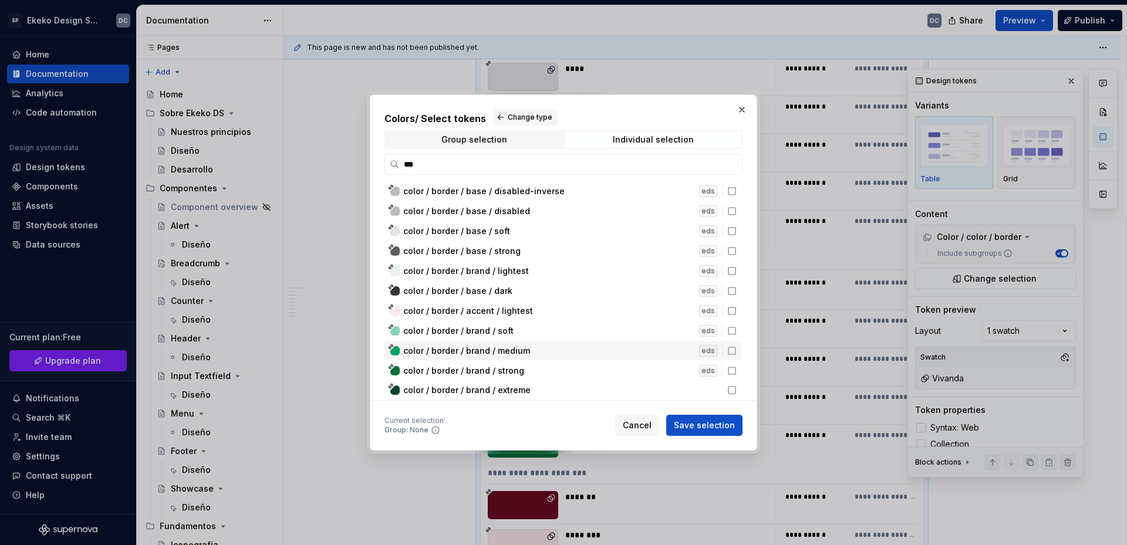
scroll to position [0, 0]
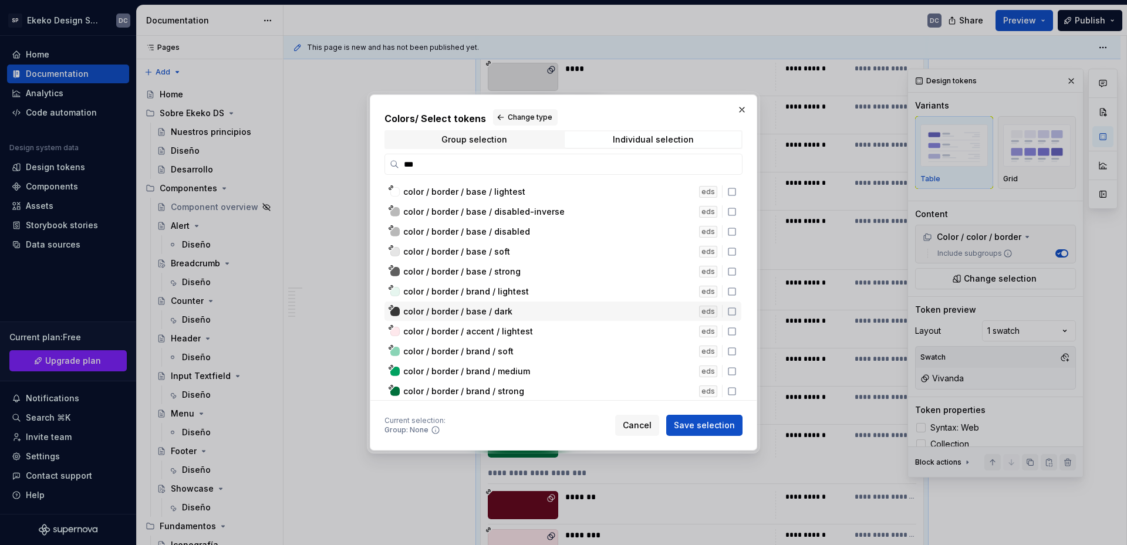
type textarea "*"
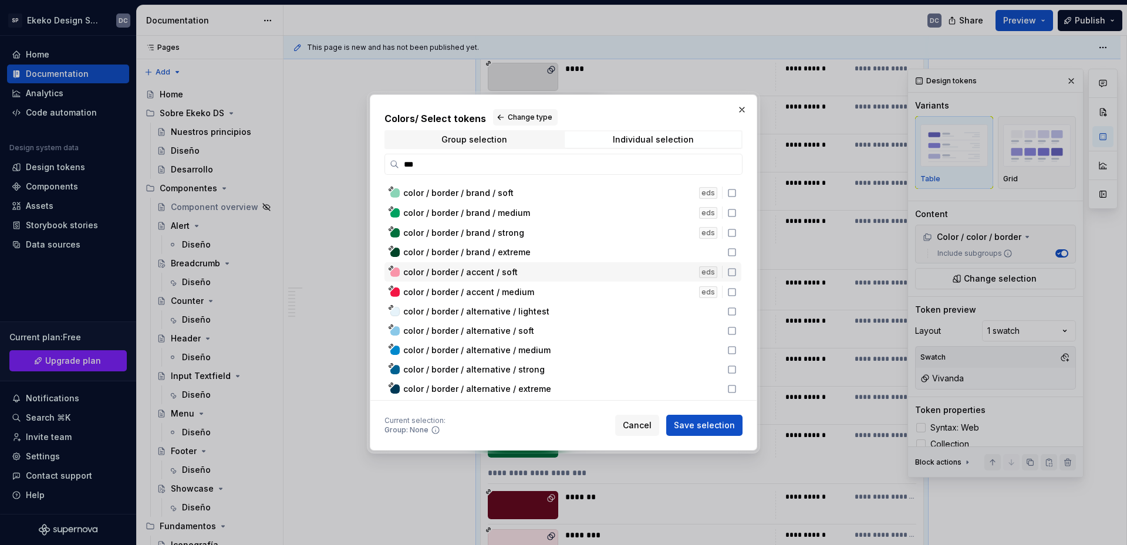
scroll to position [176, 0]
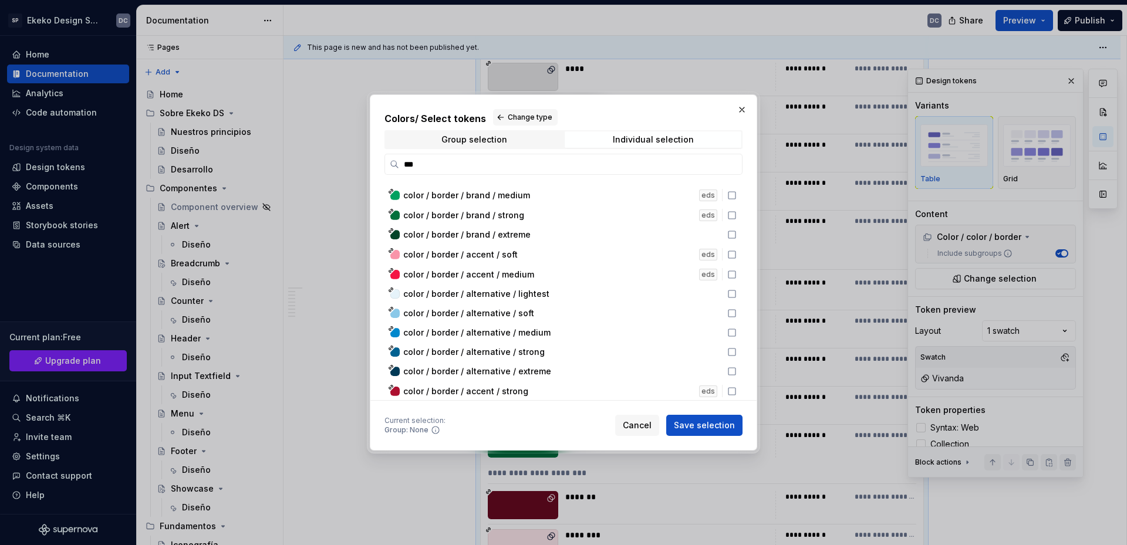
drag, startPoint x: 743, startPoint y: 108, endPoint x: 679, endPoint y: 109, distance: 64.6
click at [679, 109] on div "Colors / Select tokens Change type Group selection Individual selection *** col…" at bounding box center [563, 273] width 393 height 362
click at [737, 110] on button "button" at bounding box center [742, 110] width 16 height 16
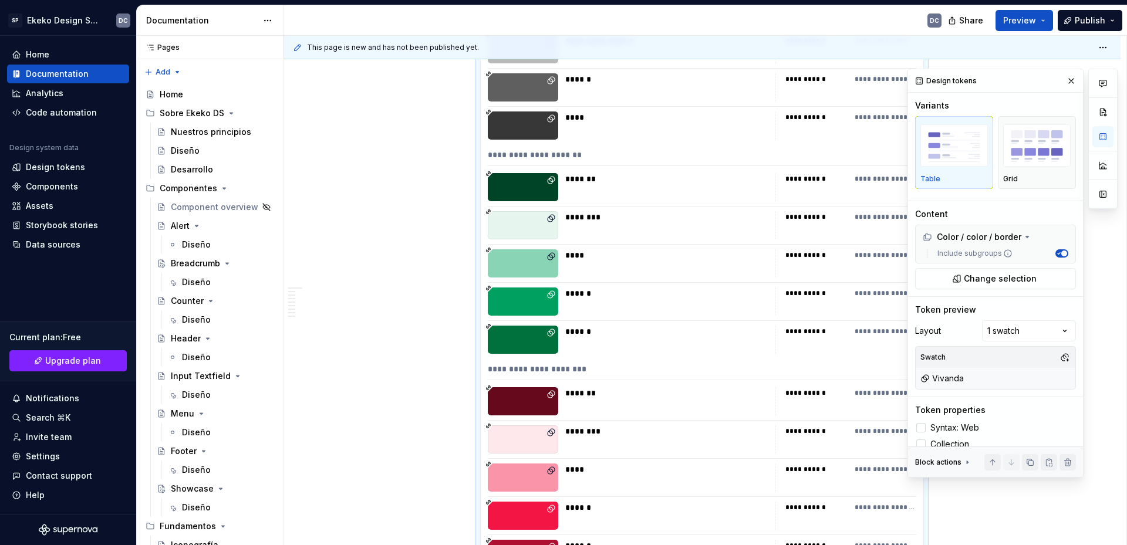
scroll to position [5343, 0]
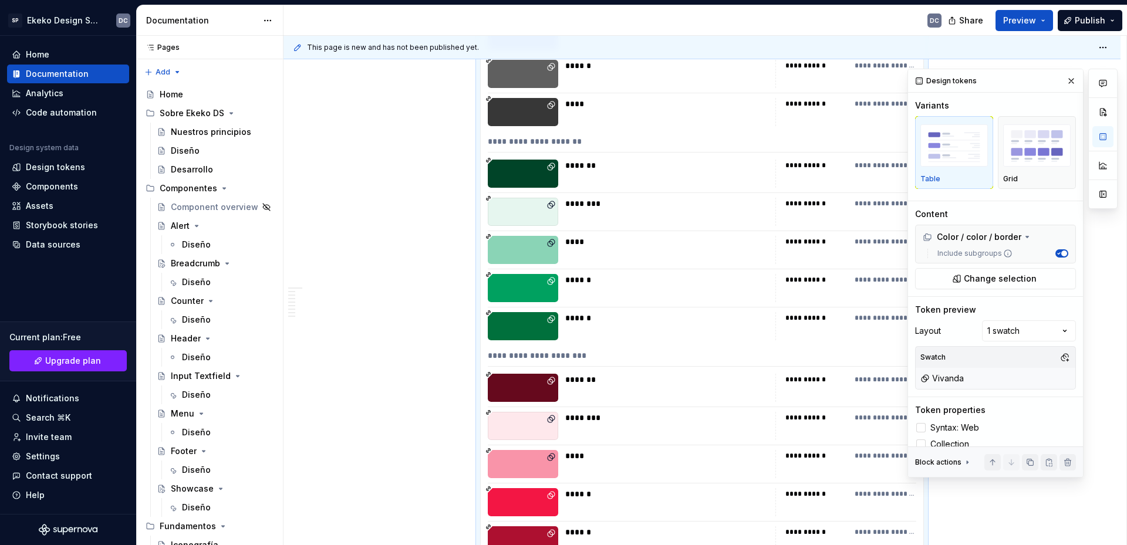
click at [643, 314] on div "******" at bounding box center [666, 318] width 203 height 12
click at [548, 318] on icon at bounding box center [551, 319] width 9 height 9
click at [487, 311] on icon at bounding box center [489, 313] width 6 height 6
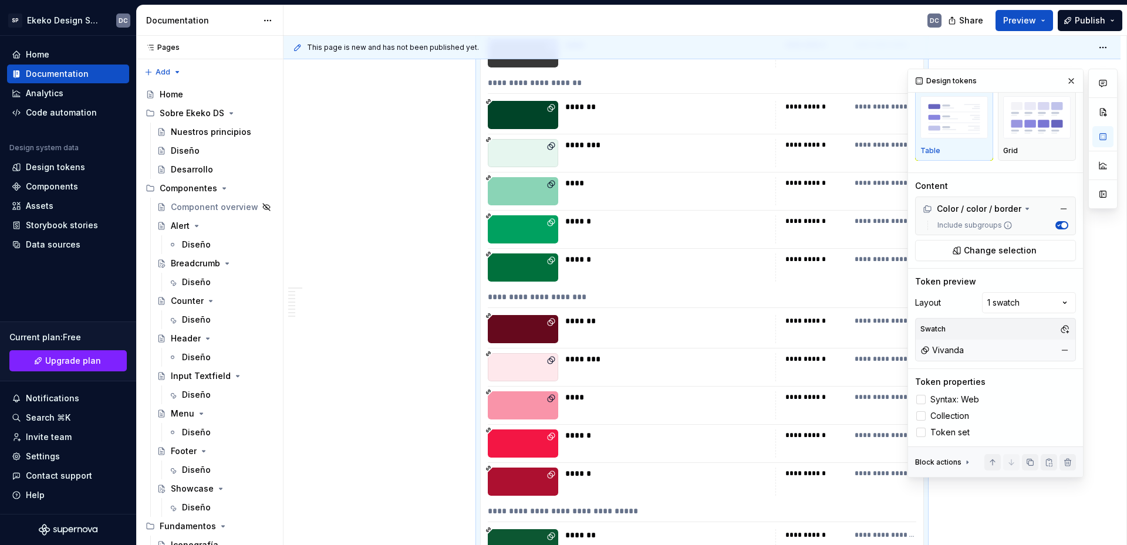
scroll to position [0, 0]
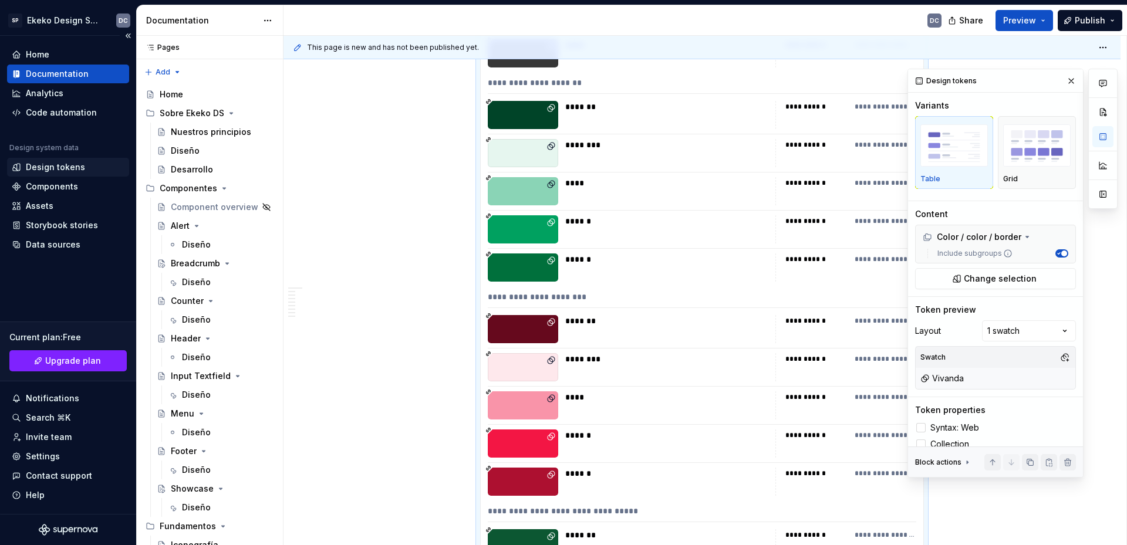
click at [49, 166] on div "Design tokens" at bounding box center [55, 167] width 59 height 12
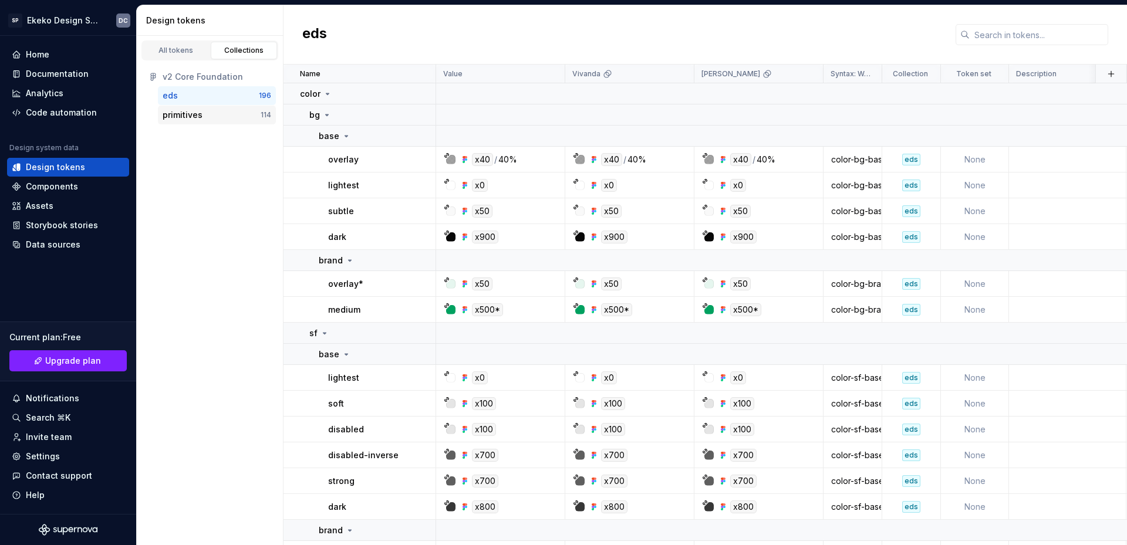
click at [218, 116] on div "primitives" at bounding box center [212, 115] width 98 height 12
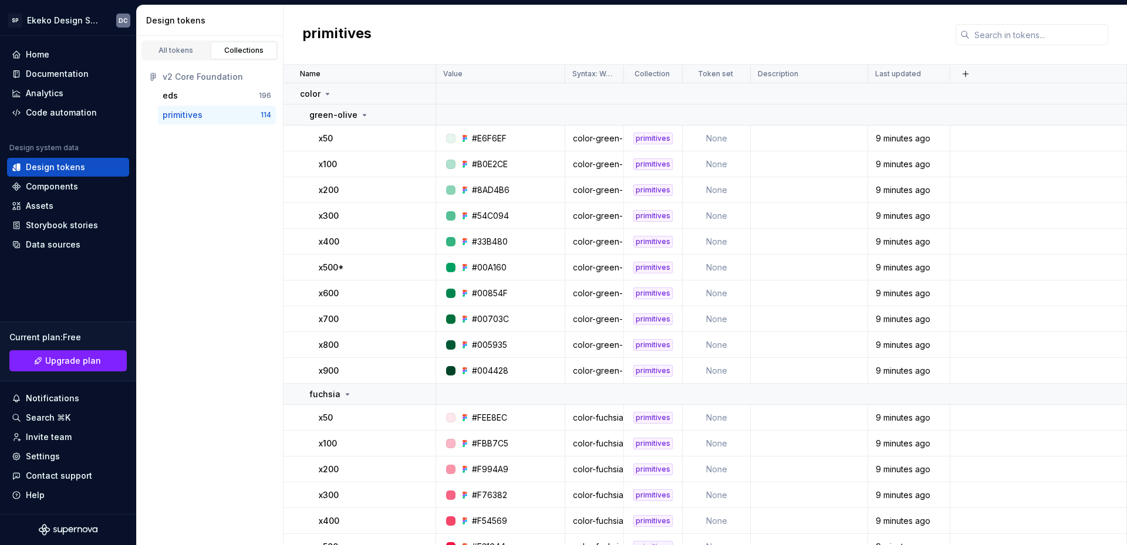
drag, startPoint x: 524, startPoint y: 43, endPoint x: 342, endPoint y: 48, distance: 182.1
click at [342, 48] on div "primitives" at bounding box center [706, 34] width 844 height 59
click at [197, 100] on div "eds" at bounding box center [211, 96] width 96 height 12
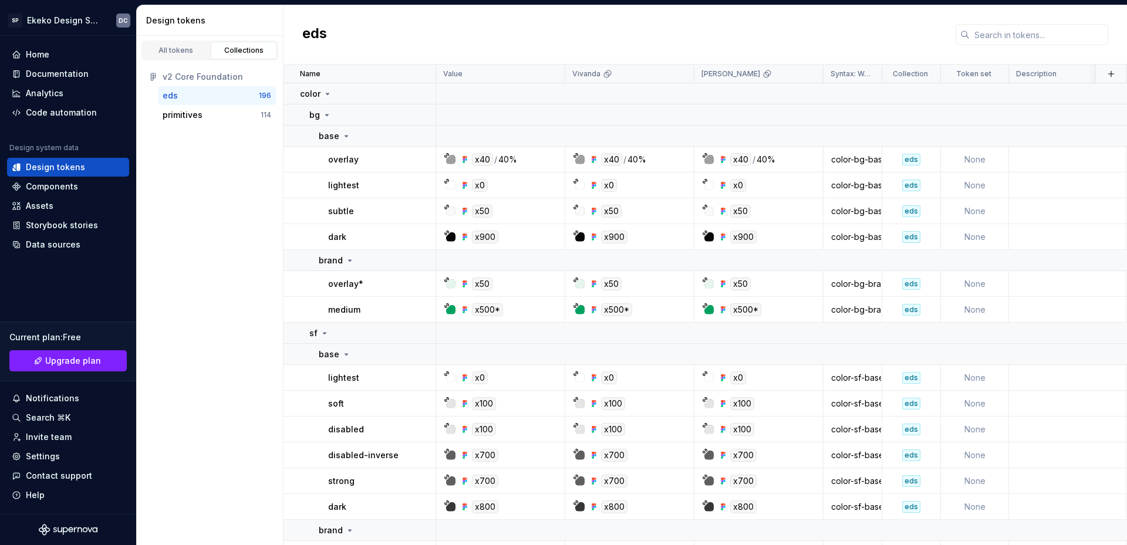
click at [225, 72] on div "v2 Core Foundation" at bounding box center [217, 77] width 109 height 12
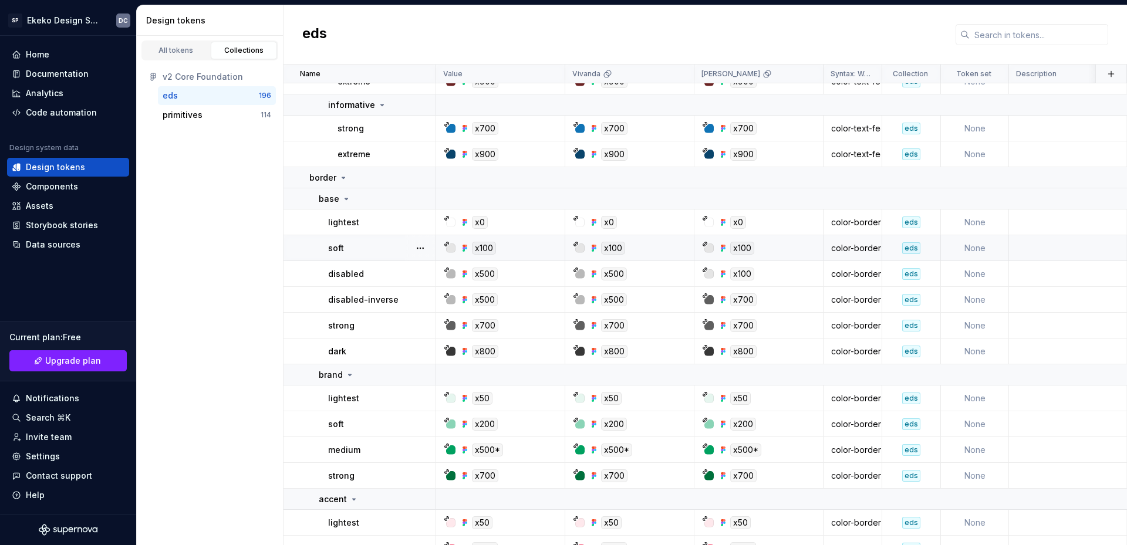
scroll to position [1879, 0]
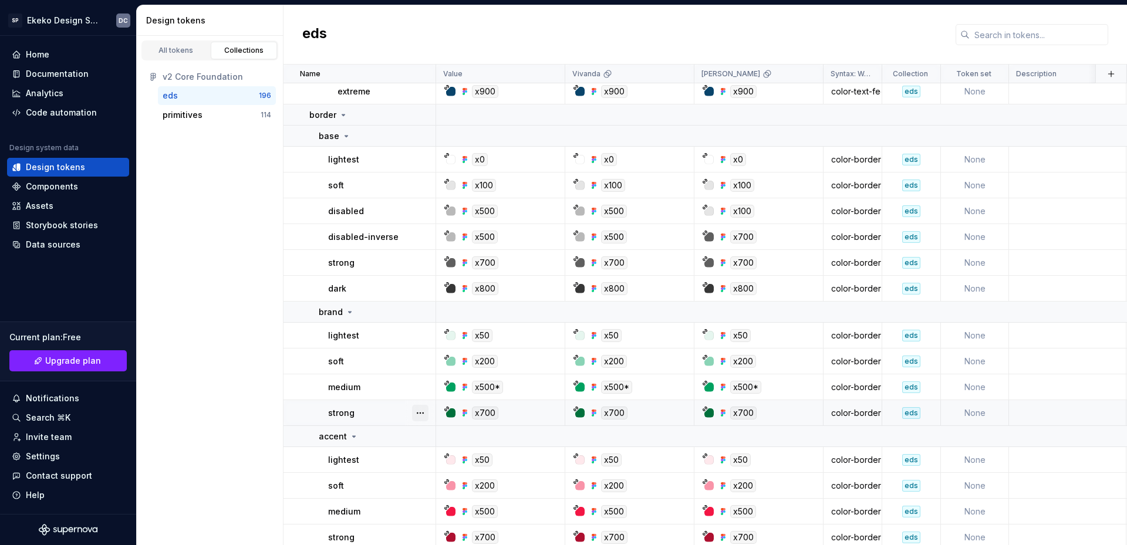
click at [417, 414] on button "button" at bounding box center [420, 413] width 16 height 16
click at [388, 409] on html "SP Ekeko Design System DC Home Documentation Analytics Code automation Design s…" at bounding box center [563, 272] width 1127 height 545
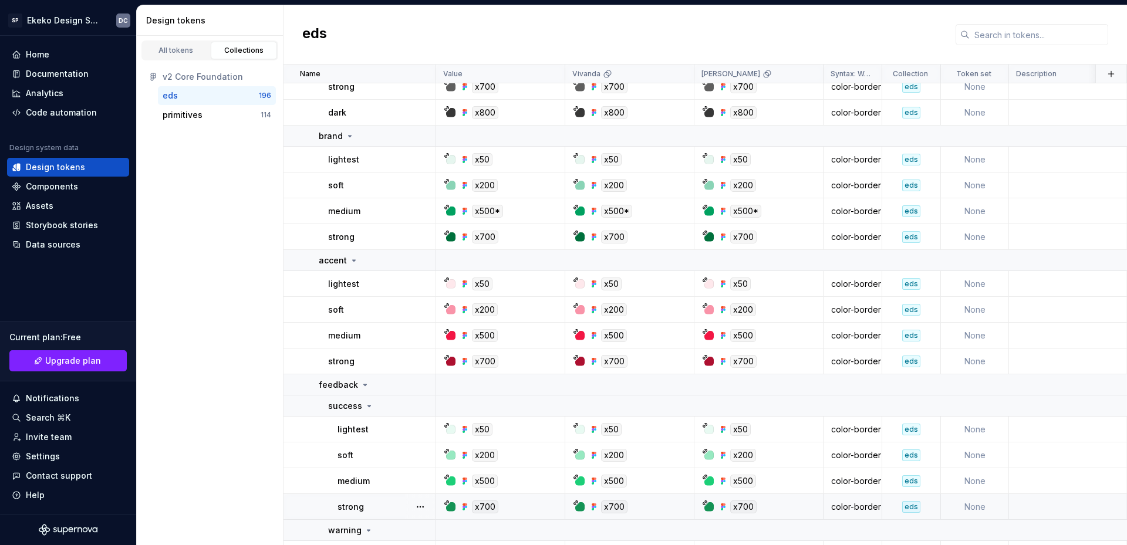
scroll to position [2231, 0]
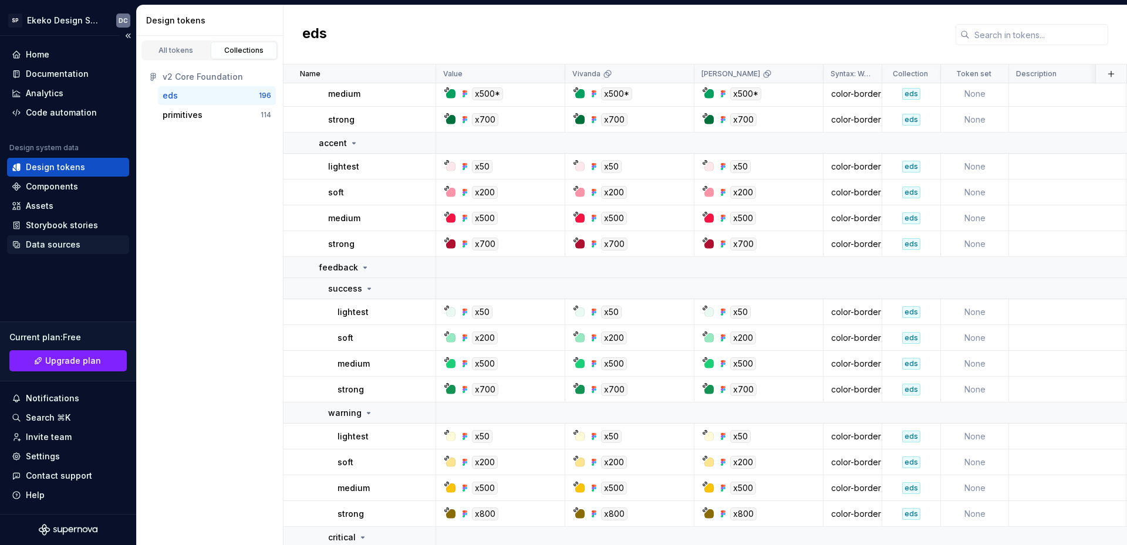
click at [52, 246] on div "Data sources" at bounding box center [53, 245] width 55 height 12
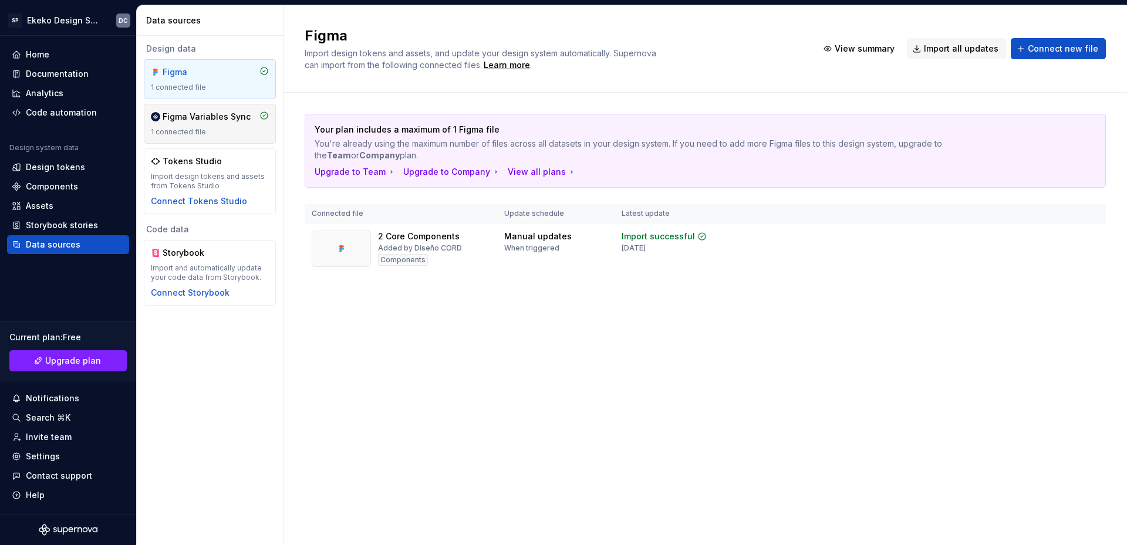
click at [212, 120] on div "Figma Variables Sync" at bounding box center [207, 117] width 88 height 12
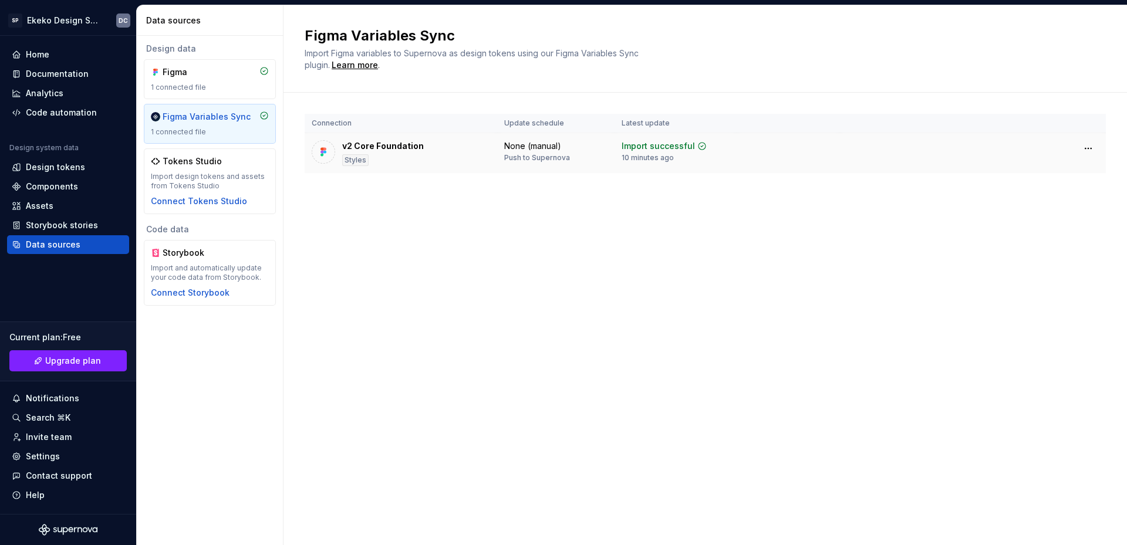
click at [546, 151] on div "None (manual)" at bounding box center [532, 146] width 57 height 12
click at [692, 150] on div "Import successful" at bounding box center [658, 146] width 73 height 12
click at [1096, 150] on html "SP Ekeko Design System DC Home Documentation Analytics Code automation Design s…" at bounding box center [563, 272] width 1127 height 545
click at [595, 214] on html "SP Ekeko Design System DC Home Documentation Analytics Code automation Design s…" at bounding box center [563, 272] width 1127 height 545
click at [70, 181] on div "Components" at bounding box center [52, 187] width 52 height 12
